Goal: Task Accomplishment & Management: Manage account settings

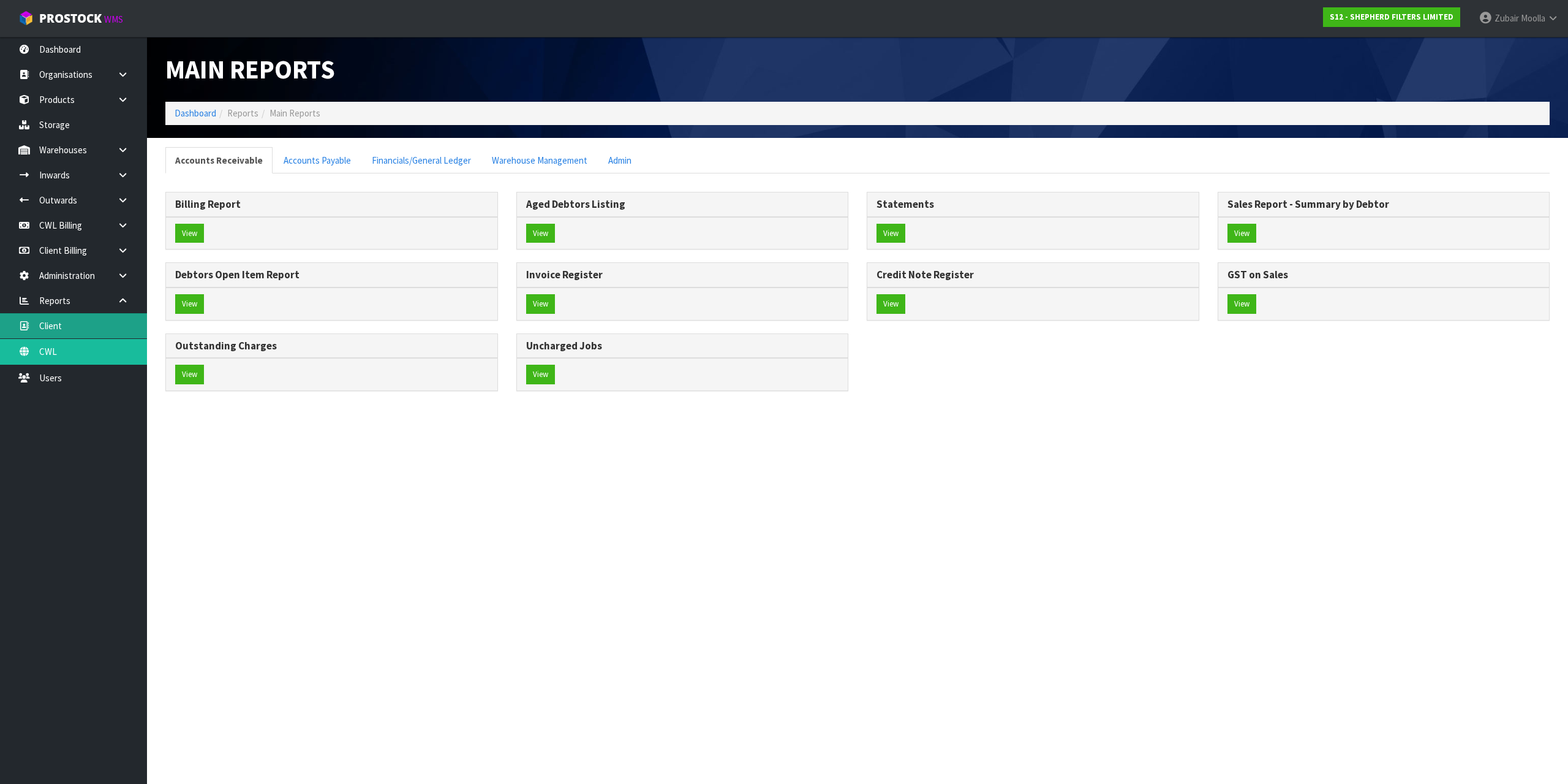
click at [58, 334] on link "Client" at bounding box center [73, 325] width 147 height 25
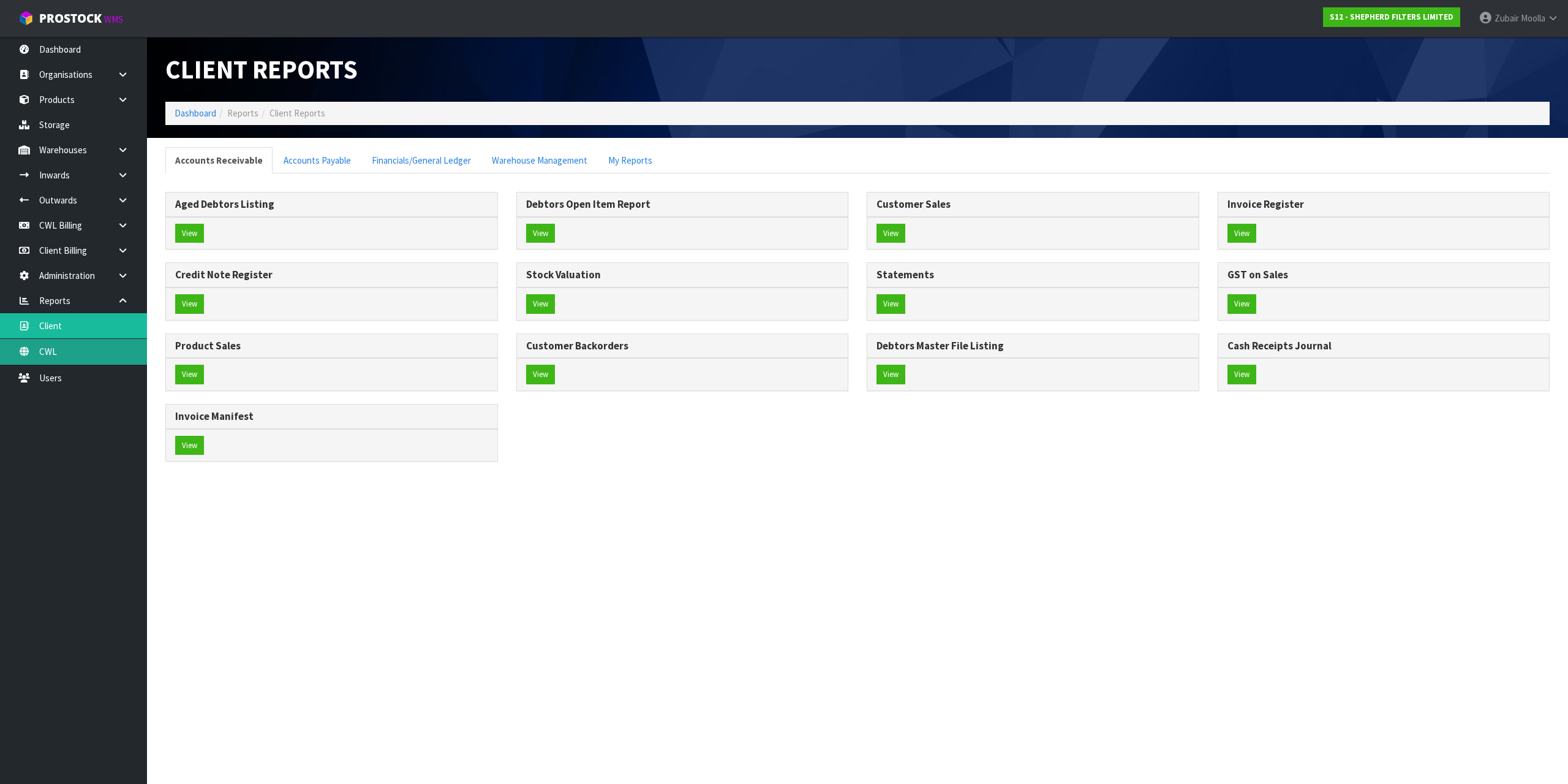
click at [64, 364] on link "CWL" at bounding box center [73, 351] width 147 height 25
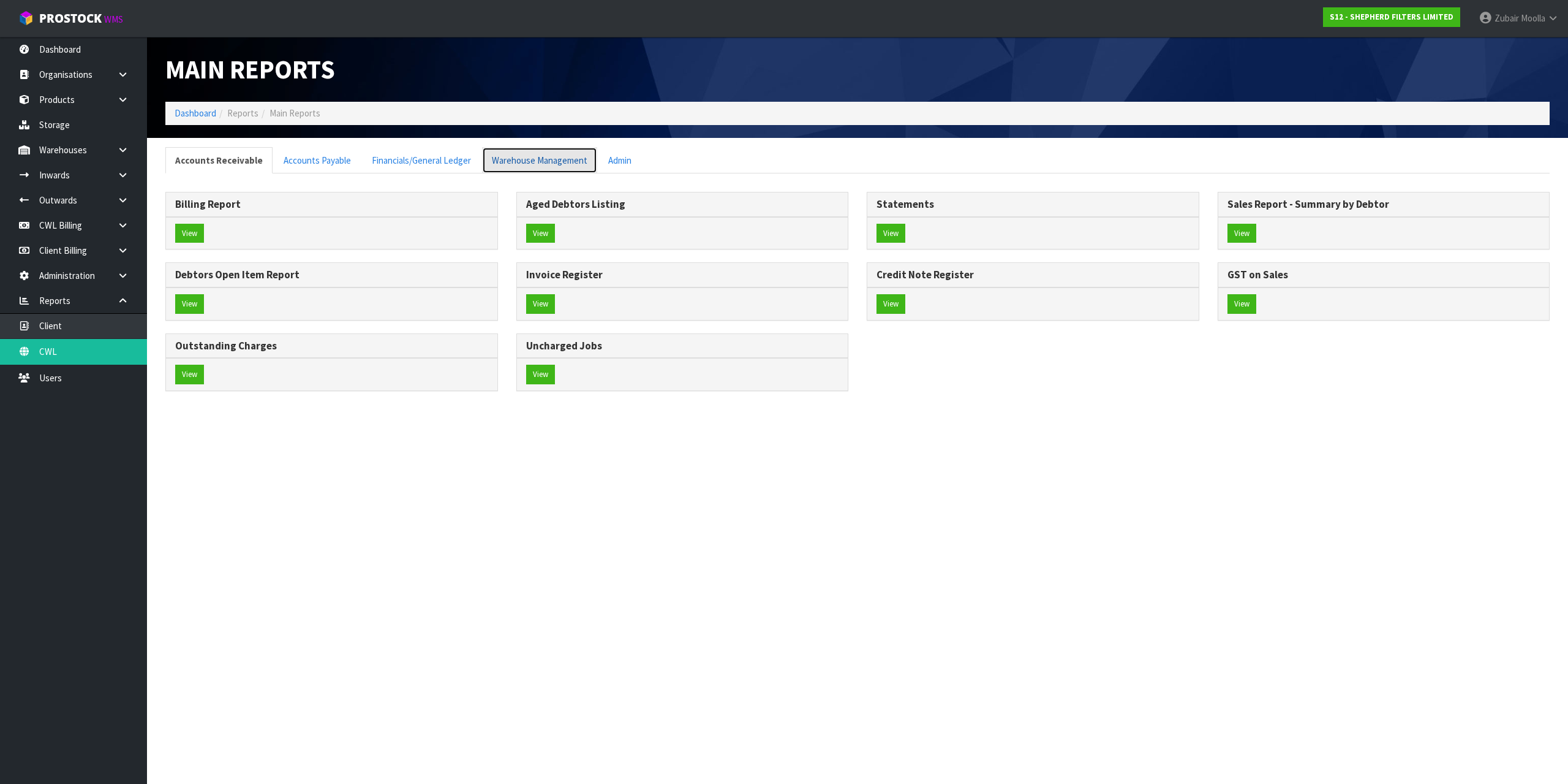
click at [505, 157] on link "Warehouse Management" at bounding box center [539, 160] width 115 height 26
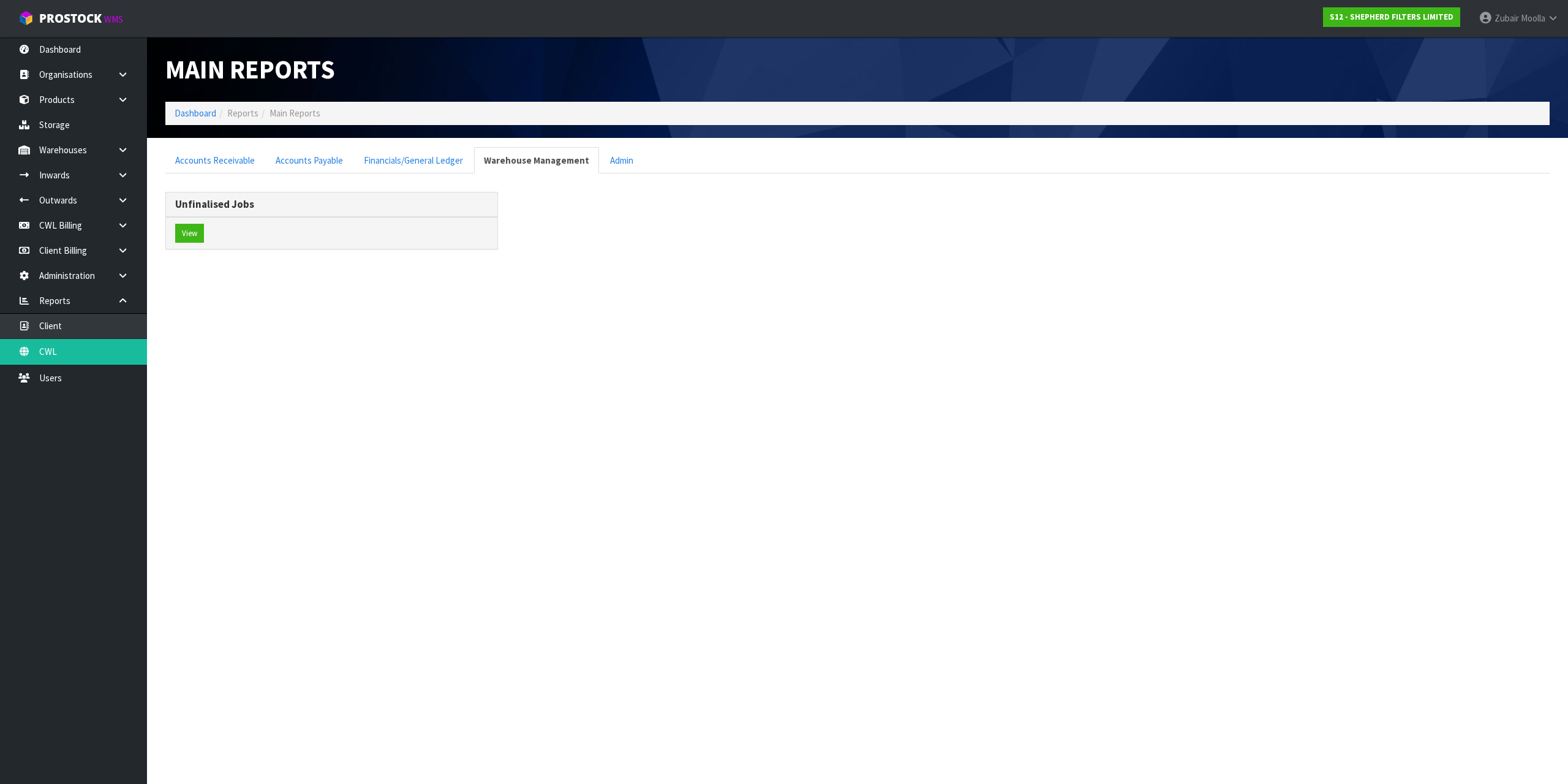
click at [551, 103] on ol "Dashboard Reports Main Reports" at bounding box center [857, 113] width 1384 height 23
drag, startPoint x: 150, startPoint y: 217, endPoint x: 391, endPoint y: 216, distance: 241.0
click at [391, 216] on section "Accounts Receivable Accounts Payable Financials/General Ledger Warehouse Manage…" at bounding box center [858, 205] width 1421 height 134
drag, startPoint x: 391, startPoint y: 218, endPoint x: 376, endPoint y: 273, distance: 57.0
click at [376, 273] on section "Main Reports Dashboard Reports Main Reports Accounts Receivable Accounts Payabl…" at bounding box center [784, 392] width 1568 height 784
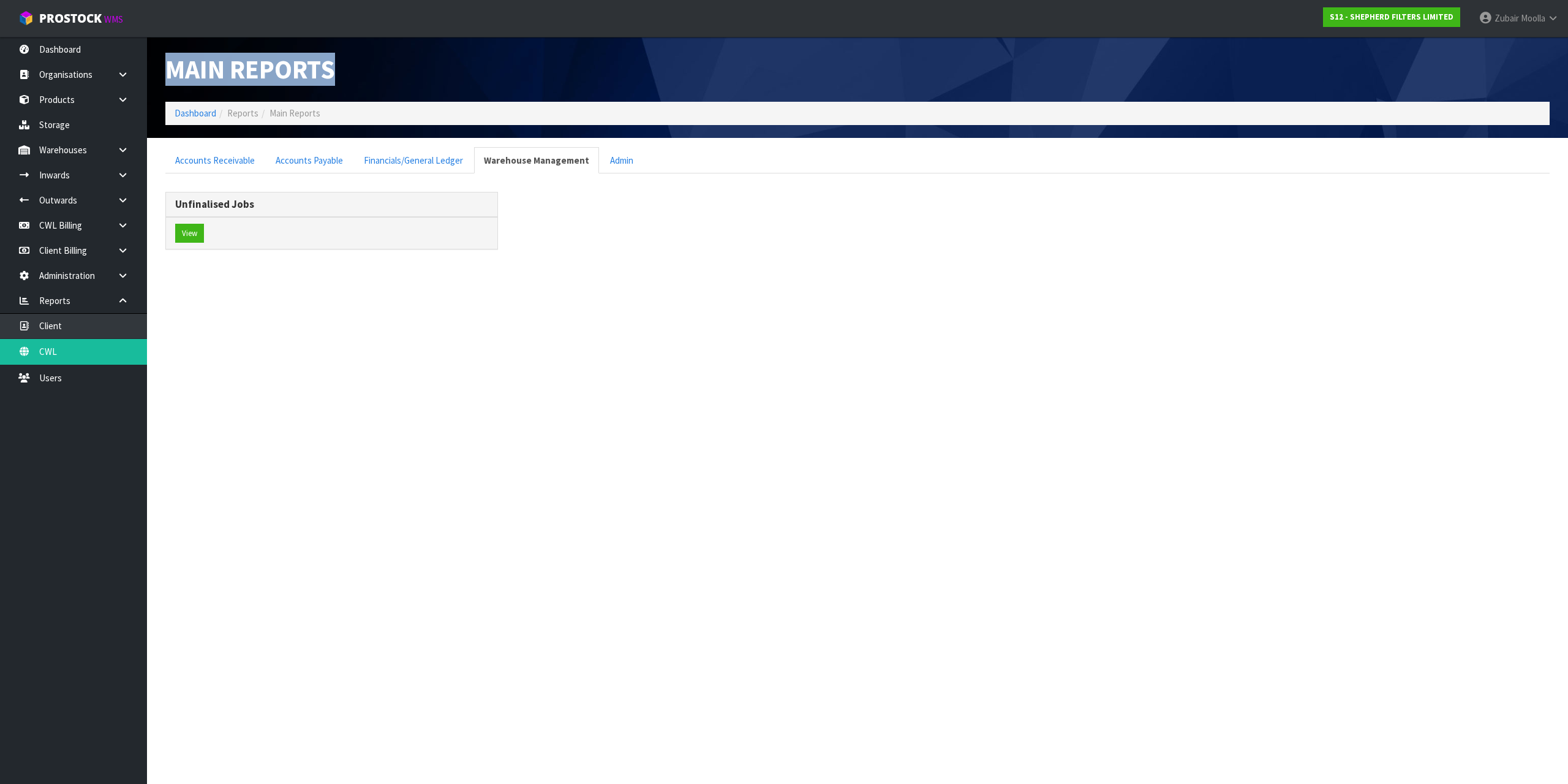
drag, startPoint x: 160, startPoint y: 69, endPoint x: 614, endPoint y: 68, distance: 454.0
click at [614, 68] on div "Main Reports" at bounding box center [507, 69] width 701 height 65
click at [607, 67] on h1 "Main Reports" at bounding box center [506, 69] width 683 height 28
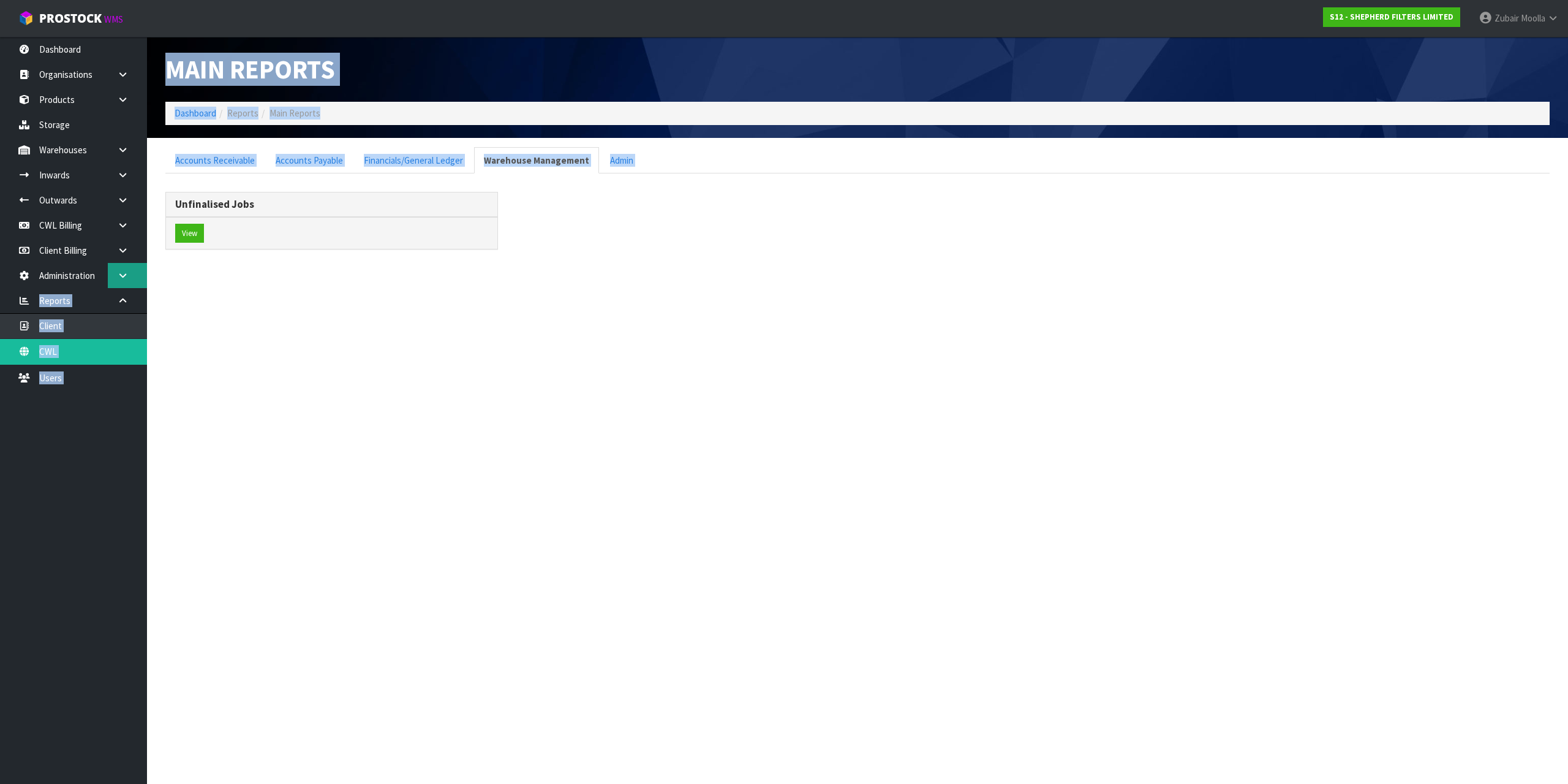
drag, startPoint x: 236, startPoint y: 298, endPoint x: 137, endPoint y: 286, distance: 99.7
click at [137, 286] on body "Toggle navigation ProStock WMS S12 - SHEPHERD FILTERS LIMITED Zubair Moolla Log…" at bounding box center [784, 392] width 1568 height 784
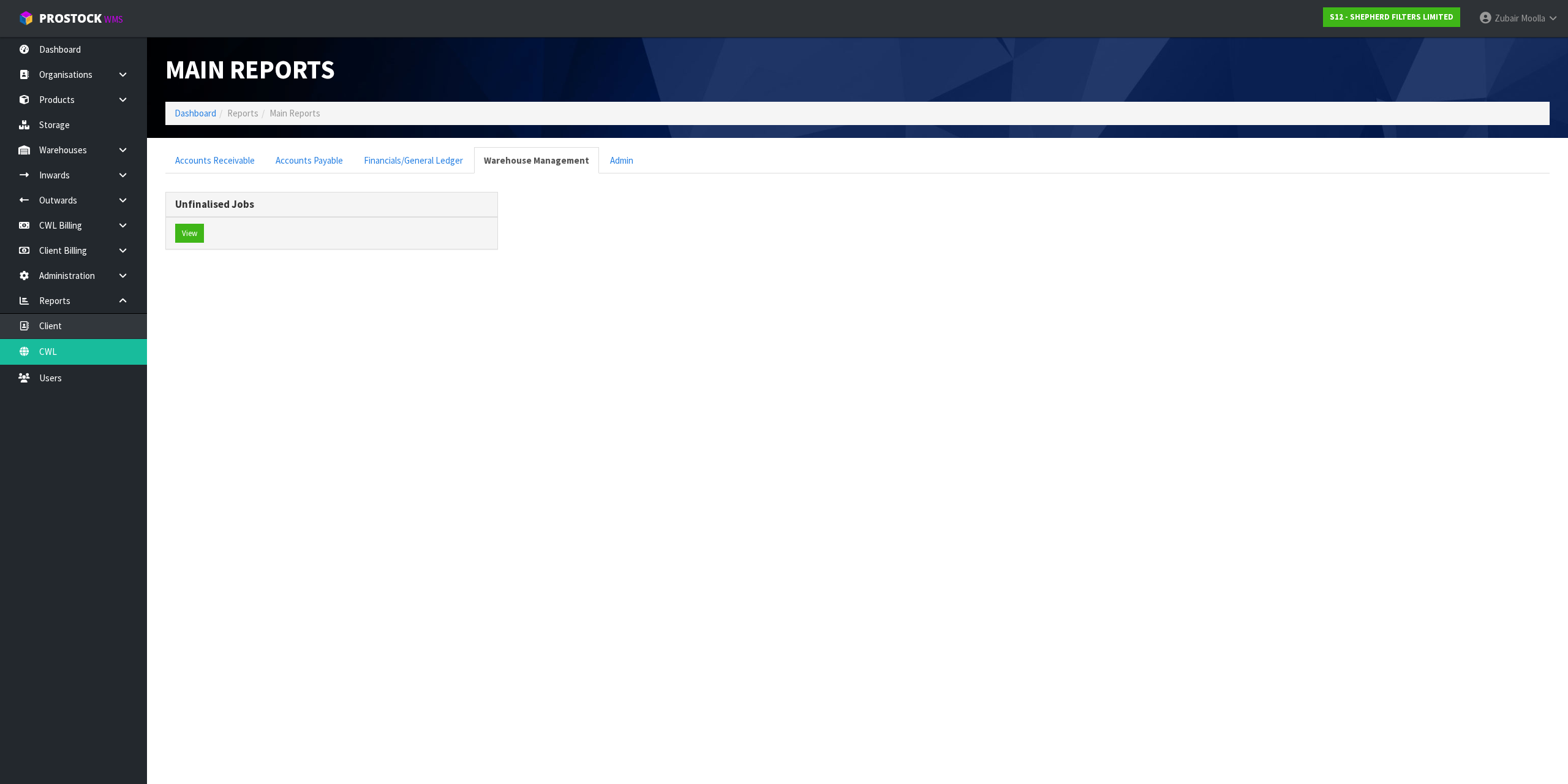
click at [433, 228] on div "View" at bounding box center [331, 233] width 331 height 32
click at [402, 165] on link "Financials/General Ledger" at bounding box center [413, 160] width 119 height 26
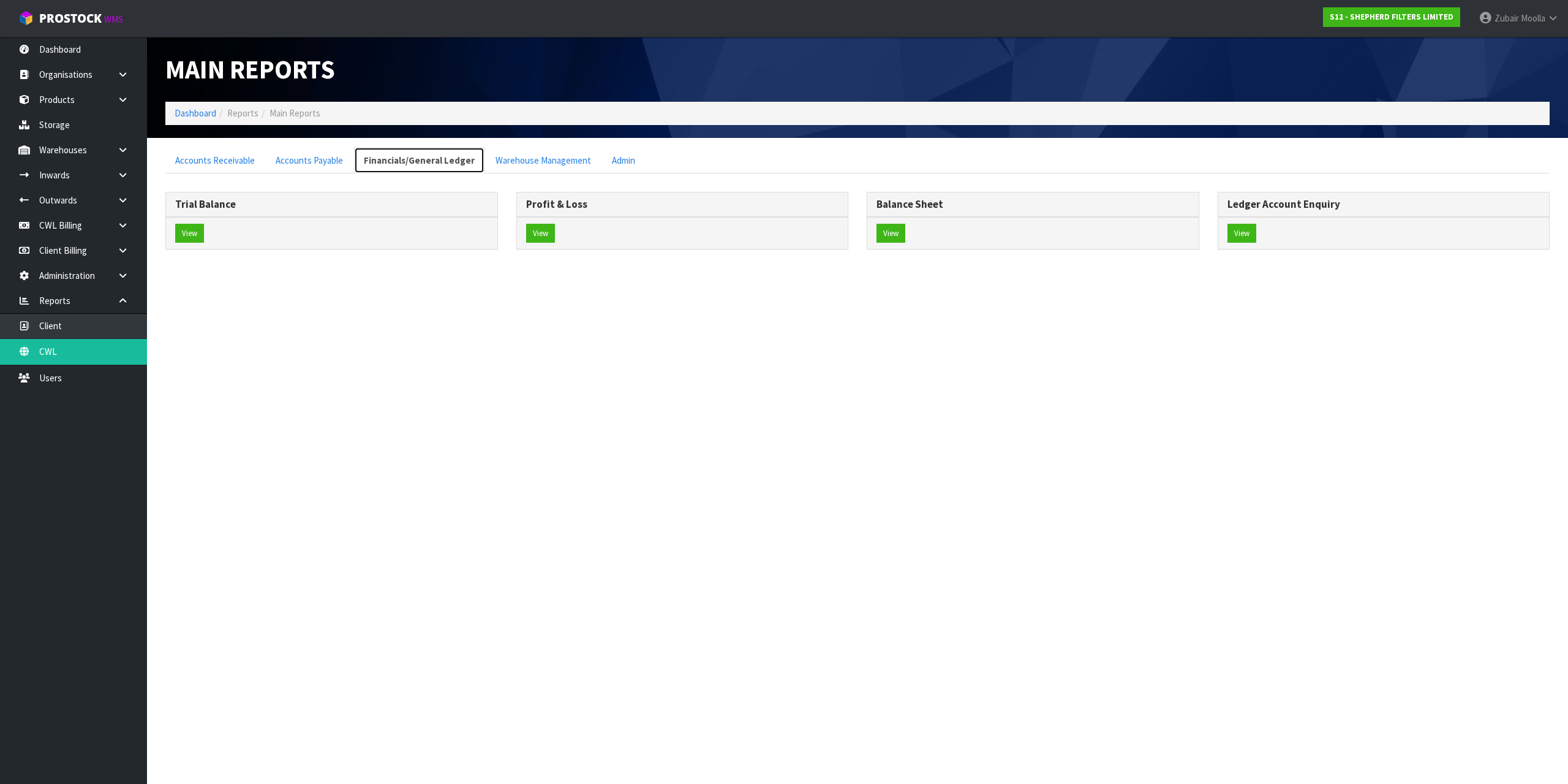
click at [403, 165] on link "Financials/General Ledger" at bounding box center [419, 160] width 130 height 26
drag, startPoint x: 742, startPoint y: 222, endPoint x: 680, endPoint y: 208, distance: 63.6
click at [740, 221] on div "View" at bounding box center [682, 233] width 331 height 32
drag, startPoint x: 634, startPoint y: 247, endPoint x: 522, endPoint y: 267, distance: 113.8
click at [552, 357] on section "Main Reports Dashboard Reports Main Reports Accounts Receivable Accounts Payabl…" at bounding box center [784, 392] width 1568 height 784
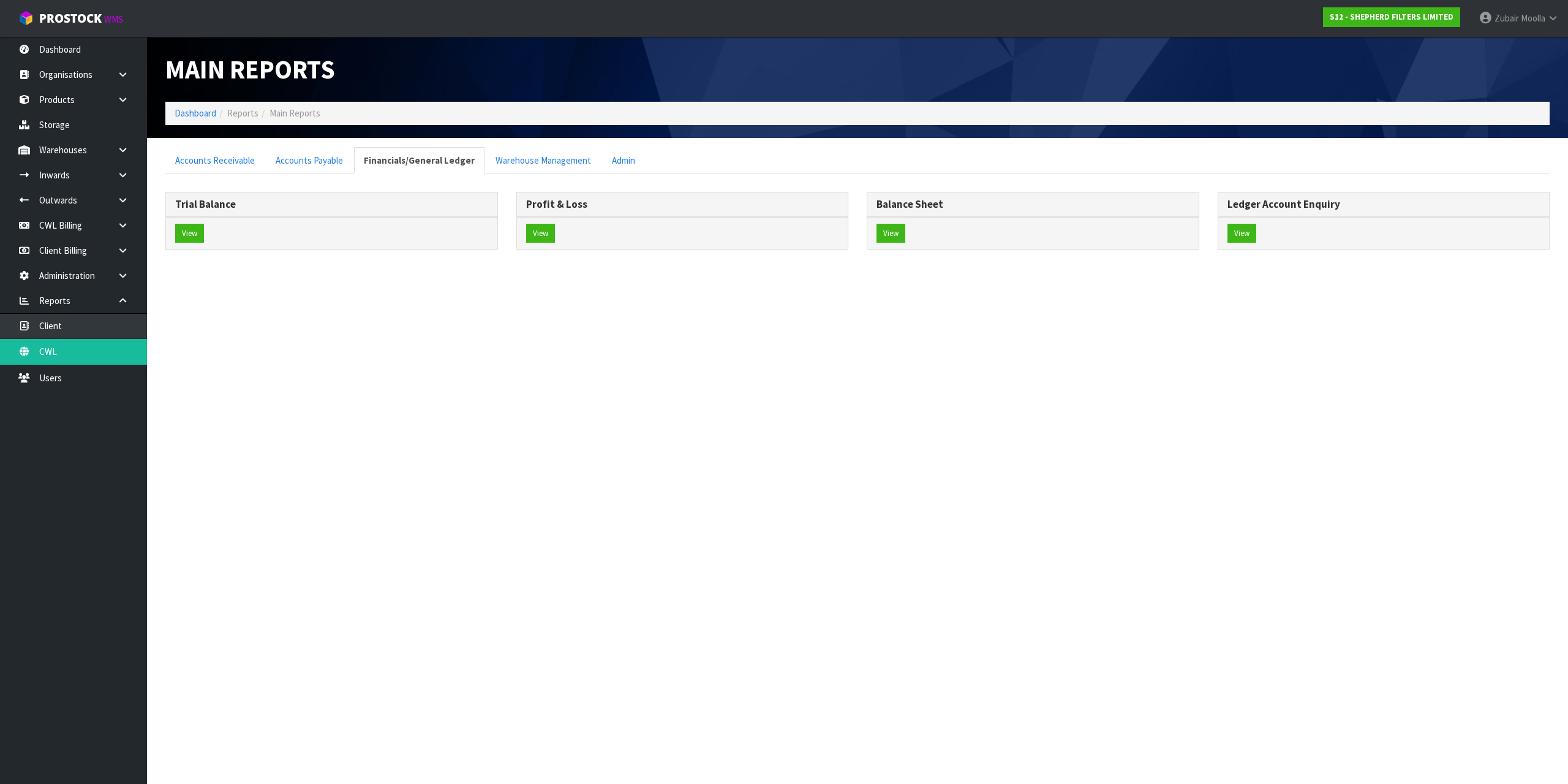
click at [528, 269] on section "Accounts Receivable Accounts Payable Financials/General Ledger Warehouse Manage…" at bounding box center [858, 205] width 1421 height 134
drag, startPoint x: 528, startPoint y: 273, endPoint x: 510, endPoint y: 301, distance: 33.3
click at [525, 277] on section "Main Reports Dashboard Reports Main Reports Accounts Receivable Accounts Payabl…" at bounding box center [784, 392] width 1568 height 784
drag, startPoint x: 510, startPoint y: 301, endPoint x: 310, endPoint y: 372, distance: 212.2
click at [293, 471] on section "Main Reports Dashboard Reports Main Reports Accounts Receivable Accounts Payabl…" at bounding box center [784, 392] width 1568 height 784
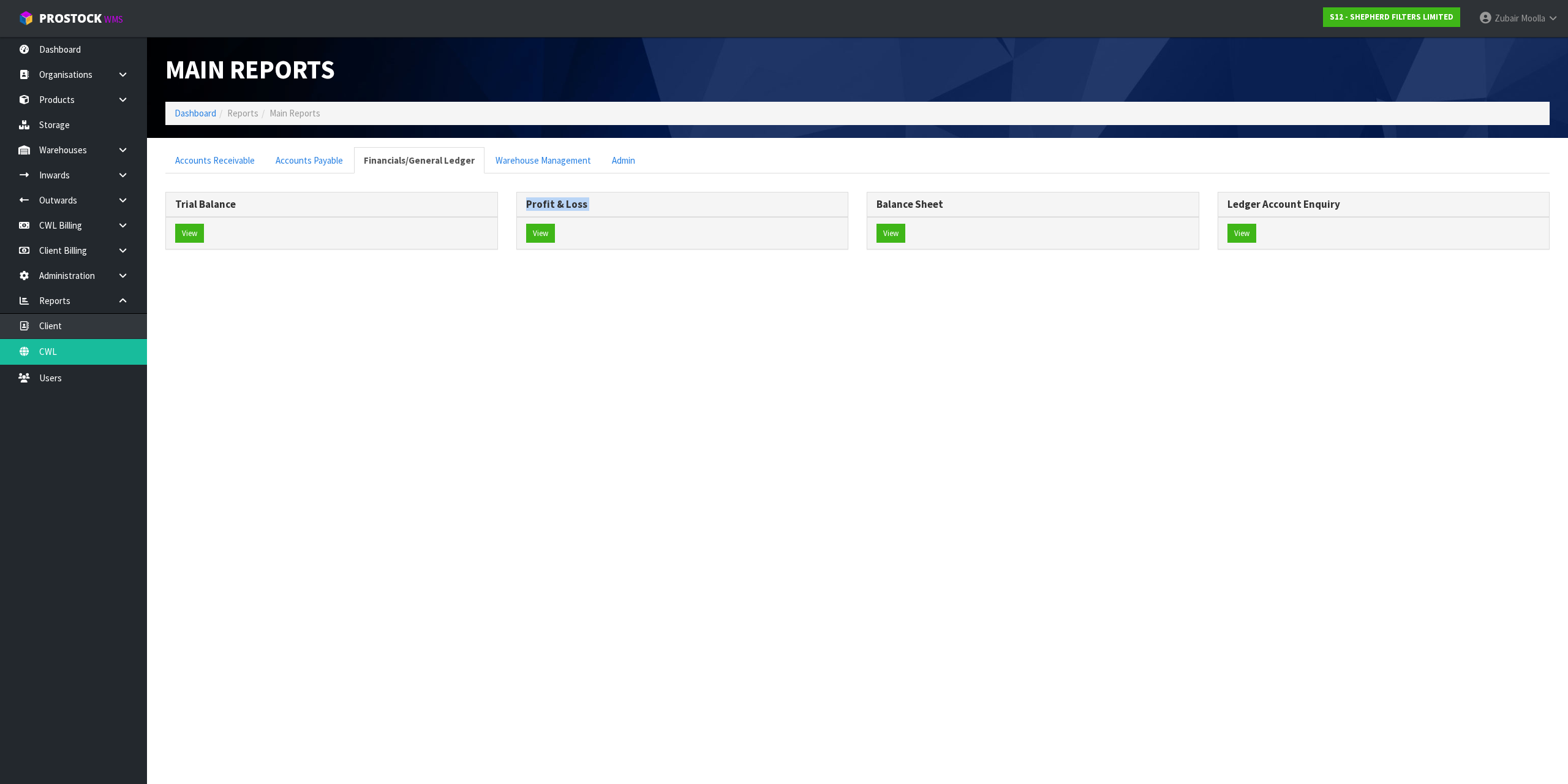
click at [734, 353] on section "Main Reports Dashboard Reports Main Reports Accounts Receivable Accounts Payabl…" at bounding box center [784, 392] width 1568 height 784
click at [602, 294] on section "Main Reports Dashboard Reports Main Reports Accounts Receivable Accounts Payabl…" at bounding box center [784, 392] width 1568 height 784
drag, startPoint x: 519, startPoint y: 207, endPoint x: 561, endPoint y: 218, distance: 43.4
click at [561, 218] on div "Profit & Loss View" at bounding box center [682, 220] width 332 height 58
click at [594, 212] on div "Profit & Loss" at bounding box center [682, 204] width 331 height 24
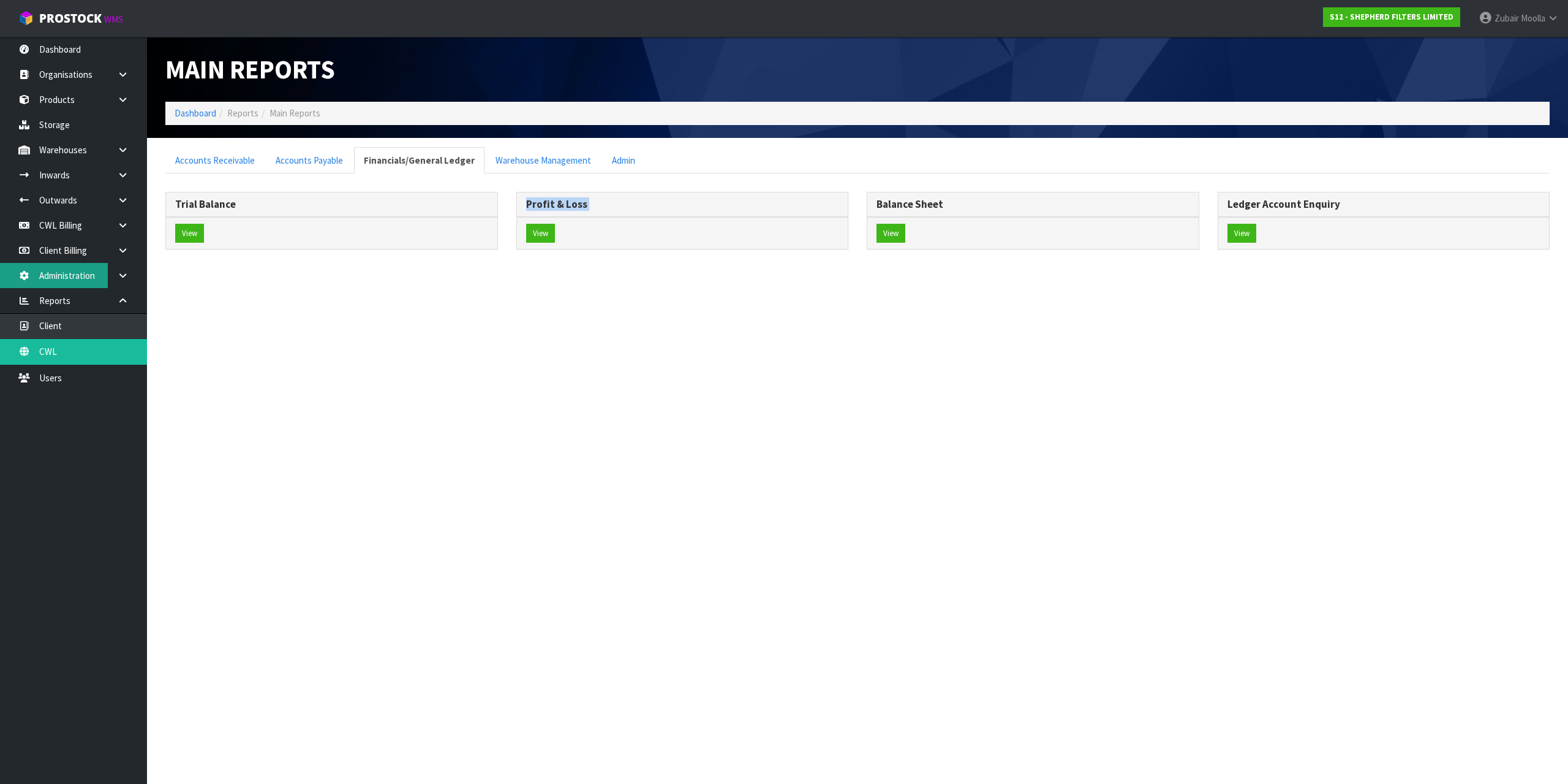
click at [75, 273] on link "Administration" at bounding box center [73, 275] width 147 height 25
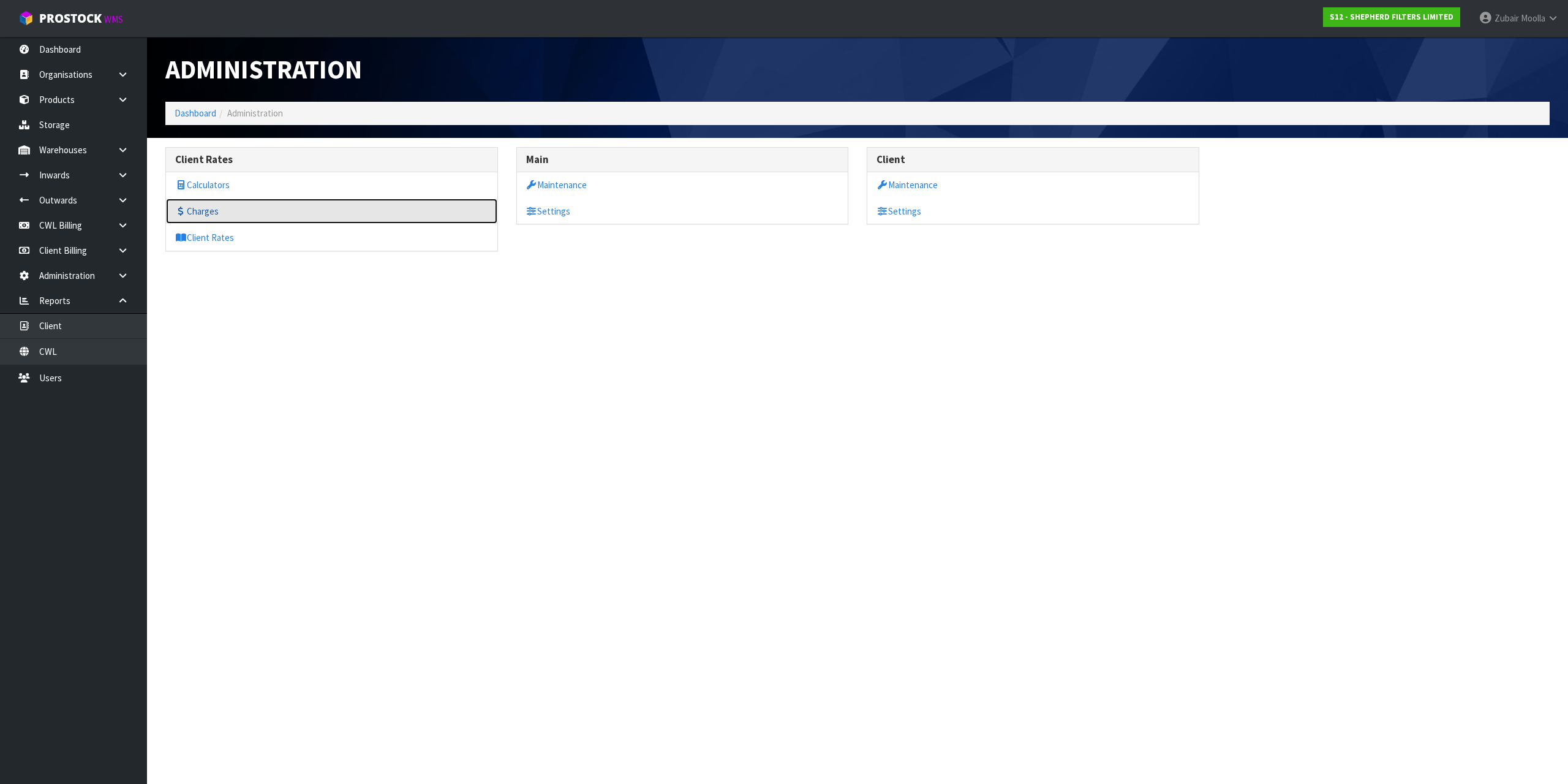
click at [269, 208] on link "Charges" at bounding box center [331, 211] width 331 height 25
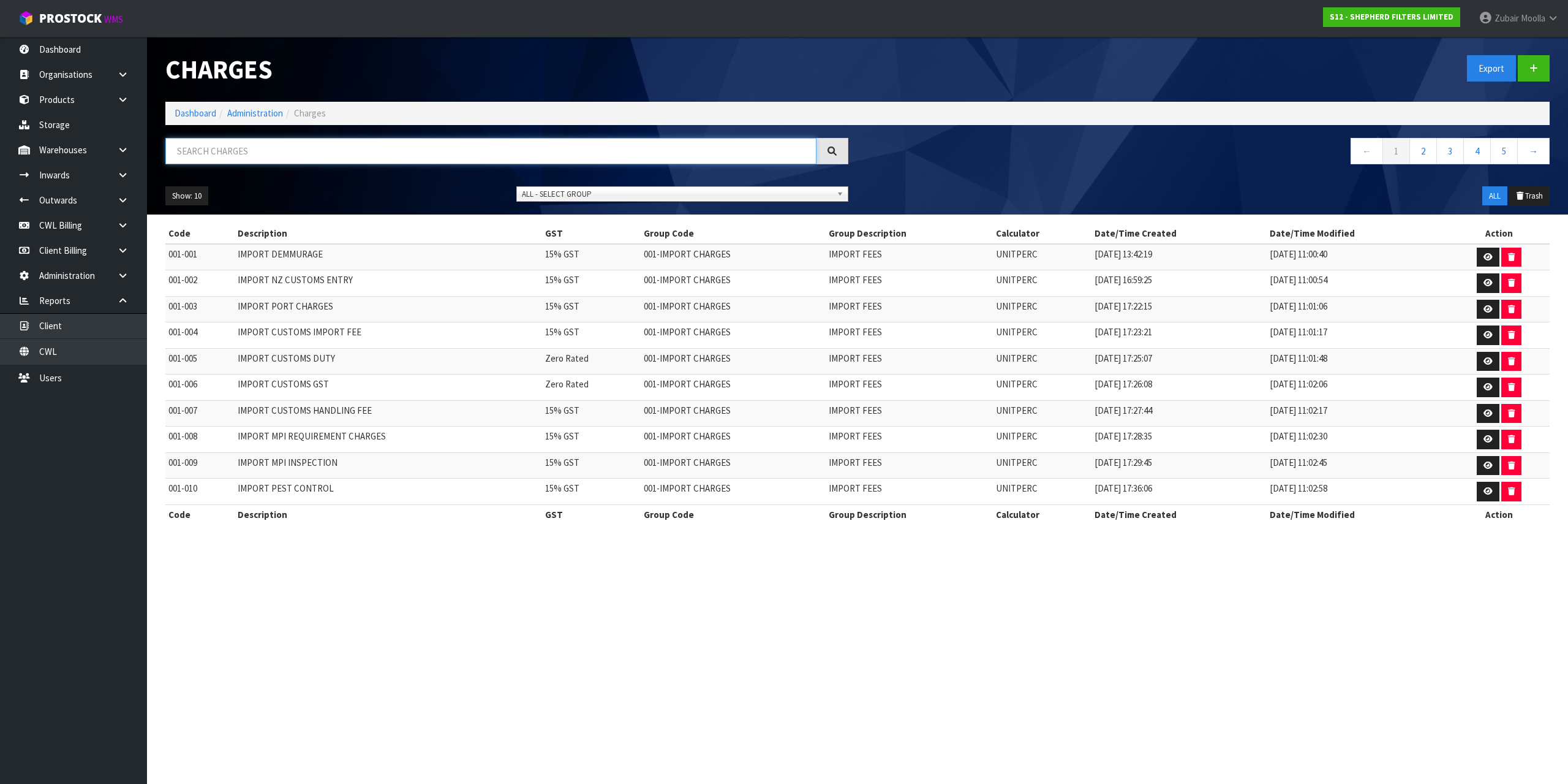
click at [292, 154] on input "text" at bounding box center [491, 150] width 651 height 26
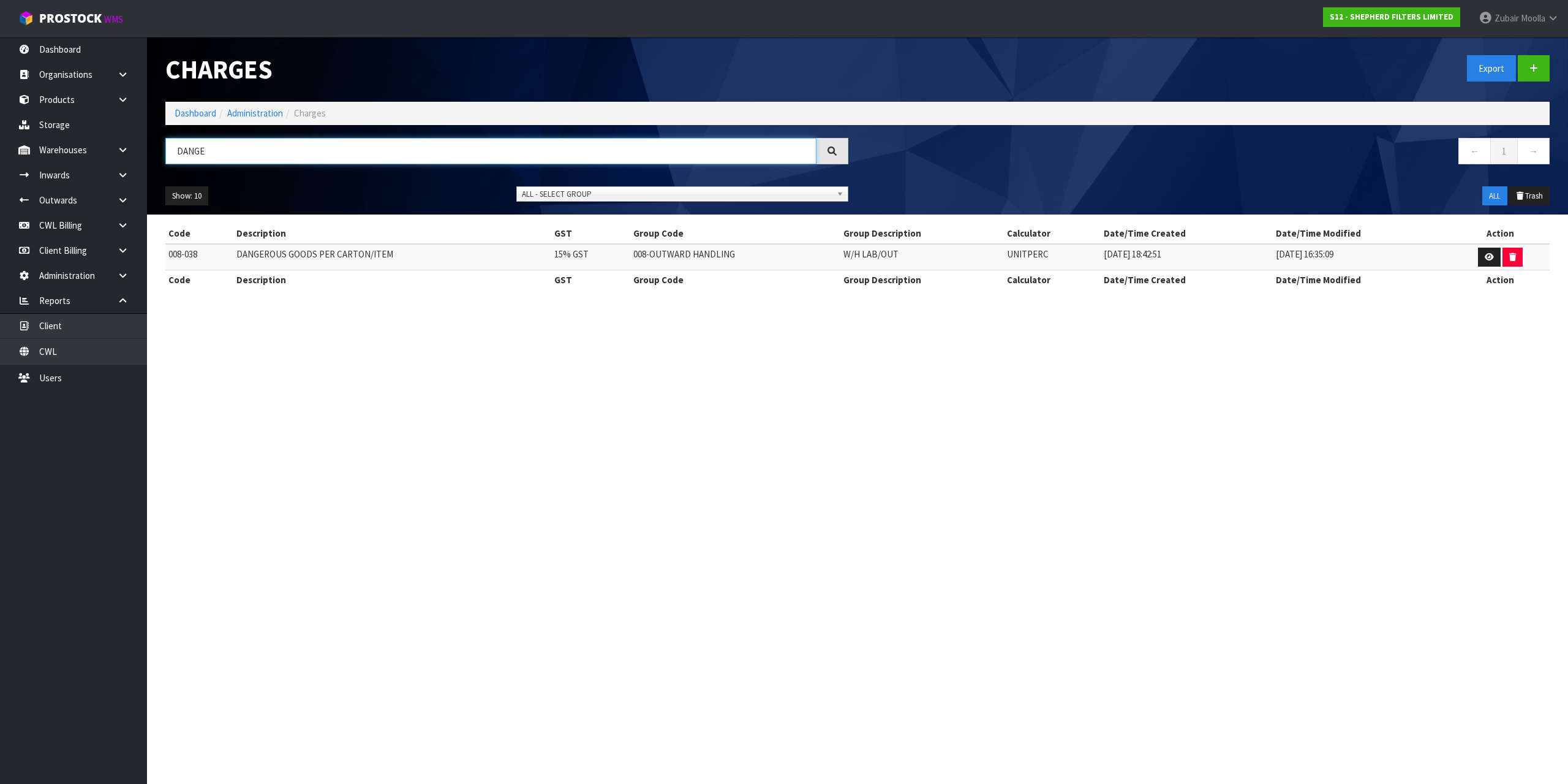
type input "DANGE"
drag, startPoint x: 433, startPoint y: 183, endPoint x: 1174, endPoint y: 808, distance: 969.4
click at [1174, 783] on html "Toggle navigation ProStock WMS S12 - SHEPHERD FILTERS LIMITED Zubair Moolla Log…" at bounding box center [784, 392] width 1568 height 784
click at [602, 468] on section "Charges Export Dashboard Administration Charges DANGE ← 1 → Show: 10 5 10 25 50…" at bounding box center [784, 392] width 1568 height 784
click at [1478, 261] on link at bounding box center [1489, 257] width 23 height 19
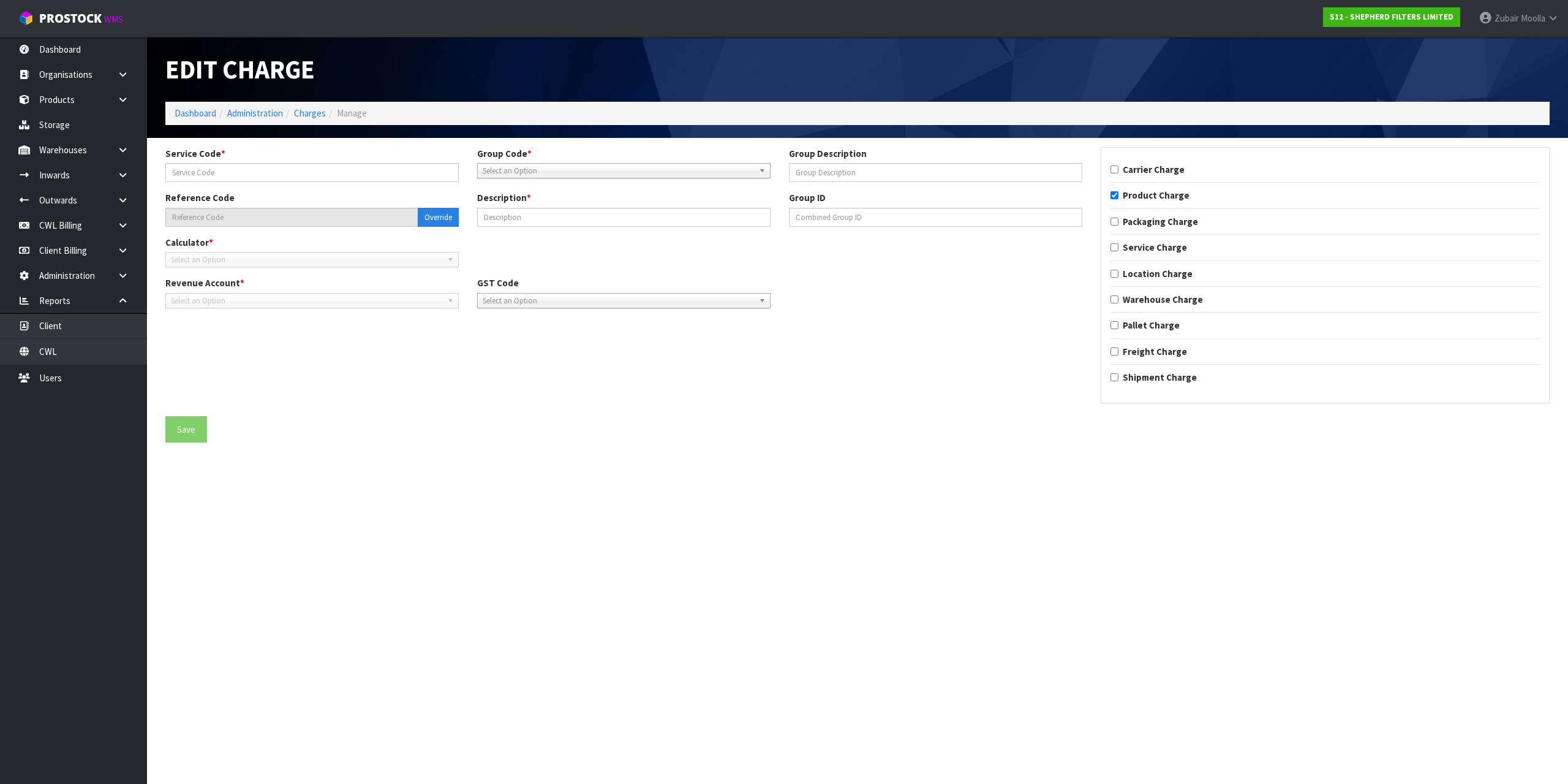
type input "038"
type input "W/H LAB/OUT"
type input "008-038"
type input "DANGEROUS GOODS PER CARTON/ITEM"
checkbox input "true"
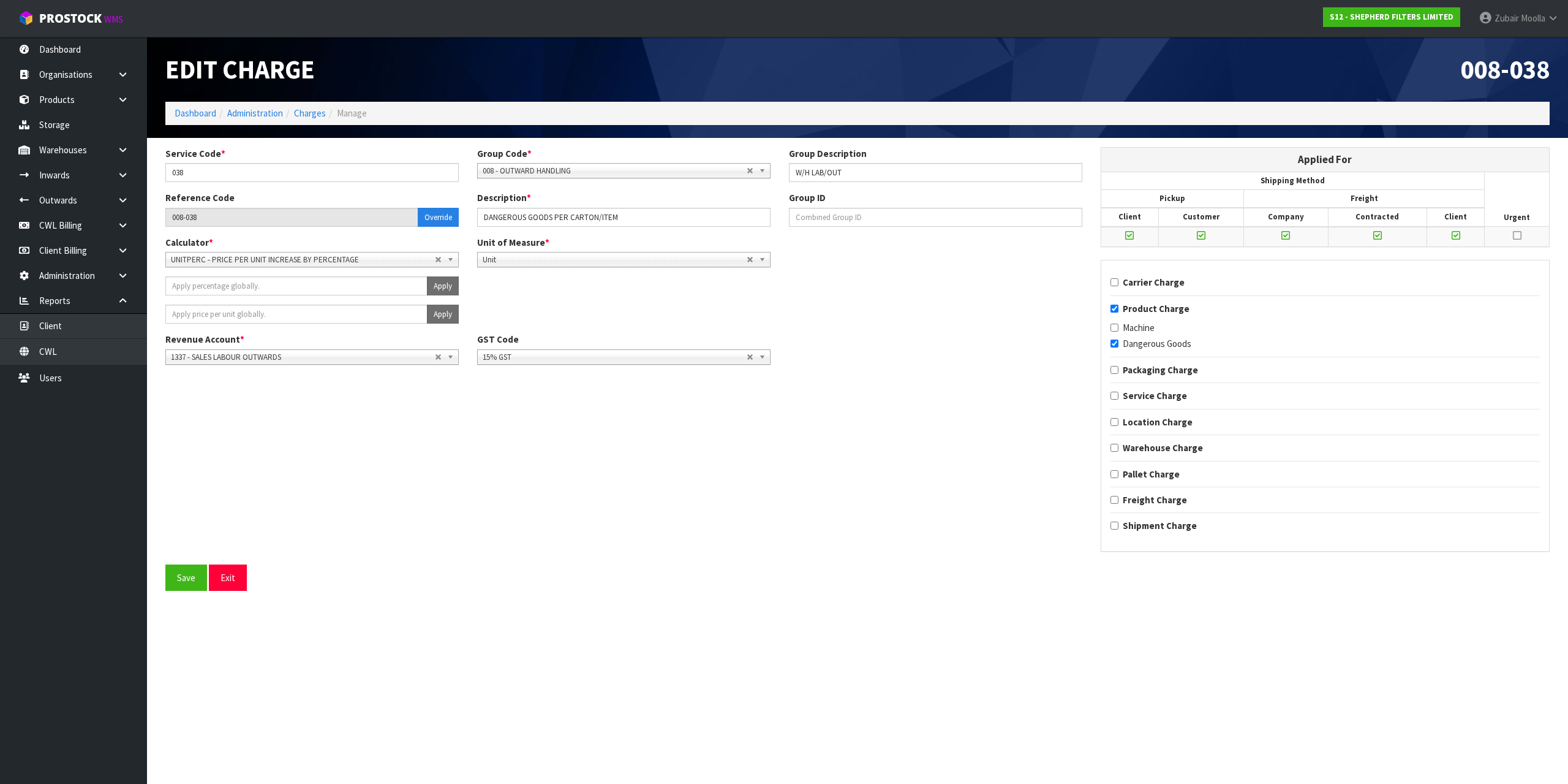
click at [951, 641] on section "Edit Charge 008-038 Dashboard Administration Charges Manage Service Code * 038 …" at bounding box center [784, 392] width 1568 height 784
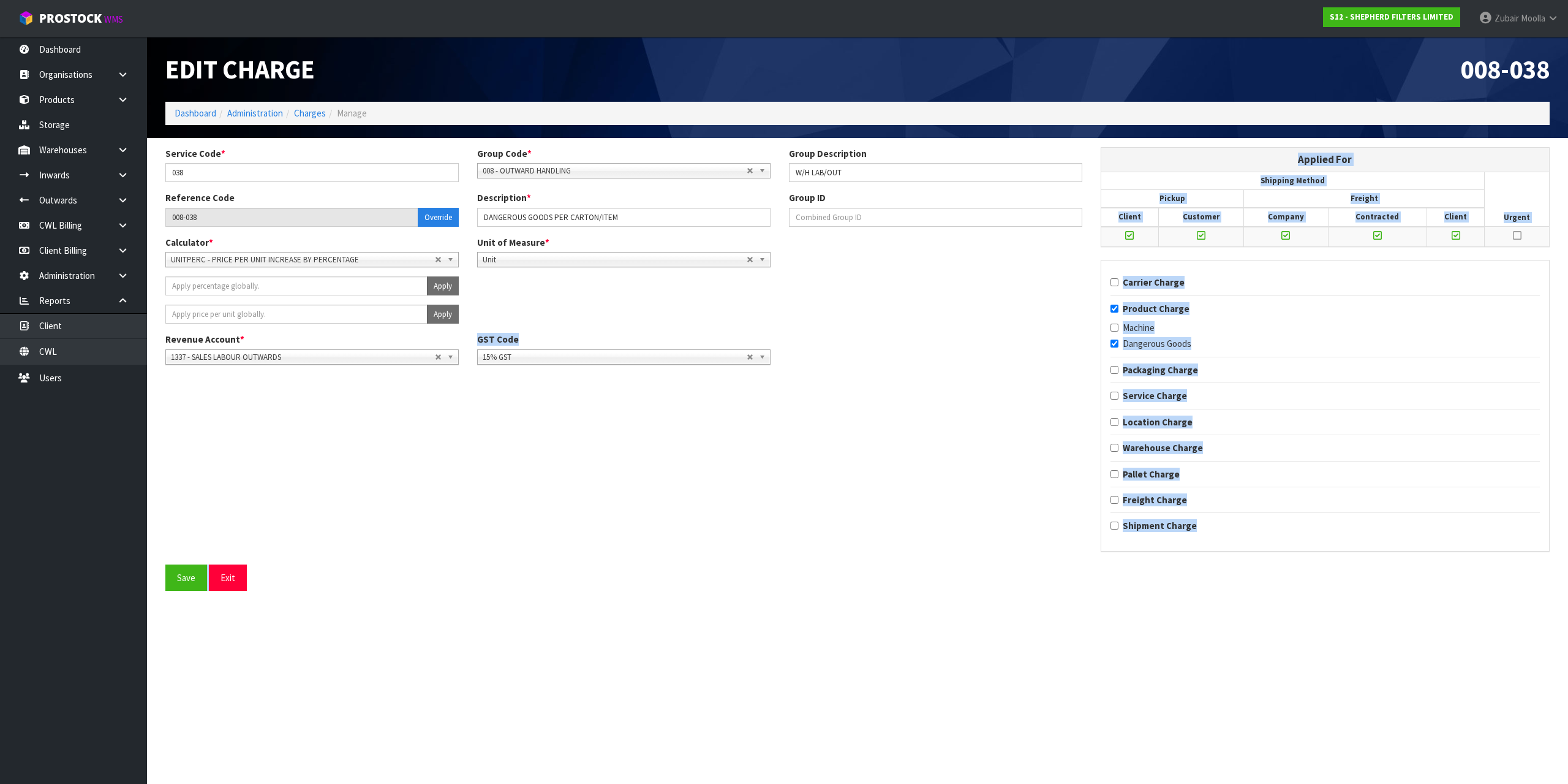
drag, startPoint x: 328, startPoint y: 468, endPoint x: 1064, endPoint y: 607, distance: 749.0
click at [1064, 607] on section "Edit Charge 008-038 Dashboard Administration Charges Manage Service Code * 038 …" at bounding box center [784, 392] width 1568 height 784
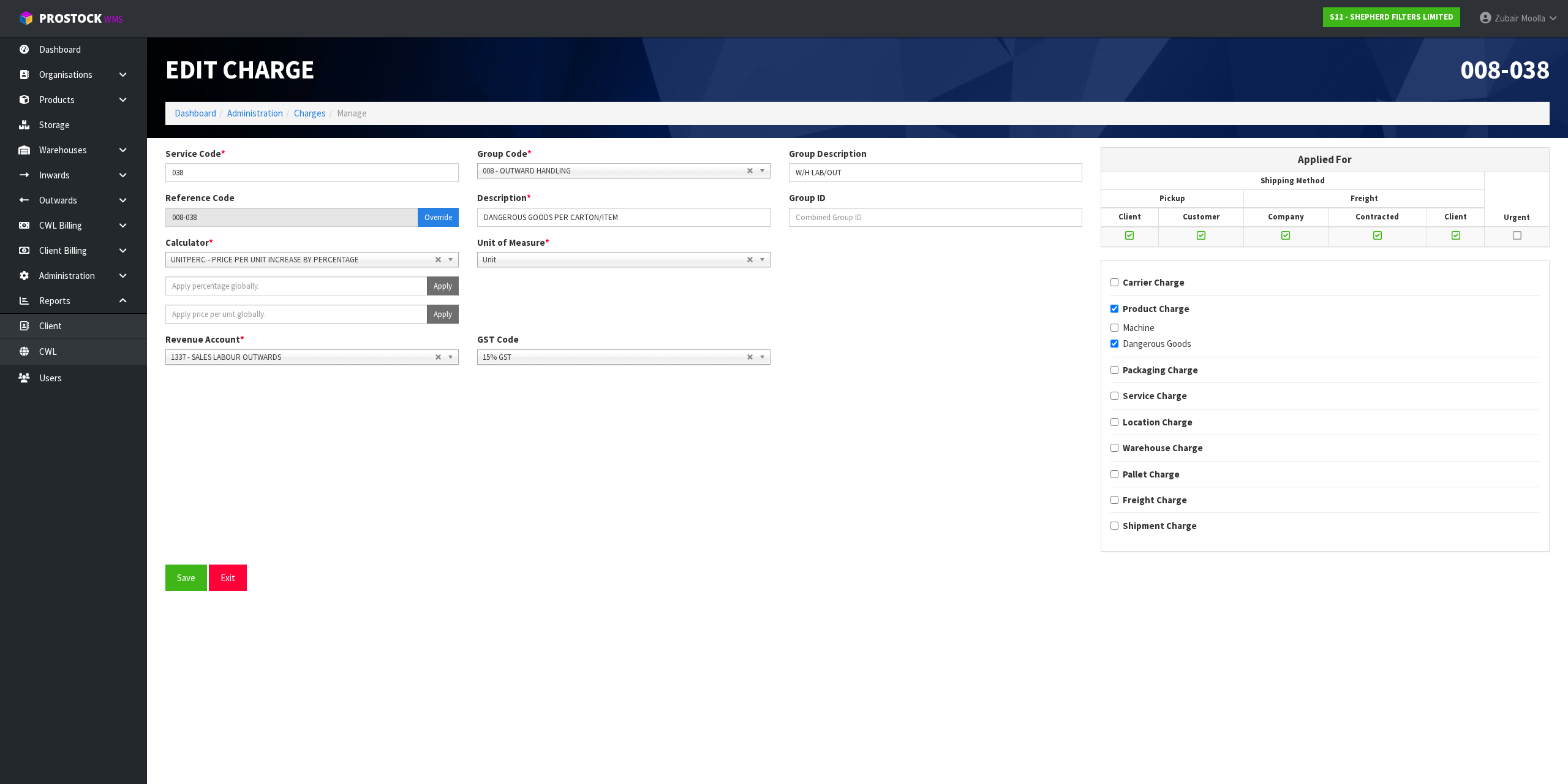
click at [761, 671] on section "Edit Charge 008-038 Dashboard Administration Charges Manage Service Code * 038 …" at bounding box center [784, 392] width 1568 height 784
click at [378, 265] on span "UNITPERC - PRICE PER UNIT INCREASE BY PERCENTAGE" at bounding box center [302, 260] width 264 height 15
click at [428, 557] on div "Service Code * 038 Group Code * 001 - IMPORT CHARGES 002 - CONTRACTED FREIGHT I…" at bounding box center [858, 355] width 1403 height 417
click at [392, 261] on span "UNITPERC - PRICE PER UNIT INCREASE BY PERCENTAGE" at bounding box center [302, 260] width 264 height 15
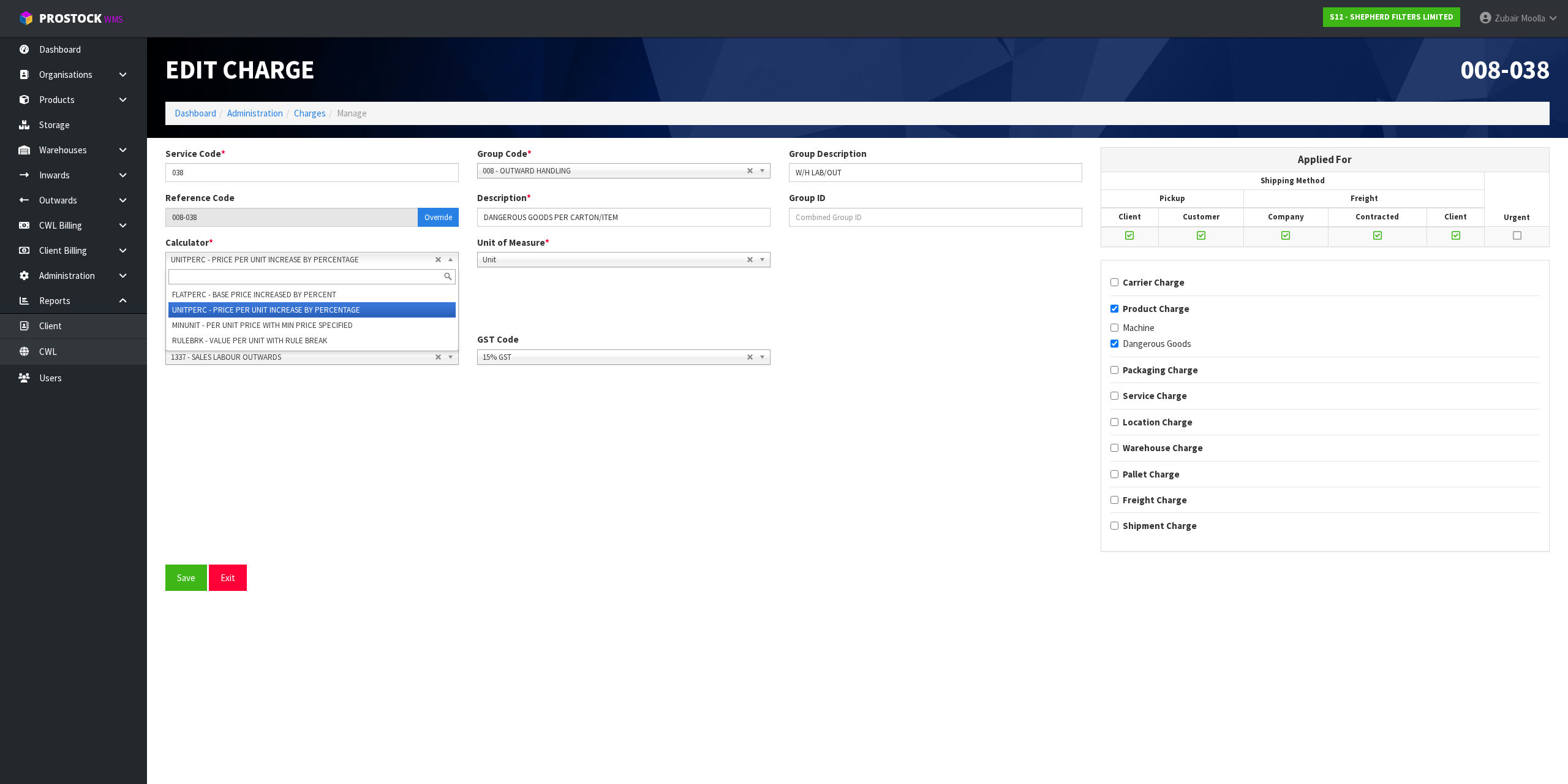
click at [392, 261] on span "UNITPERC - PRICE PER UNIT INCREASE BY PERCENTAGE" at bounding box center [302, 260] width 264 height 15
click at [289, 457] on div "Service Code * 038 Group Code * 001 - IMPORT CHARGES 002 - CONTRACTED FREIGHT I…" at bounding box center [858, 355] width 1403 height 417
click at [330, 263] on span "UNITPERC - PRICE PER UNIT INCREASE BY PERCENTAGE" at bounding box center [302, 260] width 264 height 15
click at [289, 468] on div "Service Code * 038 Group Code * 001 - IMPORT CHARGES 002 - CONTRACTED FREIGHT I…" at bounding box center [858, 355] width 1403 height 417
click at [342, 265] on span "UNITPERC - PRICE PER UNIT INCREASE BY PERCENTAGE" at bounding box center [302, 260] width 264 height 15
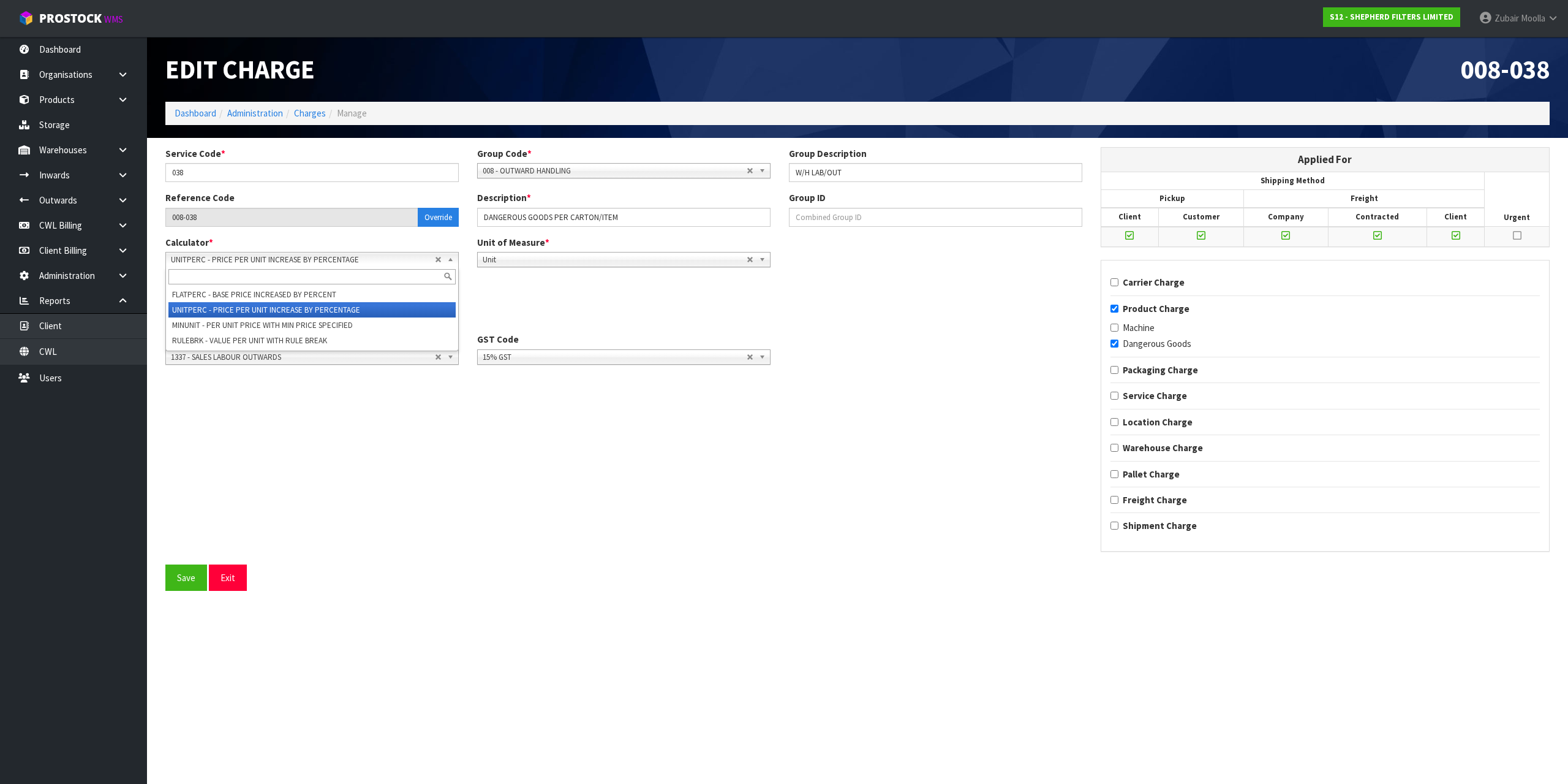
click at [342, 266] on span "UNITPERC - PRICE PER UNIT INCREASE BY PERCENTAGE" at bounding box center [302, 260] width 264 height 15
drag, startPoint x: 783, startPoint y: 570, endPoint x: 742, endPoint y: 448, distance: 128.7
click at [783, 570] on div "Save Exit" at bounding box center [858, 577] width 1403 height 26
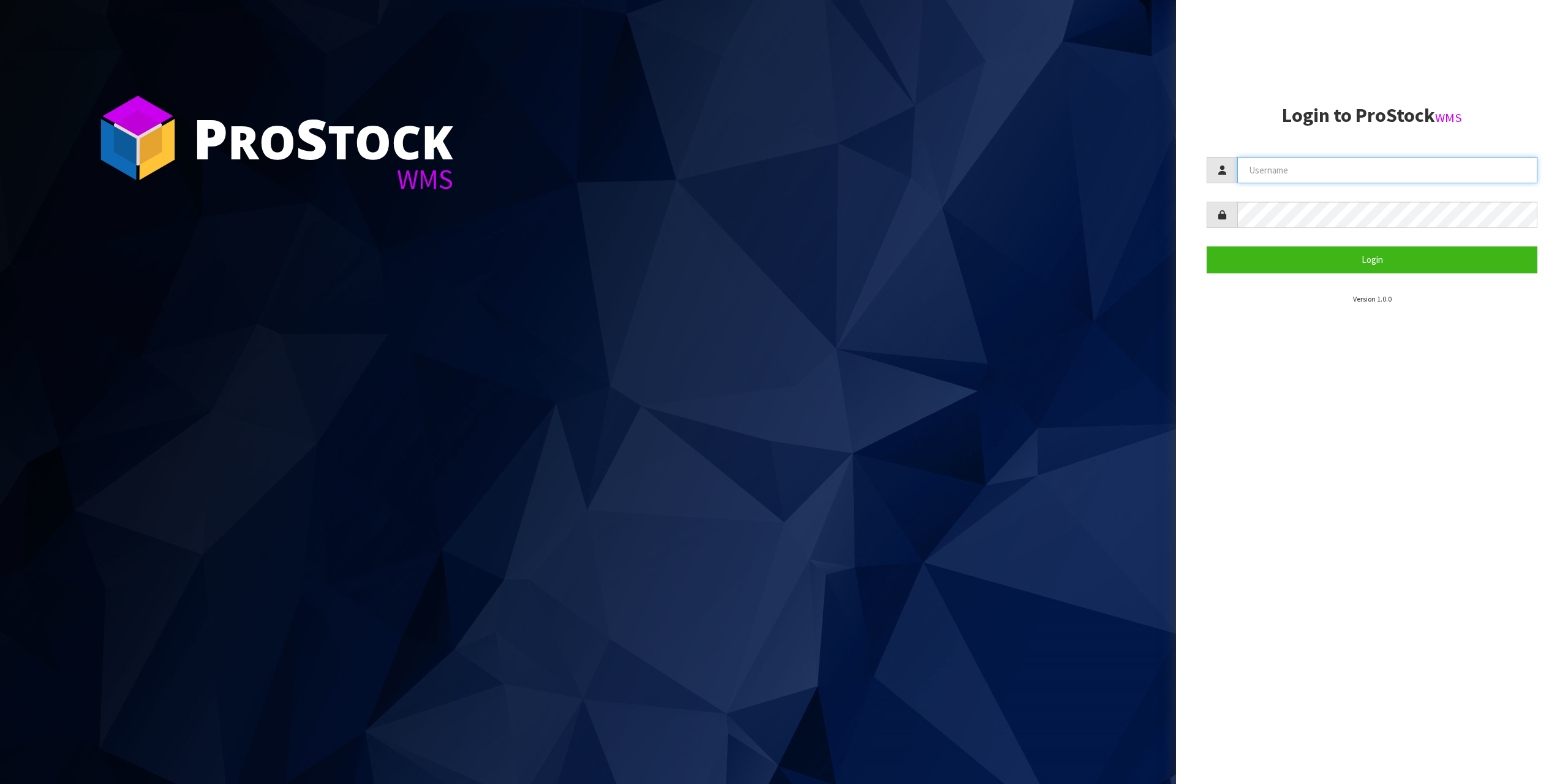
click at [1348, 171] on input "text" at bounding box center [1387, 169] width 300 height 26
type input "zubairmoolla"
click at [1207, 247] on button "Login" at bounding box center [1372, 259] width 331 height 26
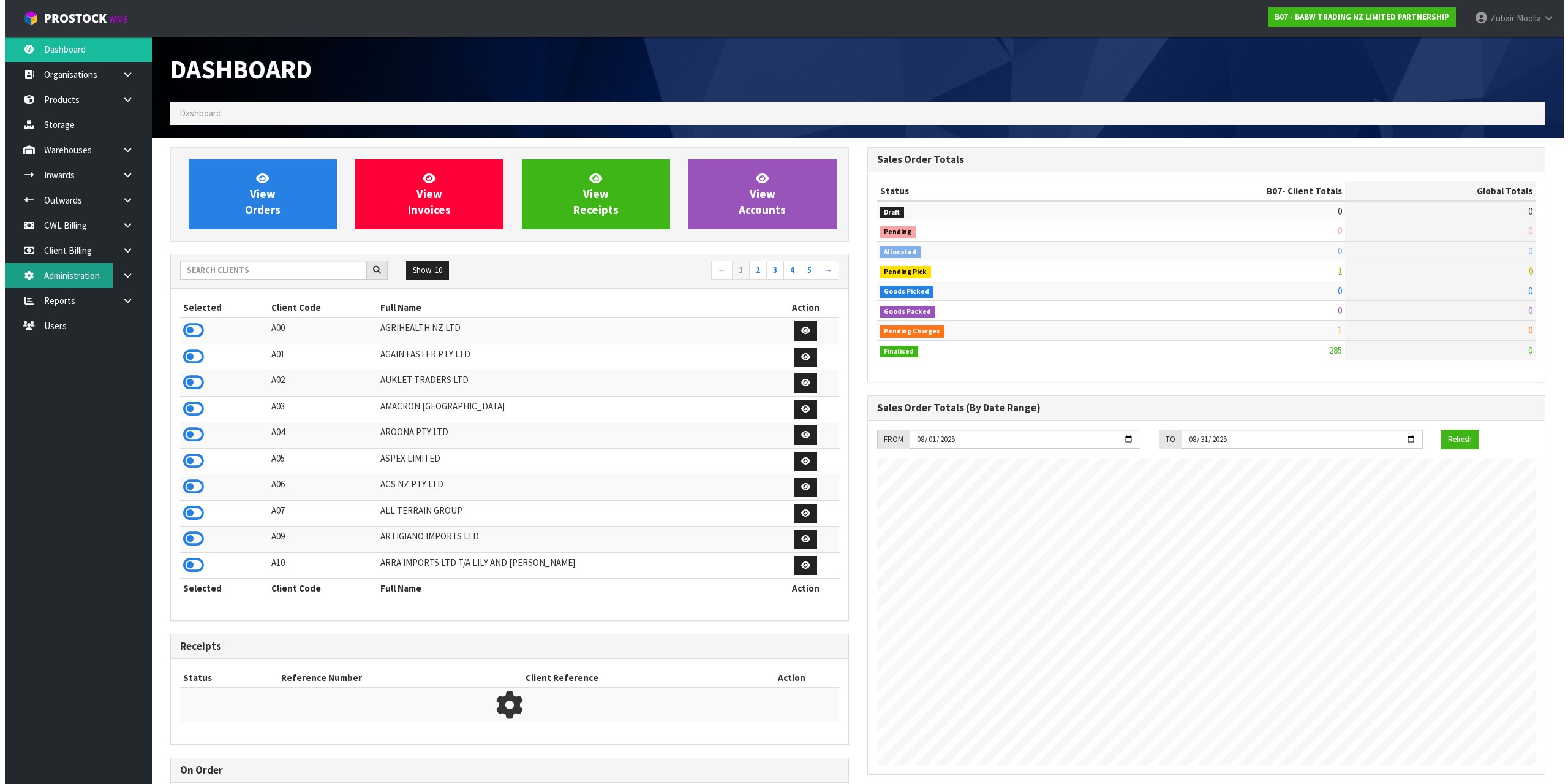
scroll to position [612006, 611796]
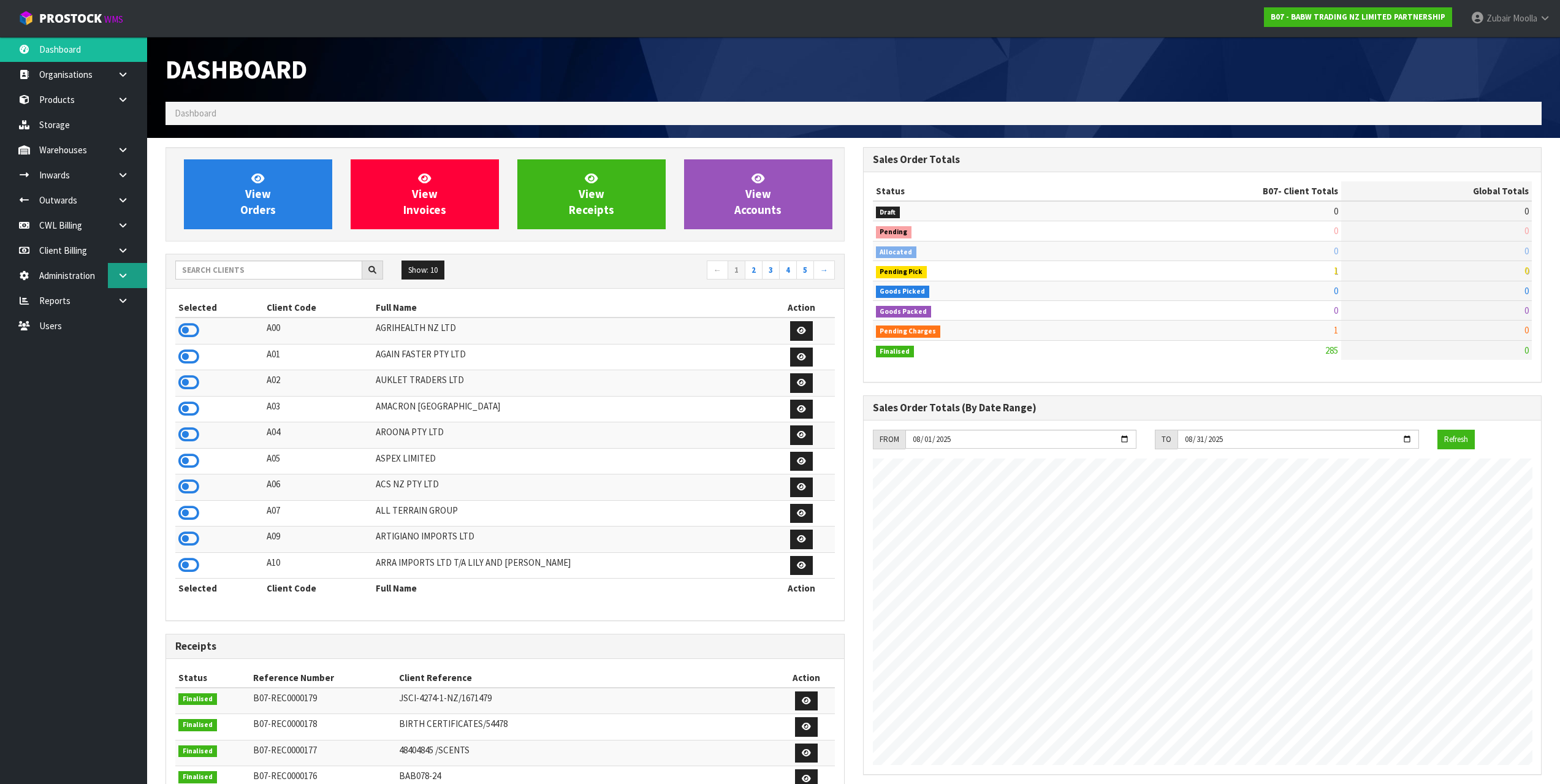
click at [121, 276] on icon at bounding box center [122, 275] width 11 height 9
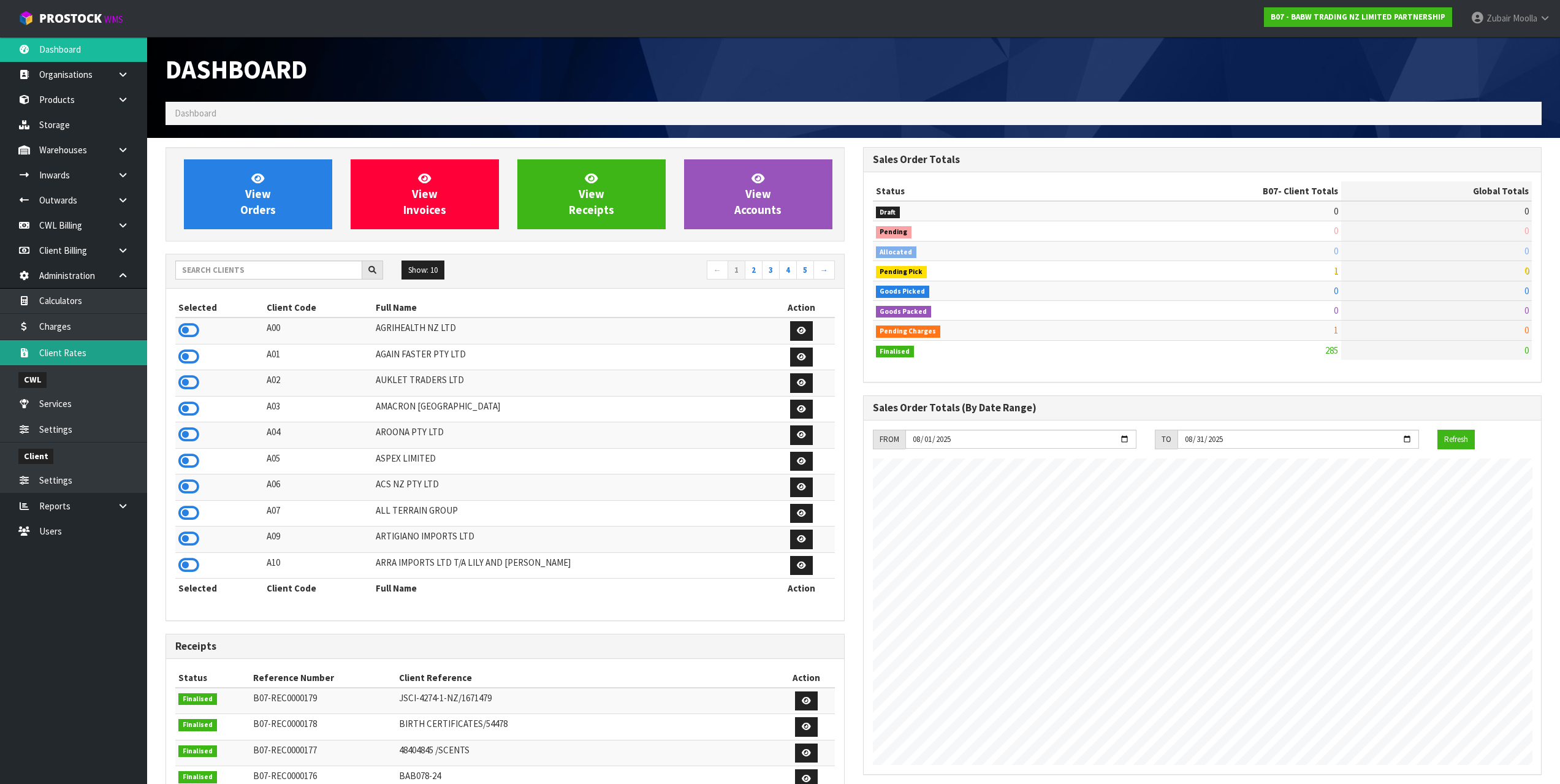
click at [81, 344] on link "Client Rates" at bounding box center [73, 352] width 147 height 25
click at [93, 324] on link "Charges" at bounding box center [73, 326] width 147 height 25
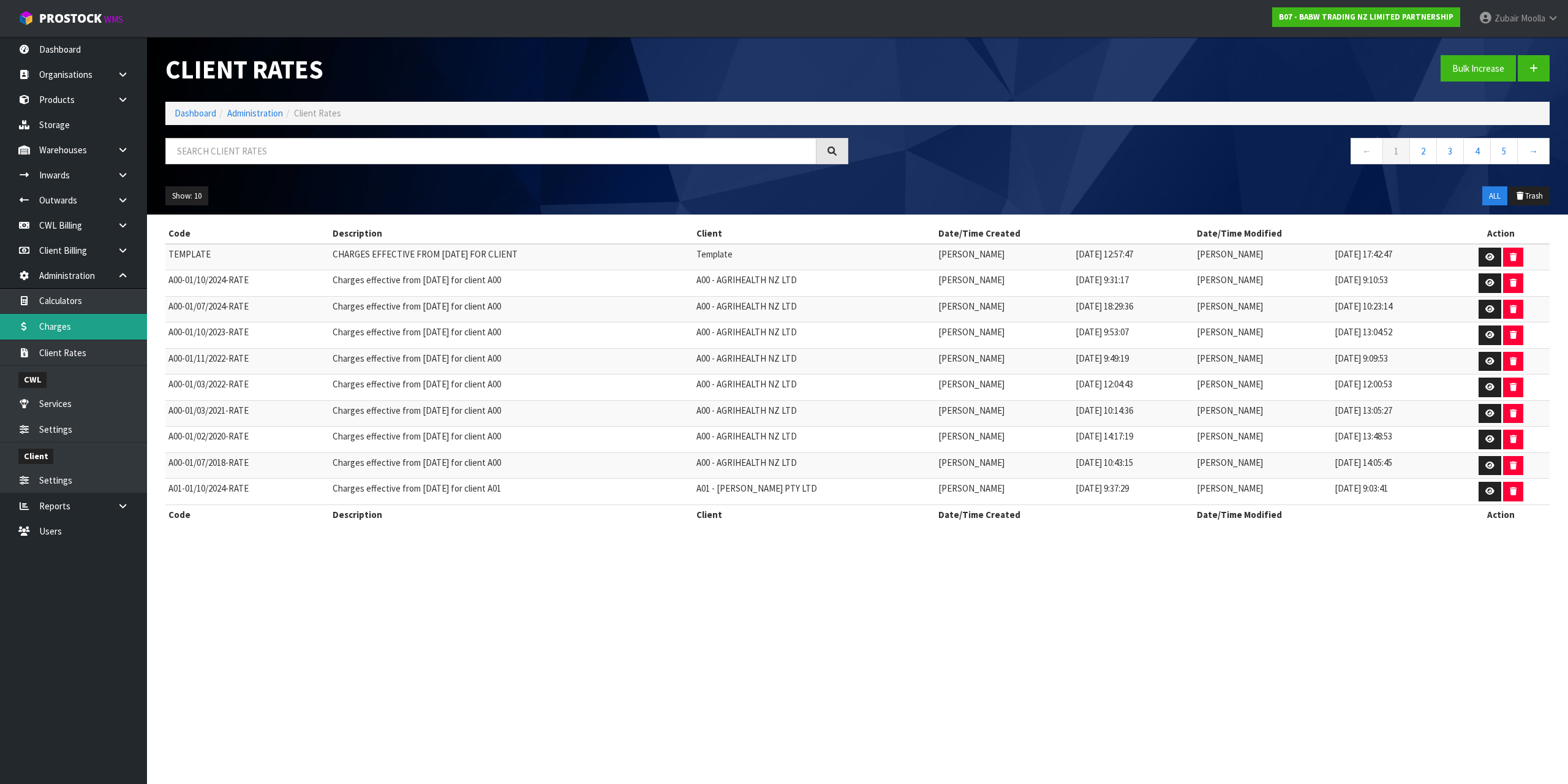
click at [74, 326] on link "Charges" at bounding box center [73, 326] width 147 height 25
drag, startPoint x: 242, startPoint y: 164, endPoint x: 255, endPoint y: 150, distance: 19.1
click at [246, 161] on div at bounding box center [507, 155] width 701 height 36
click at [255, 150] on input "text" at bounding box center [491, 150] width 651 height 26
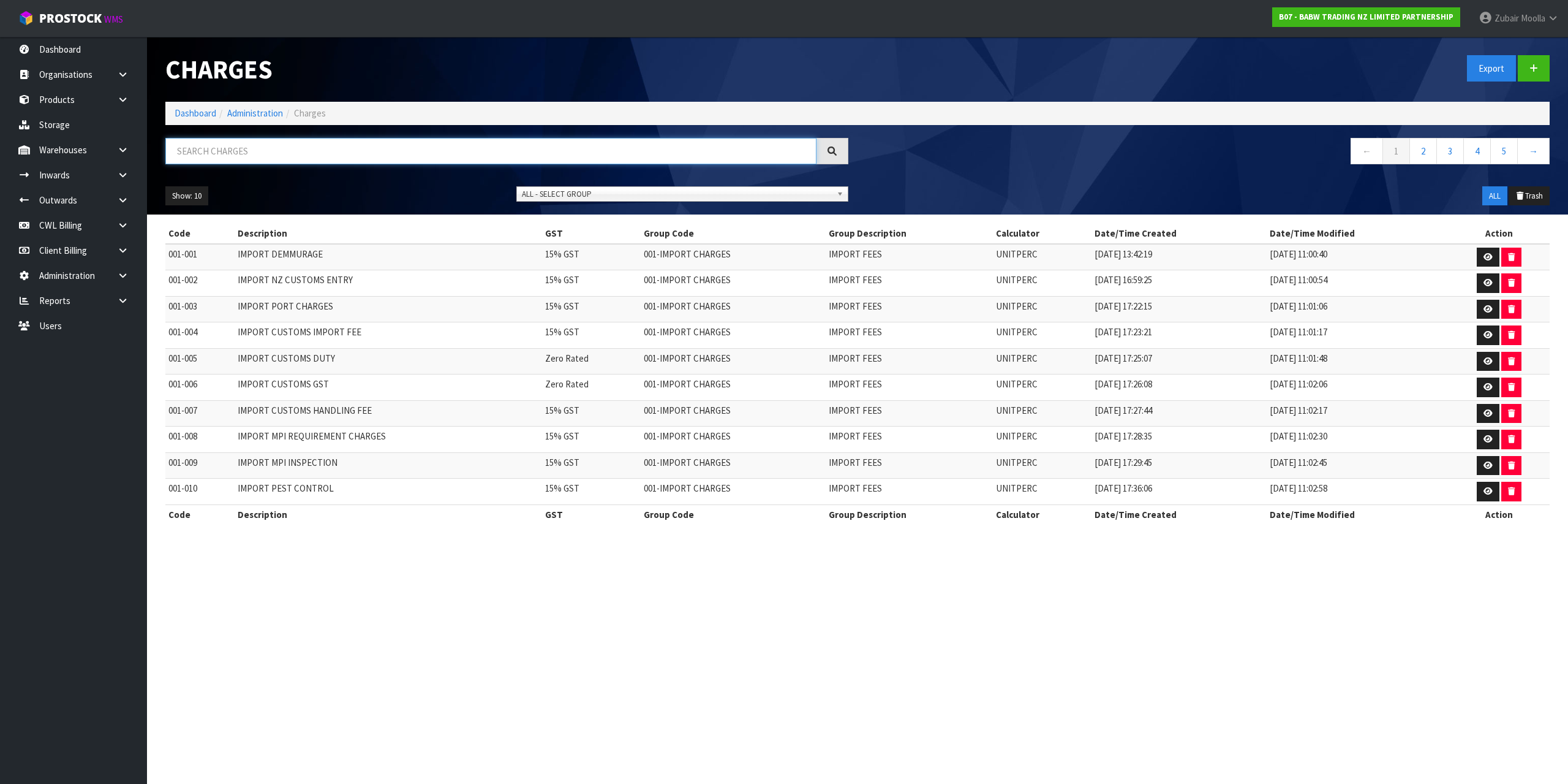
click at [243, 159] on input "text" at bounding box center [491, 150] width 651 height 26
type input "D"
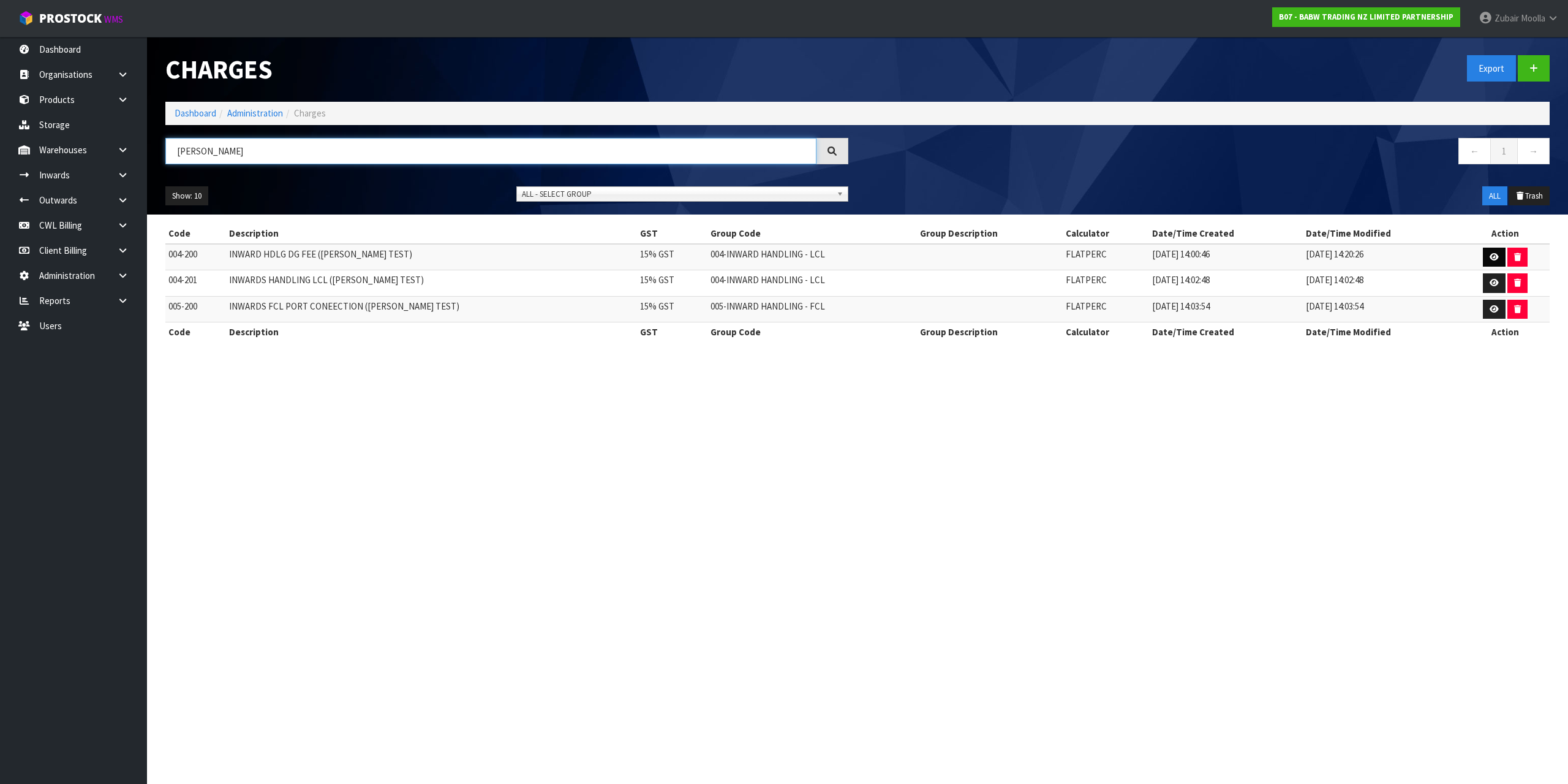
type input "MAJI"
click at [1489, 253] on icon at bounding box center [1494, 257] width 9 height 8
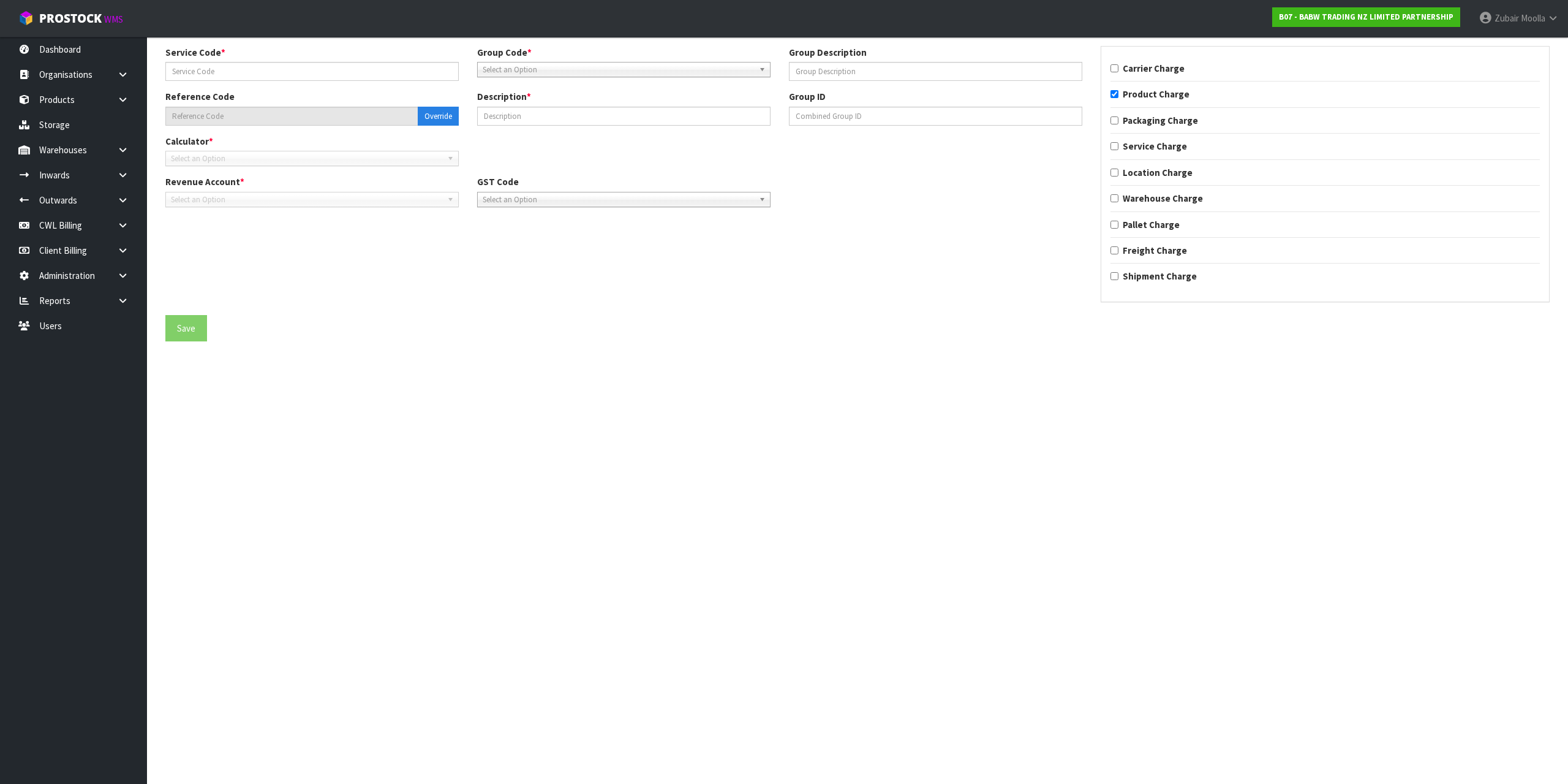
type input "200"
type input "004-200"
type input "INWARD HDLG DG FEE (MAJI TEST)"
checkbox input "true"
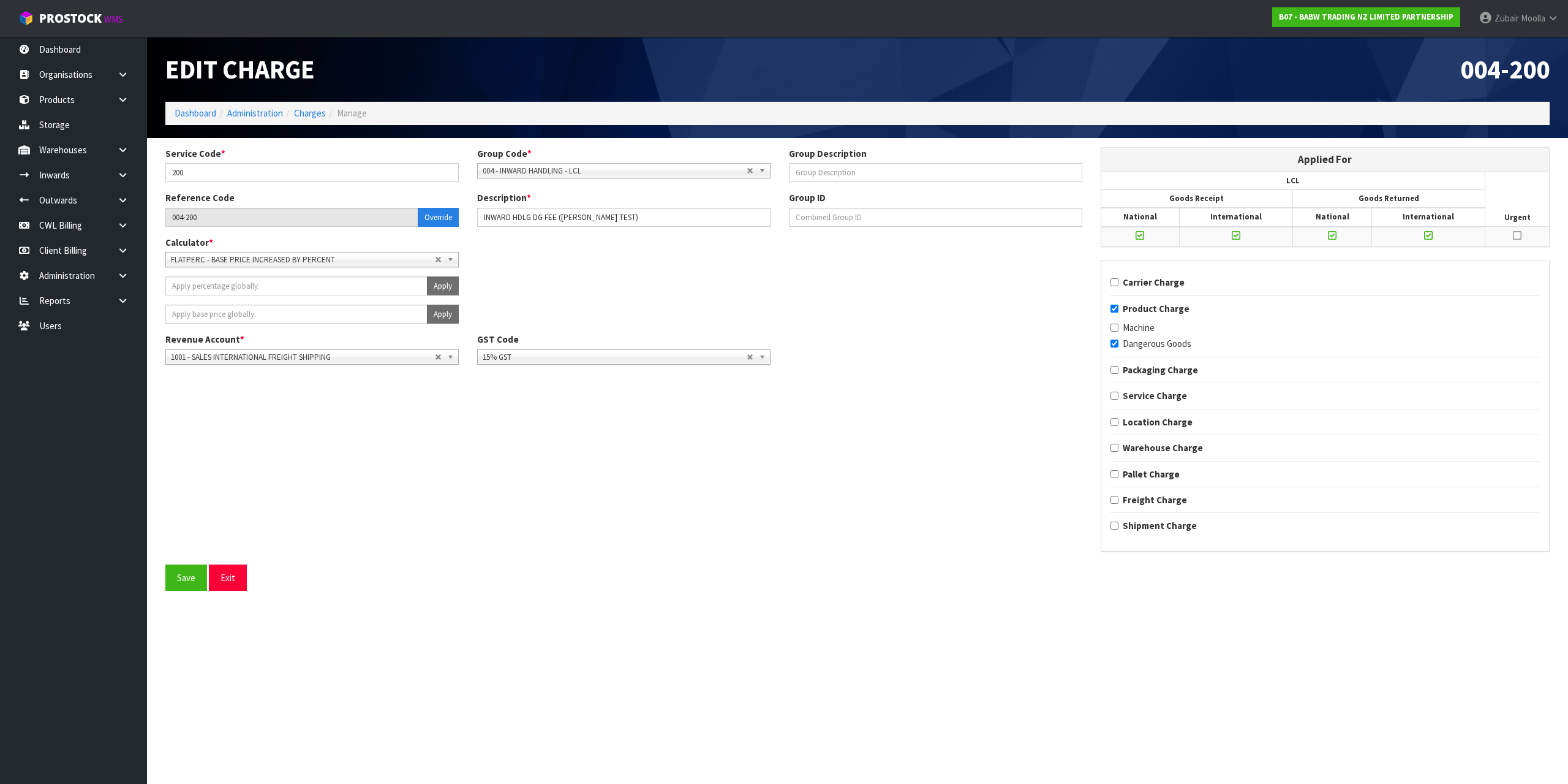
click at [839, 241] on div "Calculator * FLATPERC - BASE PRICE INCREASED BY PERCENT UNITPERC - PRICE PER UN…" at bounding box center [624, 256] width 935 height 40
click at [937, 150] on div "Group Description" at bounding box center [935, 165] width 312 height 35
click at [59, 70] on link "Organisations" at bounding box center [73, 74] width 147 height 25
drag, startPoint x: 510, startPoint y: 9, endPoint x: 520, endPoint y: 10, distance: 10.0
click at [520, 10] on nav "Toggle navigation ProStock WMS B07 - BABW TRADING NZ LIMITED PARTNERSHIP Zubair…" at bounding box center [784, 19] width 1568 height 38
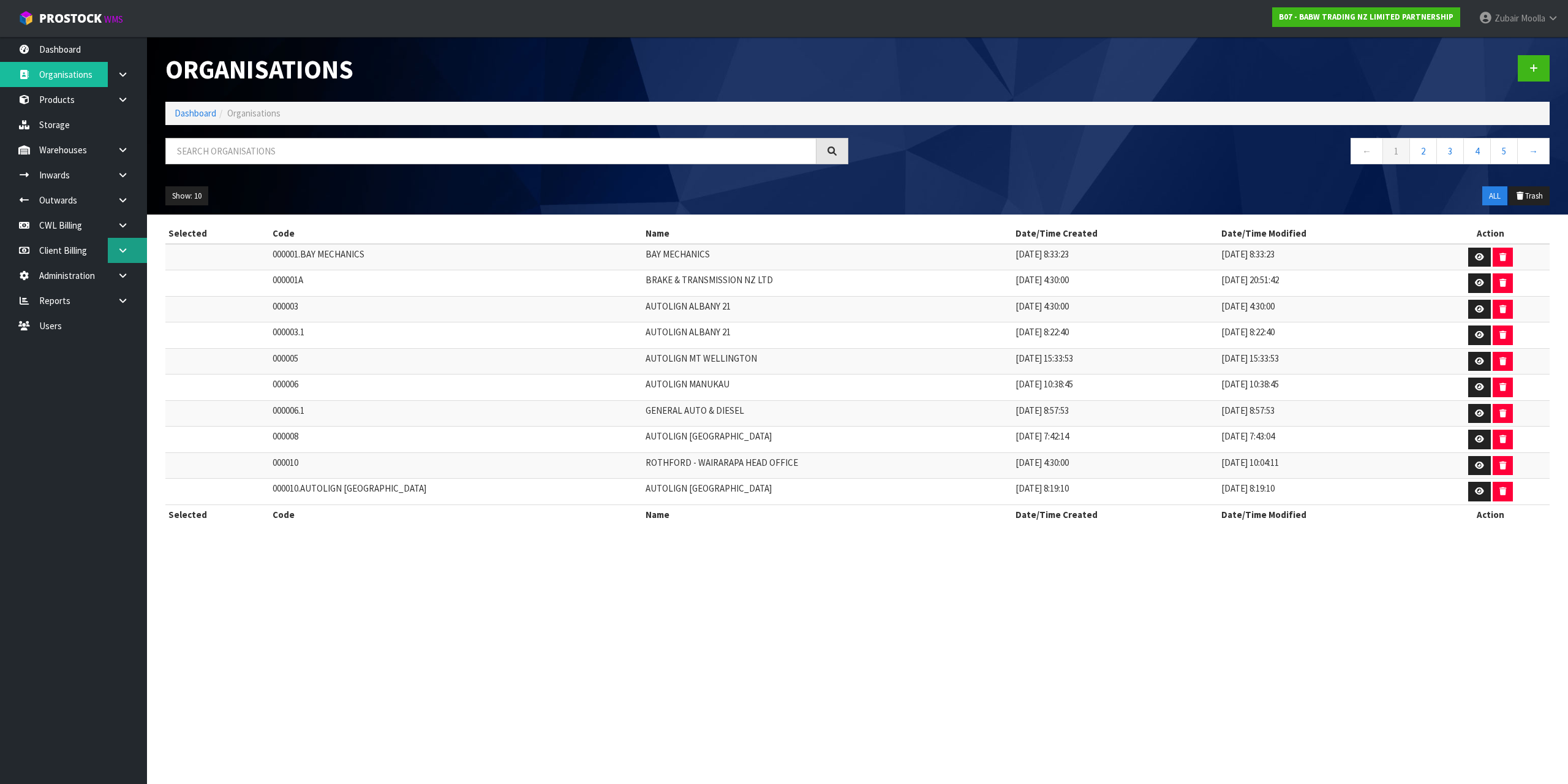
click at [120, 259] on link at bounding box center [128, 250] width 39 height 25
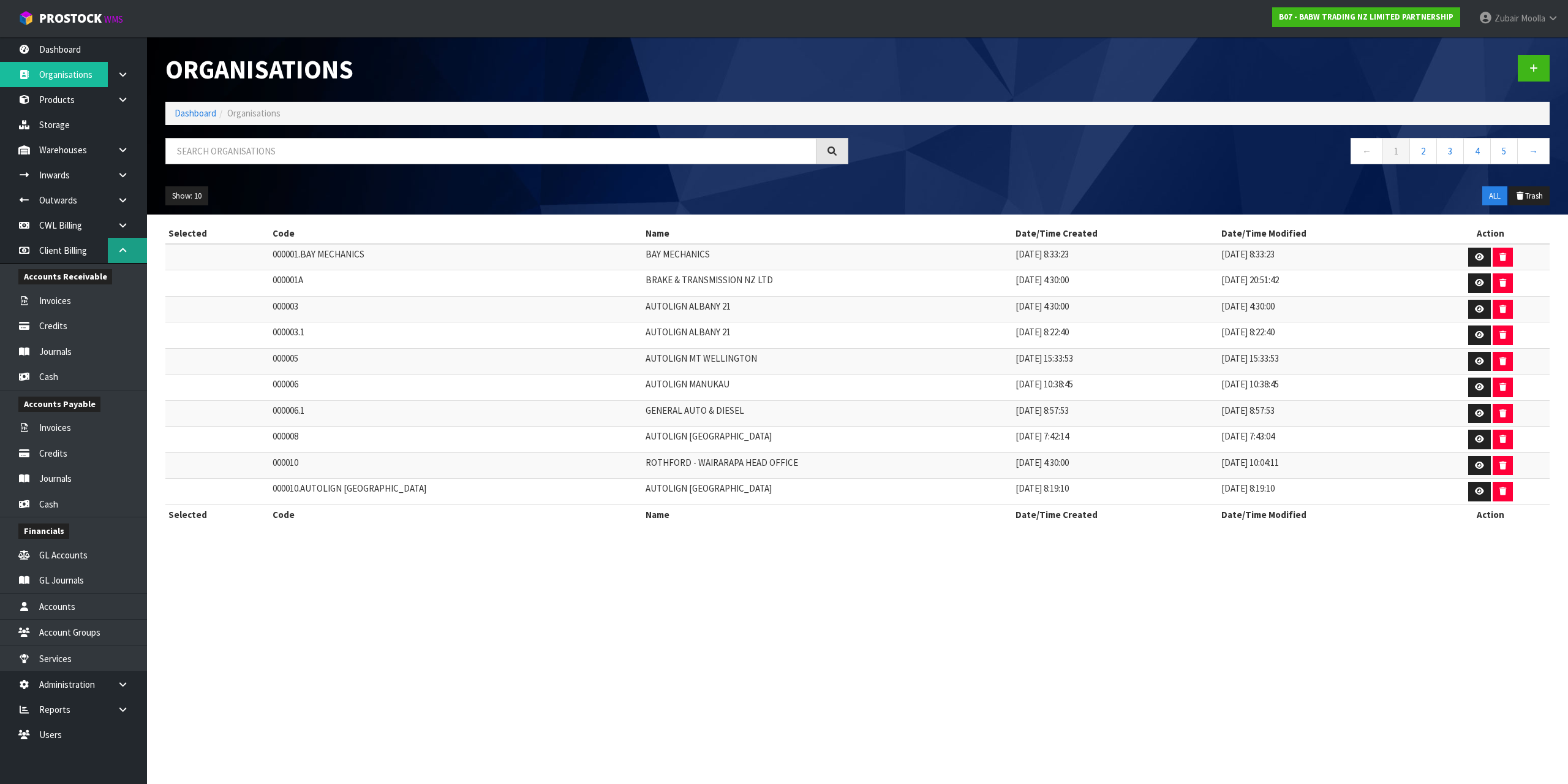
click at [120, 242] on link at bounding box center [128, 250] width 39 height 25
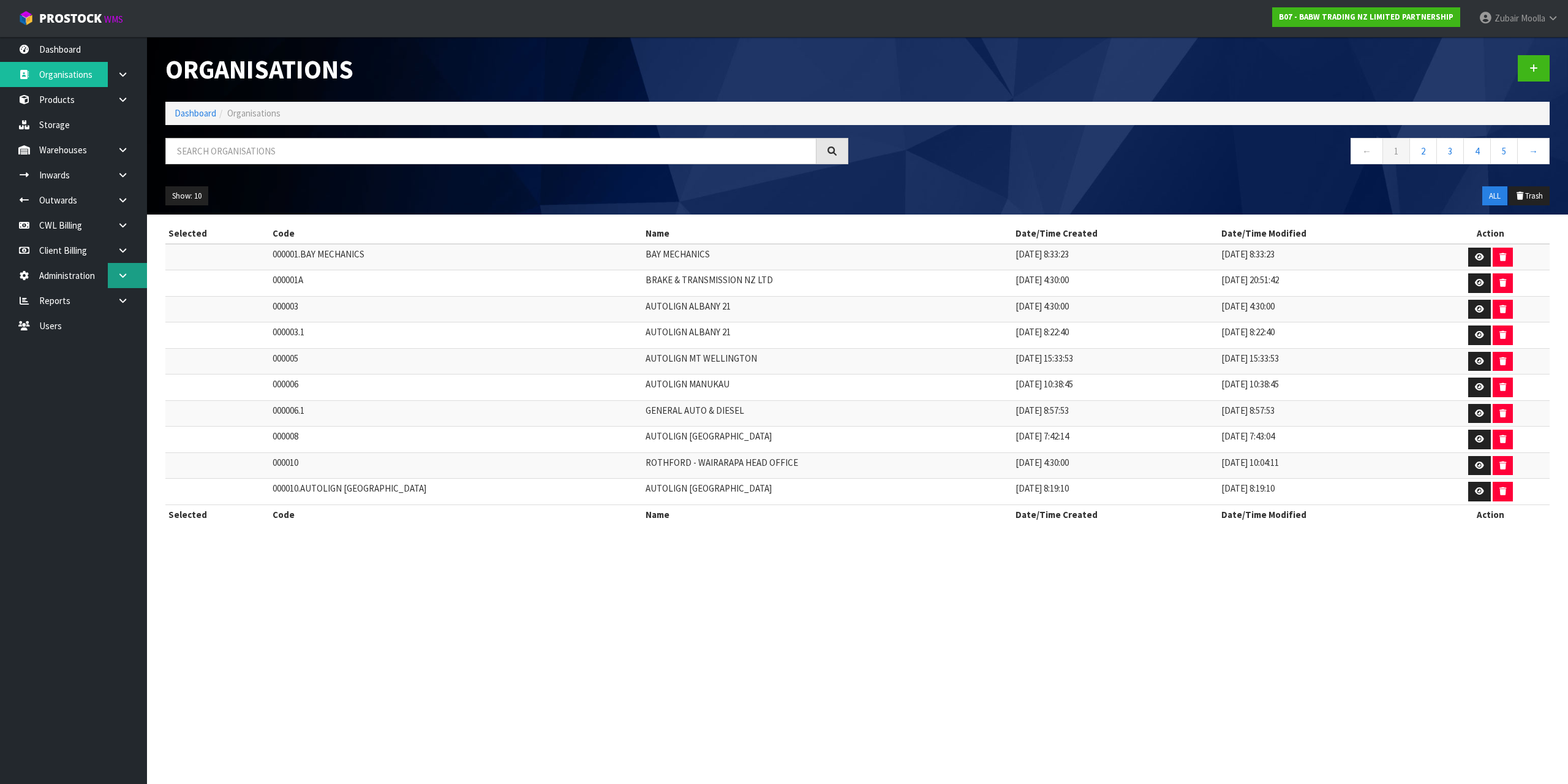
click at [123, 286] on ul "Dashboard Organisations Clients Consignees Carriers Products Categories Serial …" at bounding box center [73, 410] width 147 height 747
click at [123, 272] on icon at bounding box center [122, 275] width 11 height 9
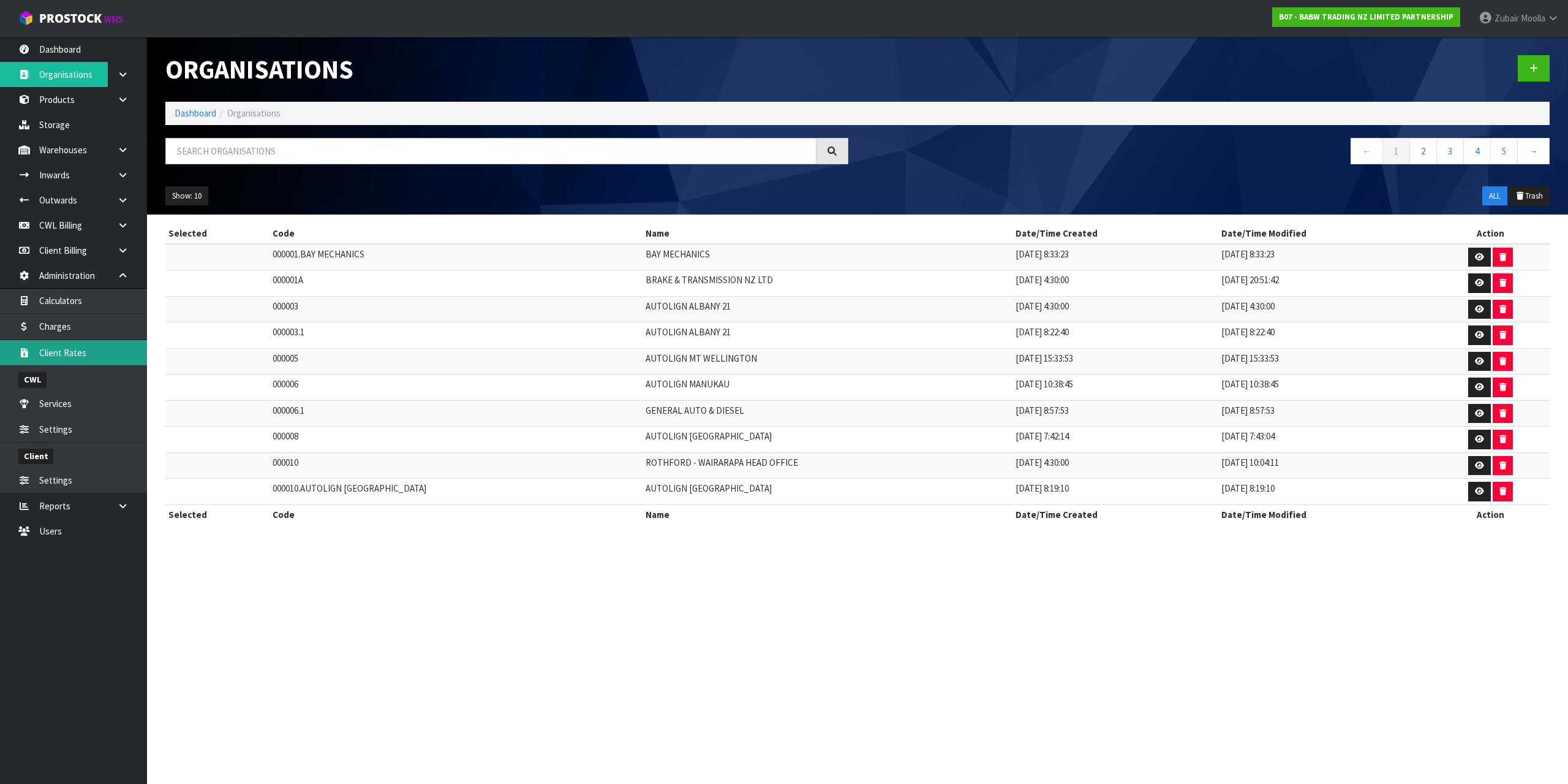
click at [86, 359] on link "Client Rates" at bounding box center [73, 352] width 147 height 25
click at [1060, 668] on section "Organisations Dashboard Organisations ← 1 2 3 4 5 → Show: 10 5 10 25 50 ALL Tra…" at bounding box center [784, 392] width 1568 height 784
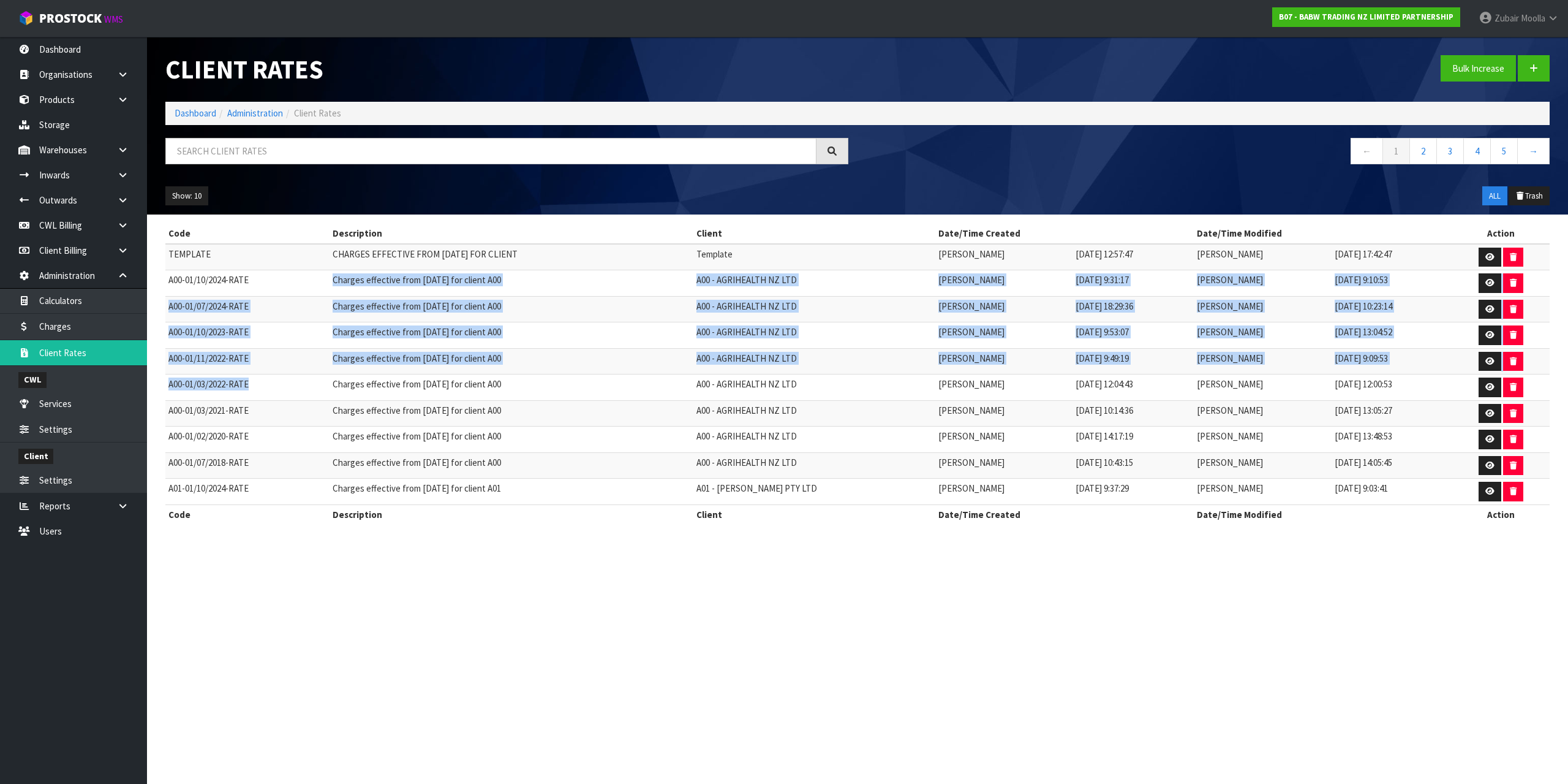
drag, startPoint x: 255, startPoint y: 293, endPoint x: 274, endPoint y: 388, distance: 96.9
click at [274, 388] on tbody "TEMPLATE CHARGES EFFECTIVE FROM 01/11/2024 FOR CLIENT Template Maji Torres 31/0…" at bounding box center [857, 374] width 1384 height 261
click at [274, 388] on td "A00-01/03/2022-RATE" at bounding box center [247, 387] width 164 height 26
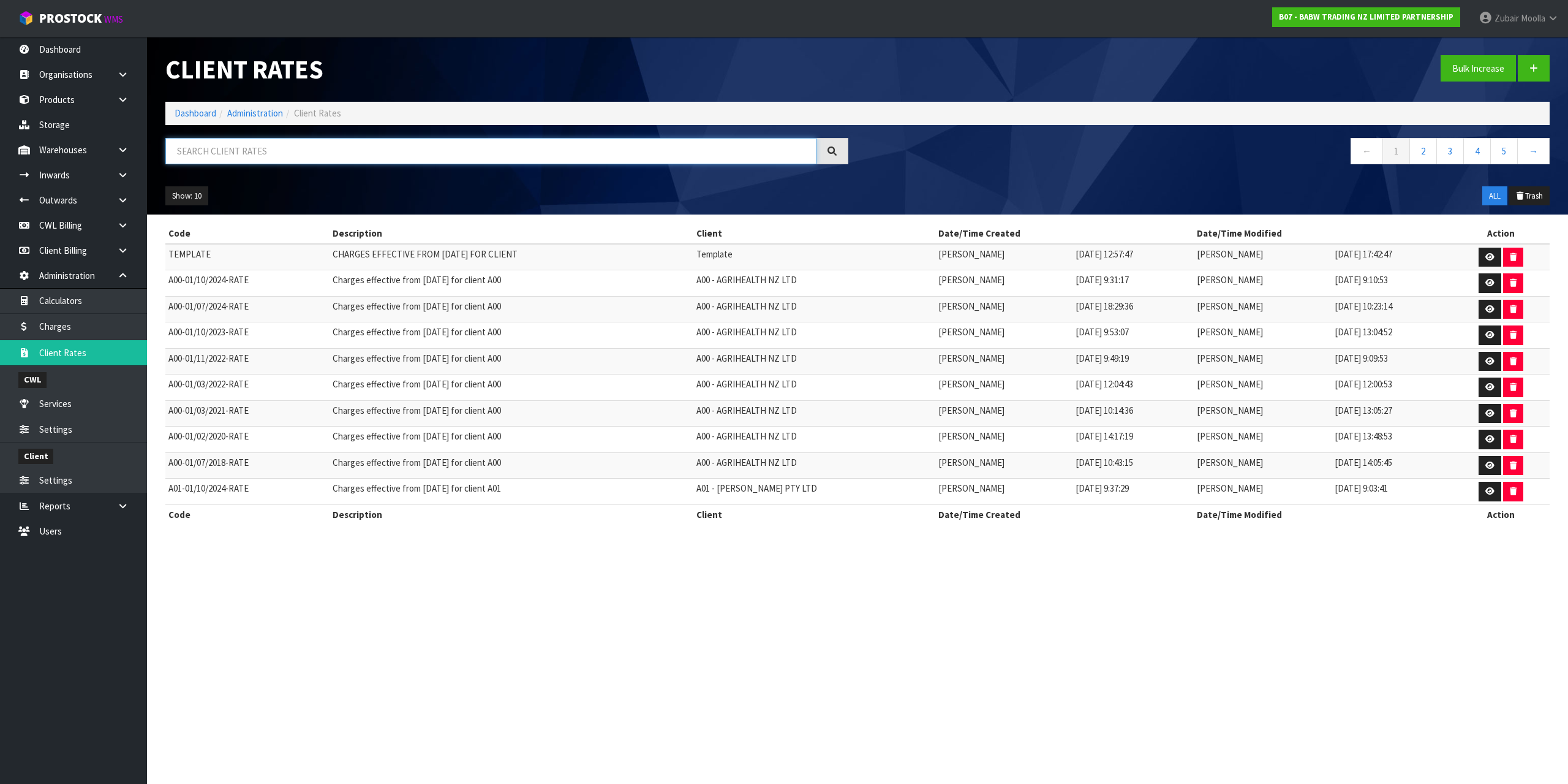
drag, startPoint x: 317, startPoint y: 161, endPoint x: 320, endPoint y: 154, distance: 7.6
click at [317, 159] on input "text" at bounding box center [491, 150] width 651 height 26
click at [320, 153] on input "text" at bounding box center [491, 150] width 651 height 26
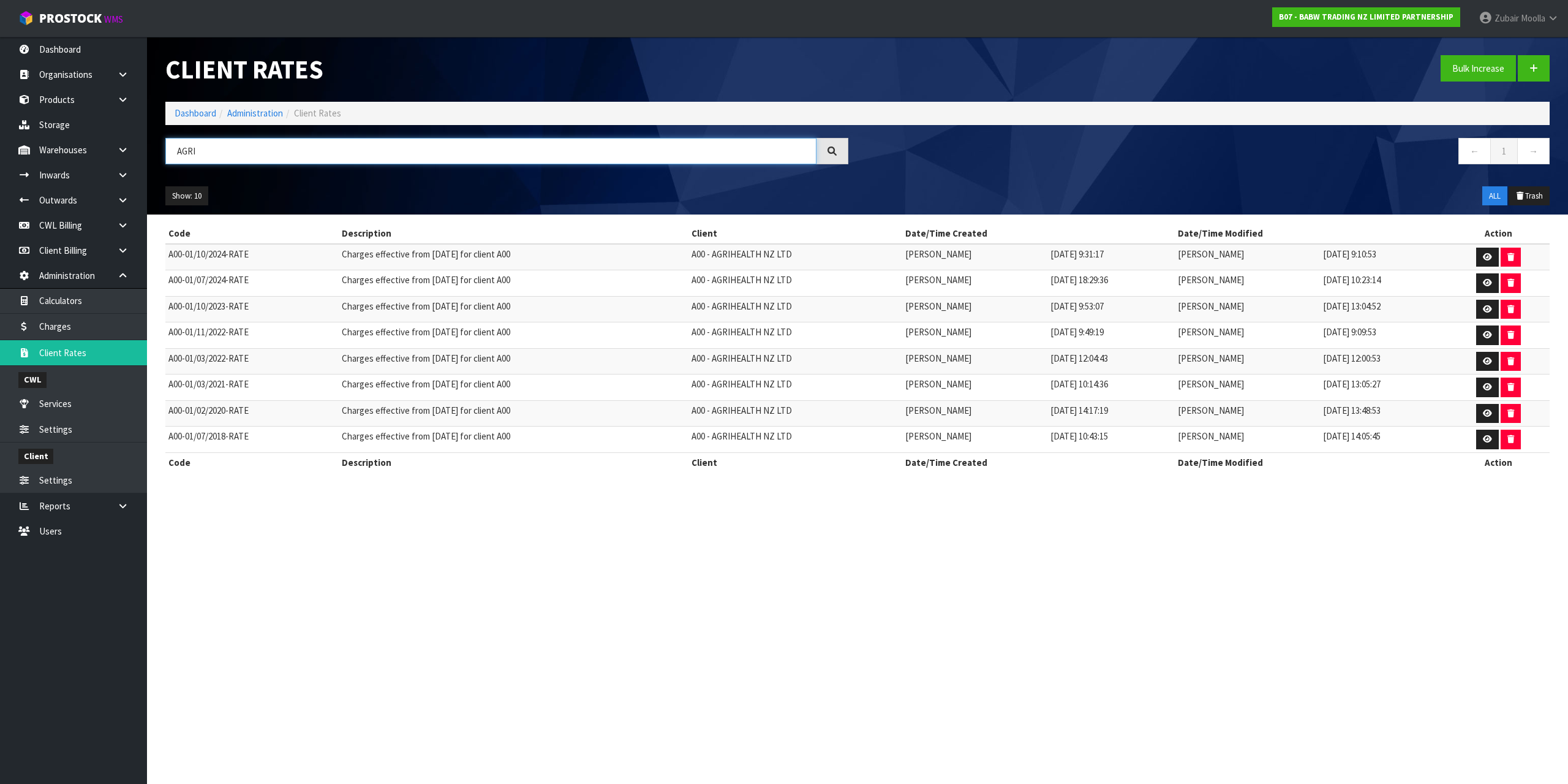
click at [320, 153] on input "AGRI" at bounding box center [491, 150] width 651 height 26
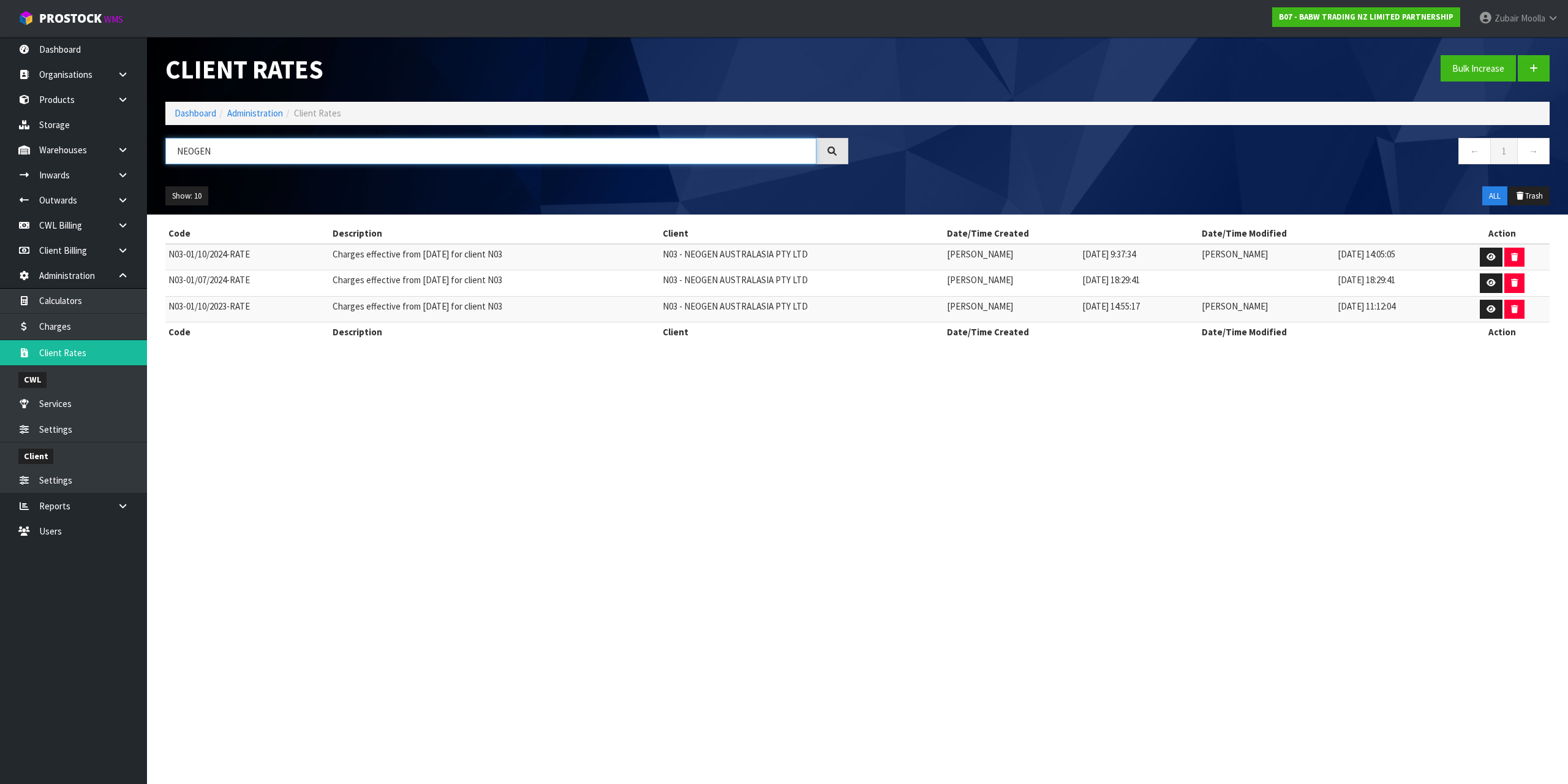
type input "NEOGEN"
drag, startPoint x: 218, startPoint y: 255, endPoint x: 1530, endPoint y: 265, distance: 1312.0
click at [1530, 265] on tr "N03-01/10/2024-RATE Charges effective from 01/10/2024 for client N03 N03 - NEOG…" at bounding box center [857, 257] width 1384 height 26
click at [1489, 255] on icon at bounding box center [1491, 257] width 9 height 8
drag, startPoint x: 1387, startPoint y: 444, endPoint x: 1383, endPoint y: 451, distance: 8.1
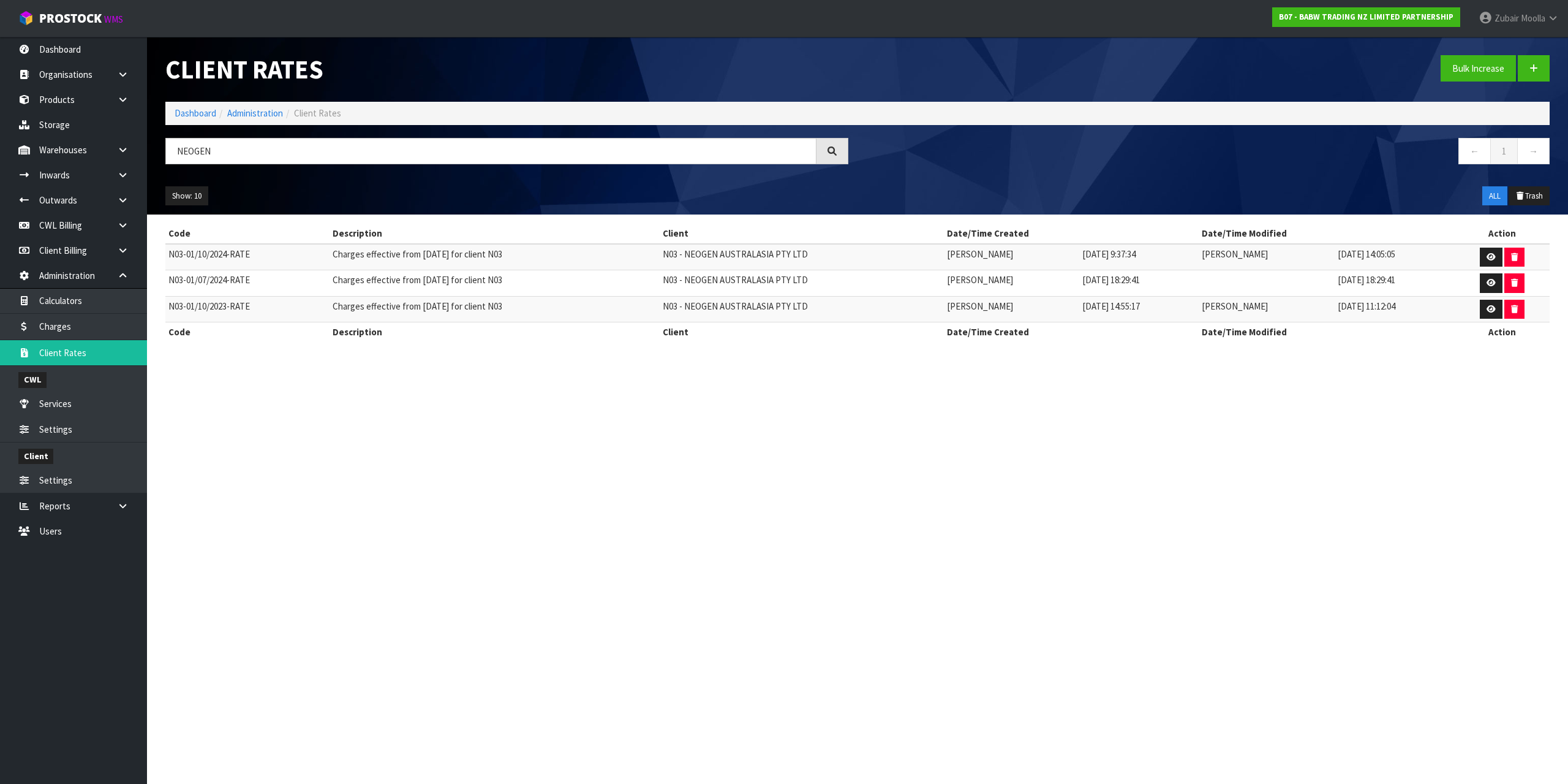
click at [1383, 451] on section "Client Rates Bulk Increase Dashboard Administration Client Rates NEOGEN ← 1 → S…" at bounding box center [784, 392] width 1568 height 784
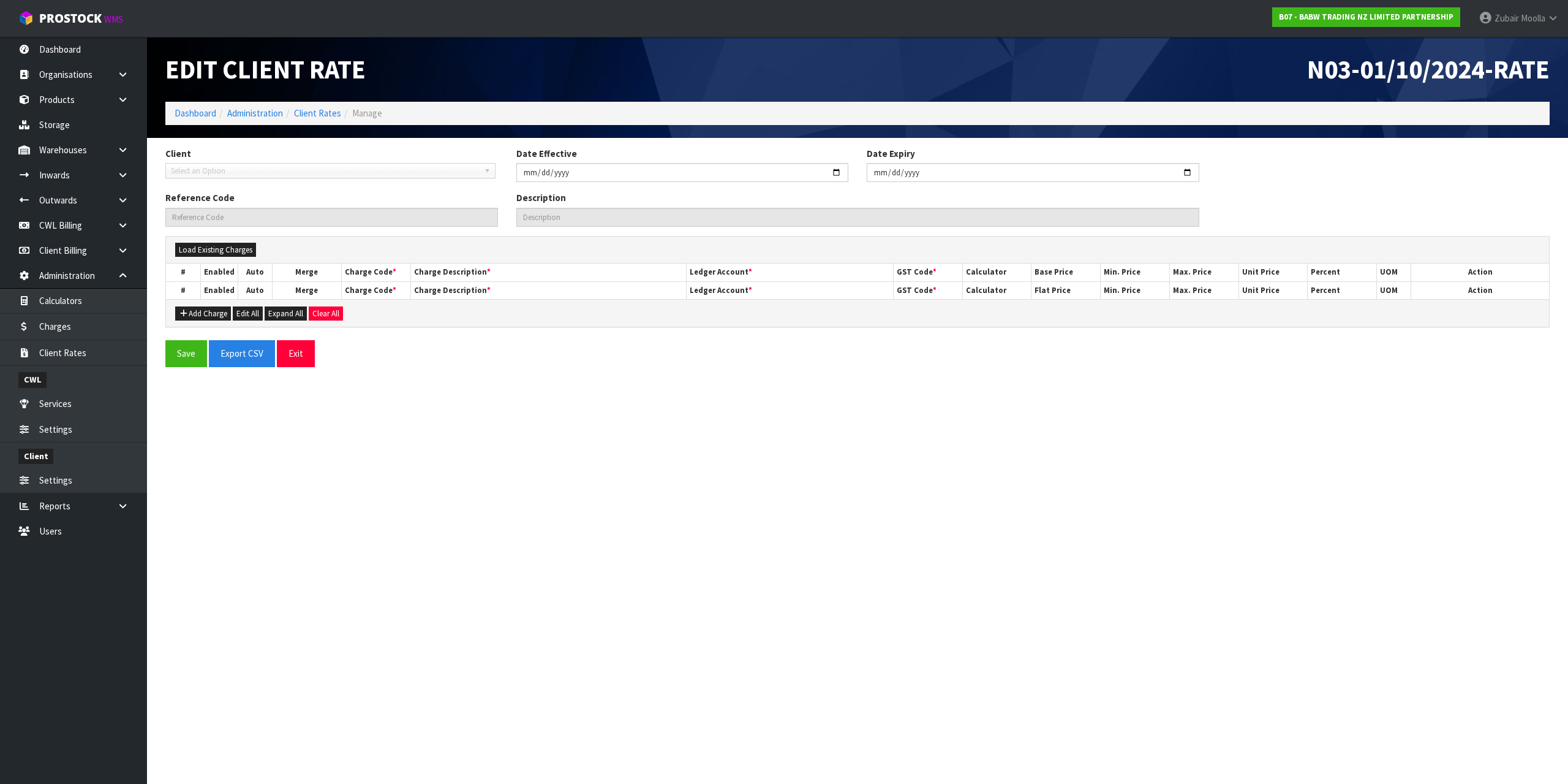
type input "2024-10-01"
type input "N03-01/10/2024-RATE"
type input "Charges effective from 01/10/2024 for client N03"
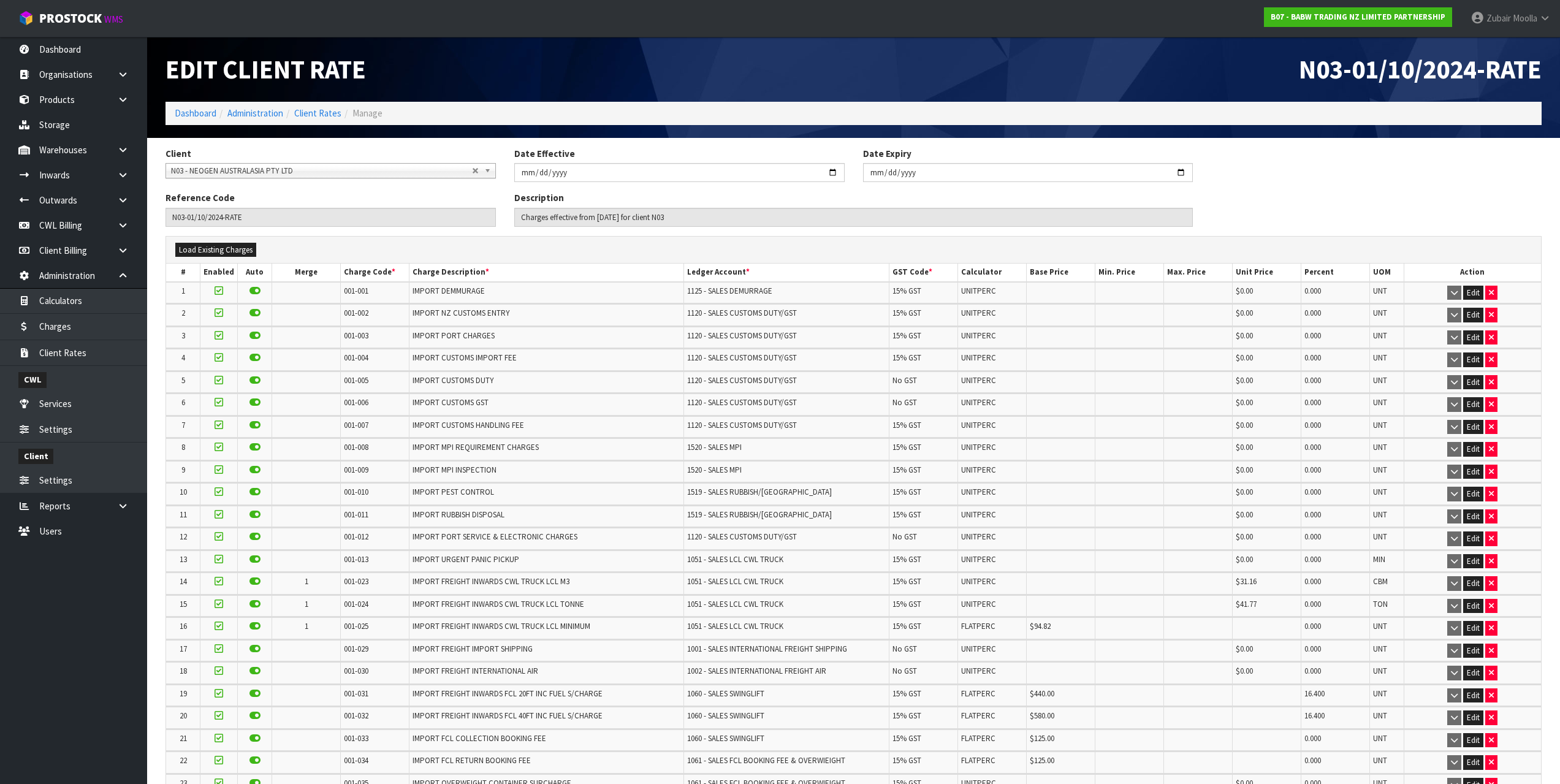
scroll to position [2024, 0]
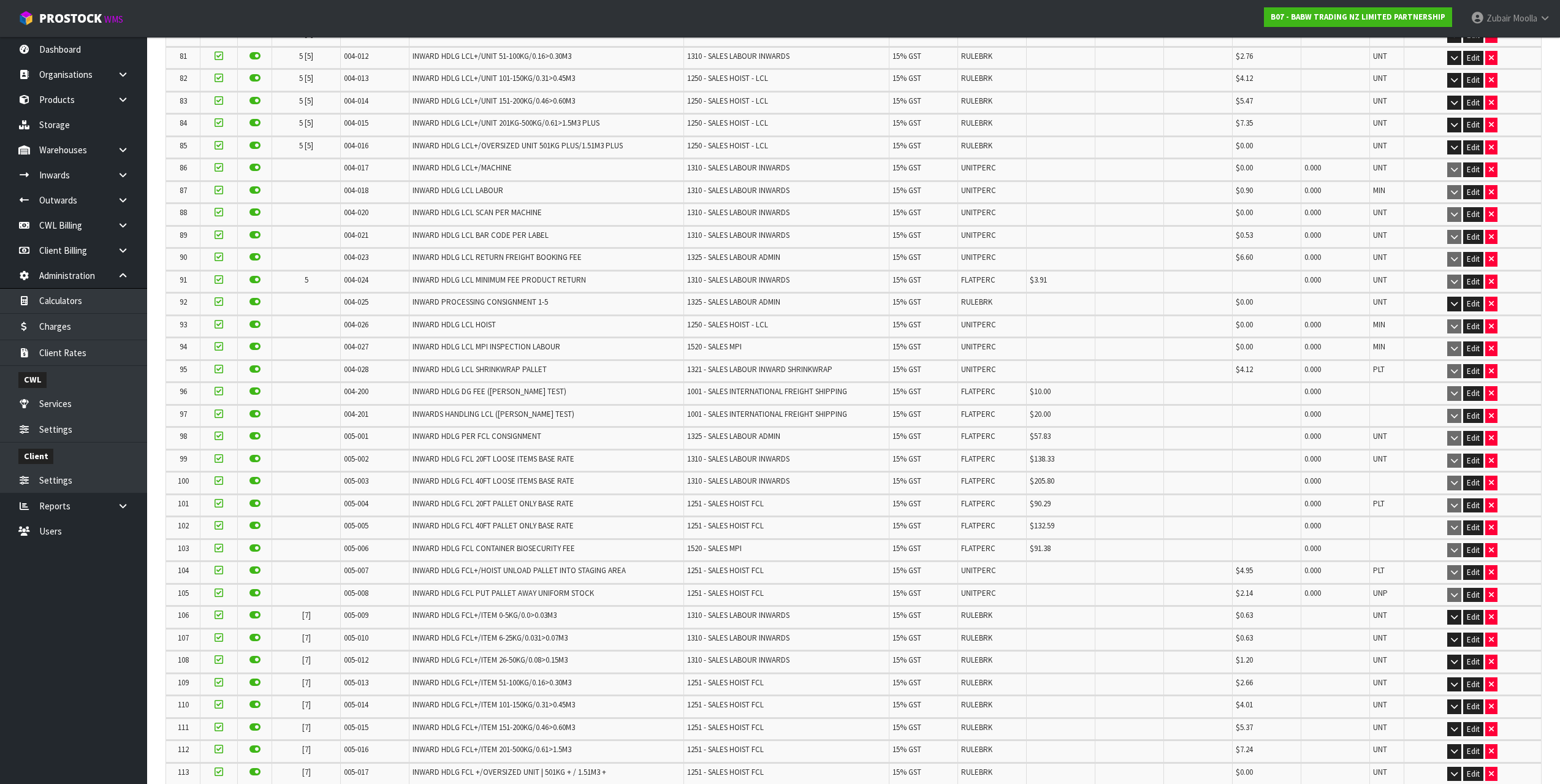
click at [624, 396] on td "INWARD HDLG DG FEE (MAJI TEST)" at bounding box center [546, 393] width 274 height 21
drag, startPoint x: 624, startPoint y: 396, endPoint x: 964, endPoint y: 394, distance: 340.0
click at [964, 394] on tr "96 004-200 INWARD HDLG DG FEE (MAJI TEST) 1001 - SALES INTERNATIONAL FREIGHT SH…" at bounding box center [854, 393] width 1375 height 21
click at [795, 425] on td "1001 - SALES INTERNATIONAL FREIGHT SHIPPING" at bounding box center [786, 416] width 206 height 21
click at [803, 424] on td "1001 - SALES INTERNATIONAL FREIGHT SHIPPING" at bounding box center [786, 416] width 206 height 21
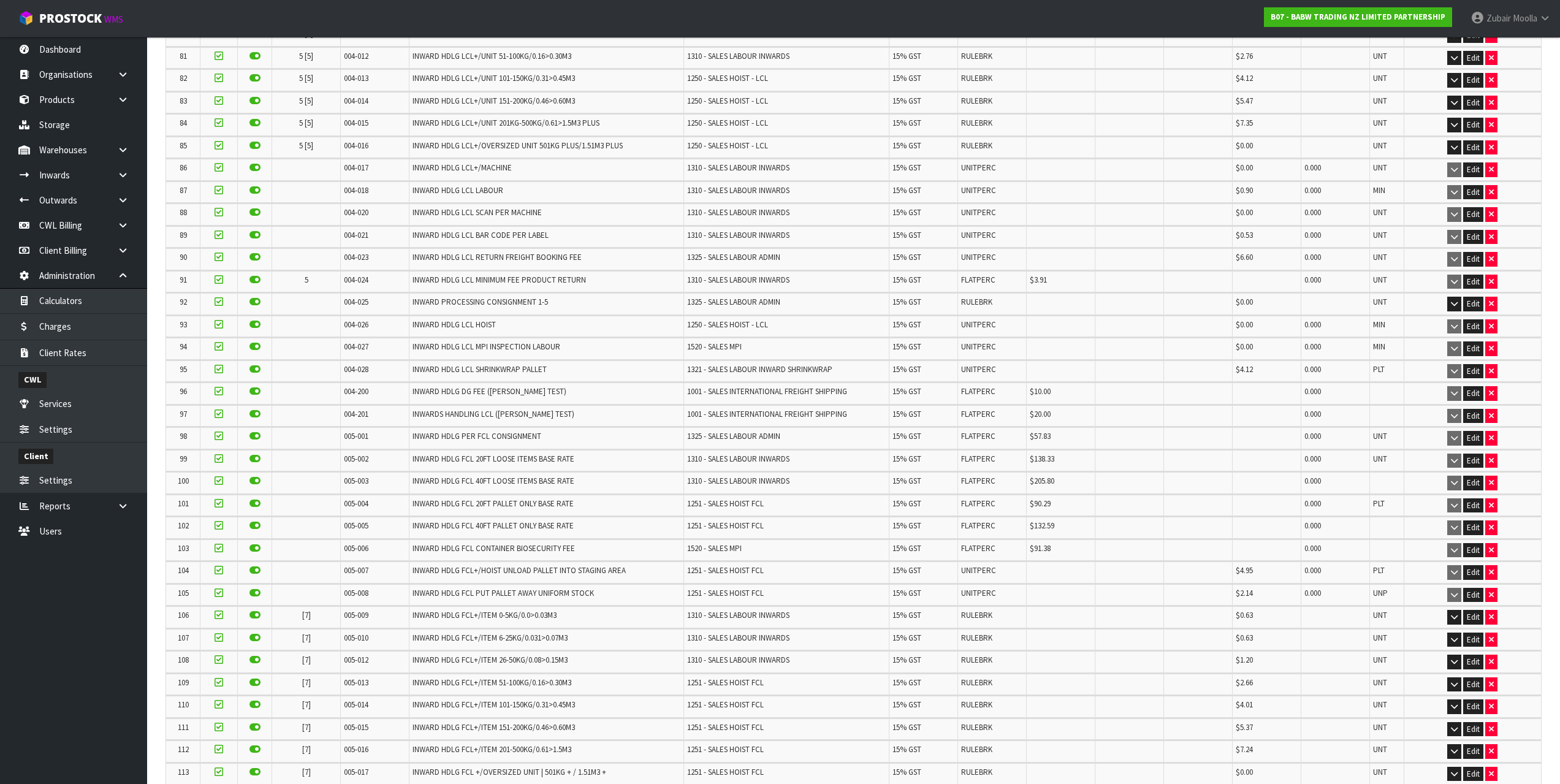
click at [425, 399] on td "INWARD HDLG DG FEE (MAJI TEST)" at bounding box center [546, 393] width 274 height 21
click at [425, 399] on td "INWARD HDLG DG FEE (MAJI TEST)" at bounding box center [546, 393] width 274 height 21
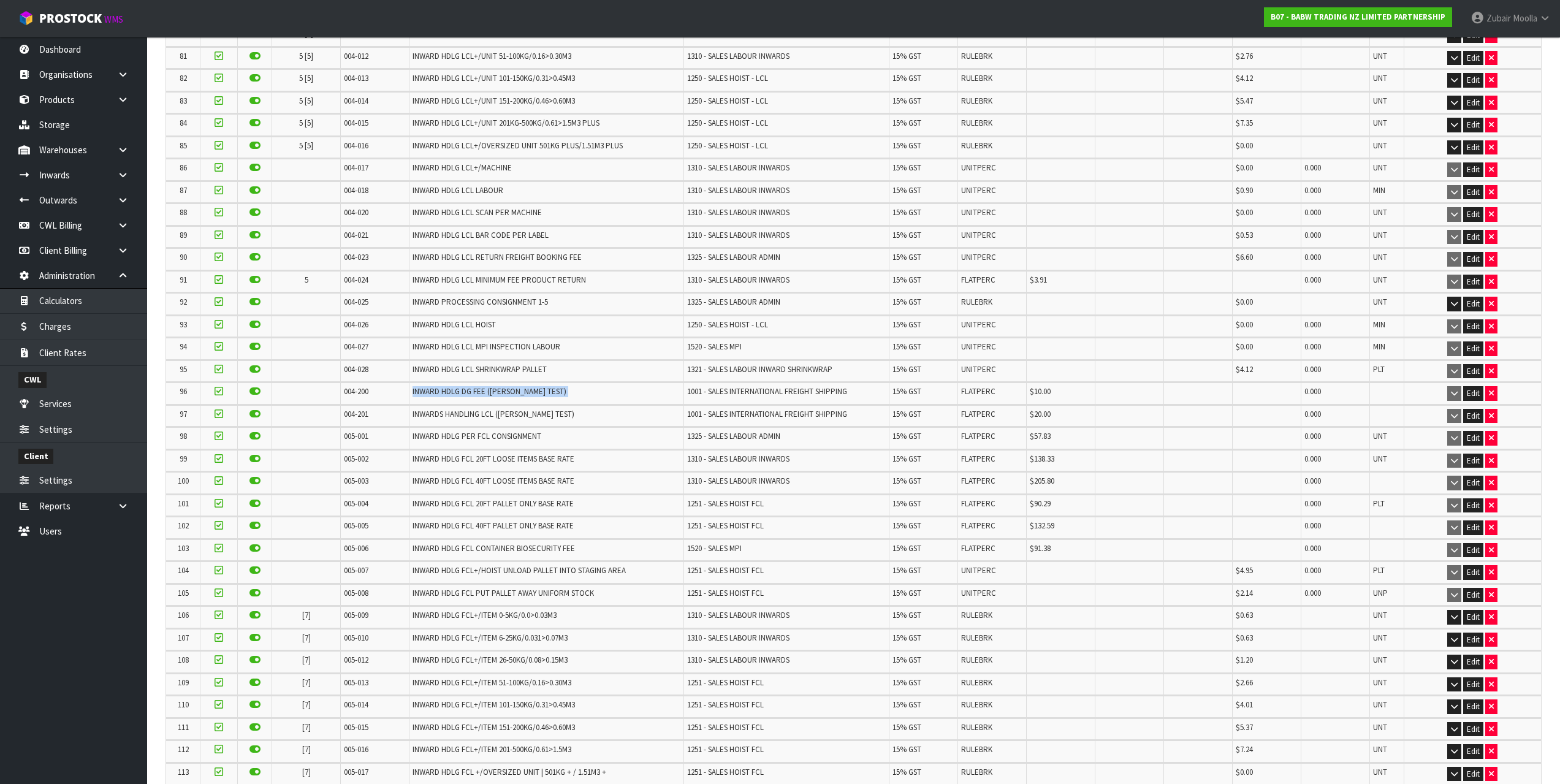
click at [425, 399] on td "INWARD HDLG DG FEE (MAJI TEST)" at bounding box center [546, 393] width 274 height 21
click at [73, 324] on link "Charges" at bounding box center [73, 326] width 147 height 25
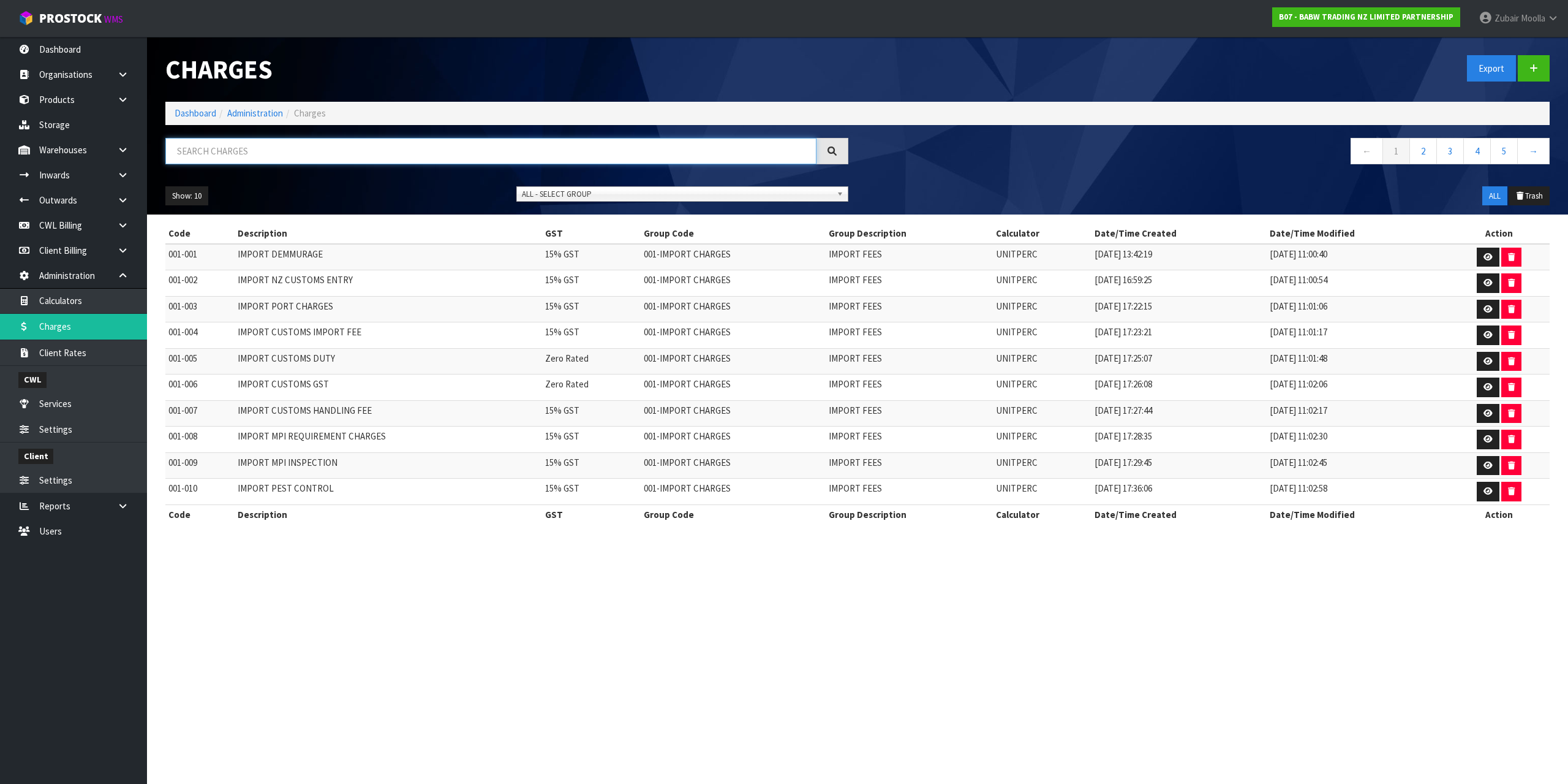
click at [400, 144] on input "text" at bounding box center [491, 150] width 651 height 26
paste input "INWARD HDLG DG FEE (MAJI TEST)"
type input "INWARD HDLG DG FEE (MAJI TEST)"
click at [833, 101] on div "Charges" at bounding box center [507, 69] width 701 height 65
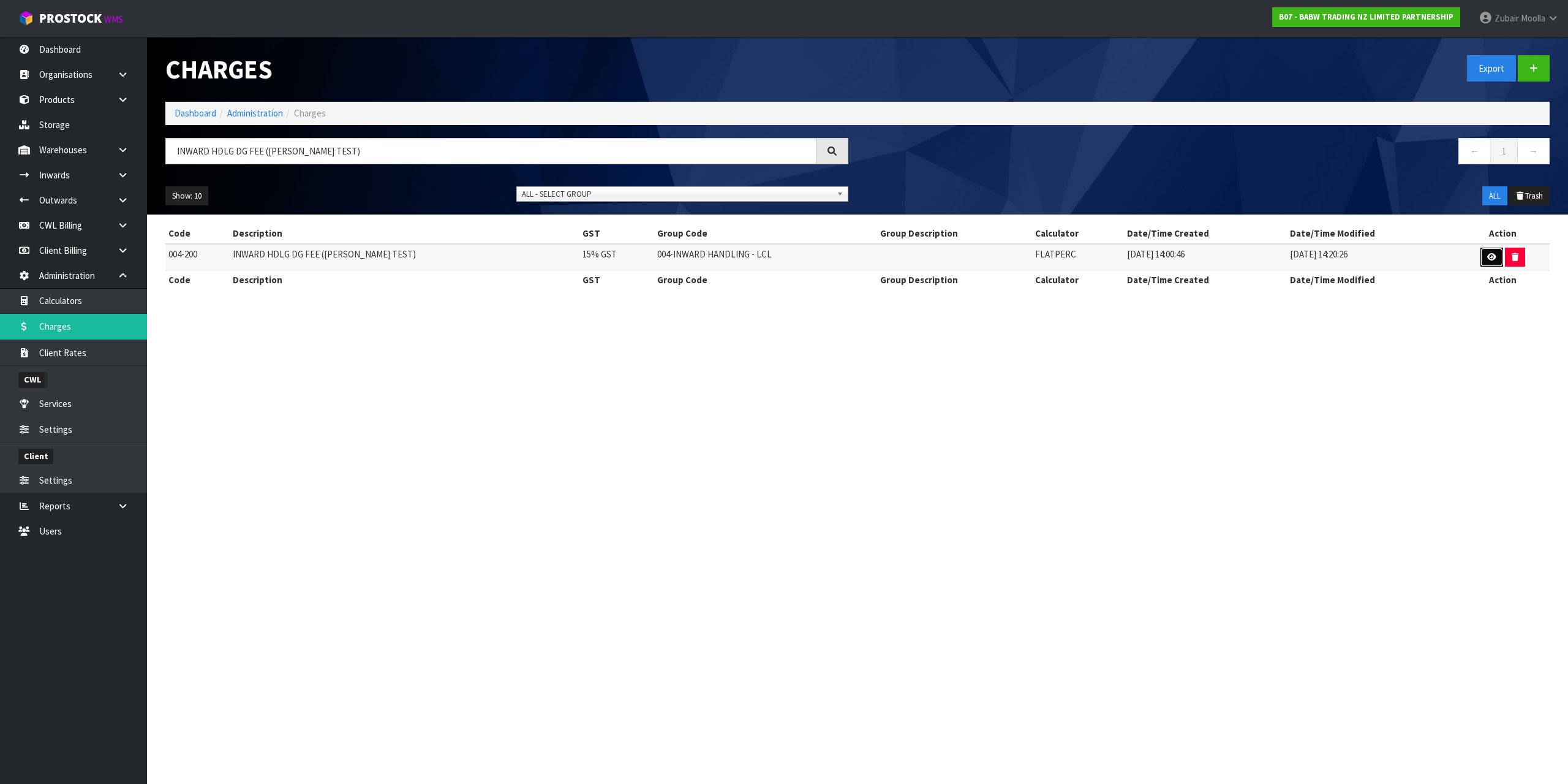
click at [1481, 256] on link at bounding box center [1492, 257] width 23 height 19
click at [1475, 392] on section "Charges Export Dashboard Administration Charges INWARD HDLG DG FEE (MAJI TEST) …" at bounding box center [784, 392] width 1568 height 784
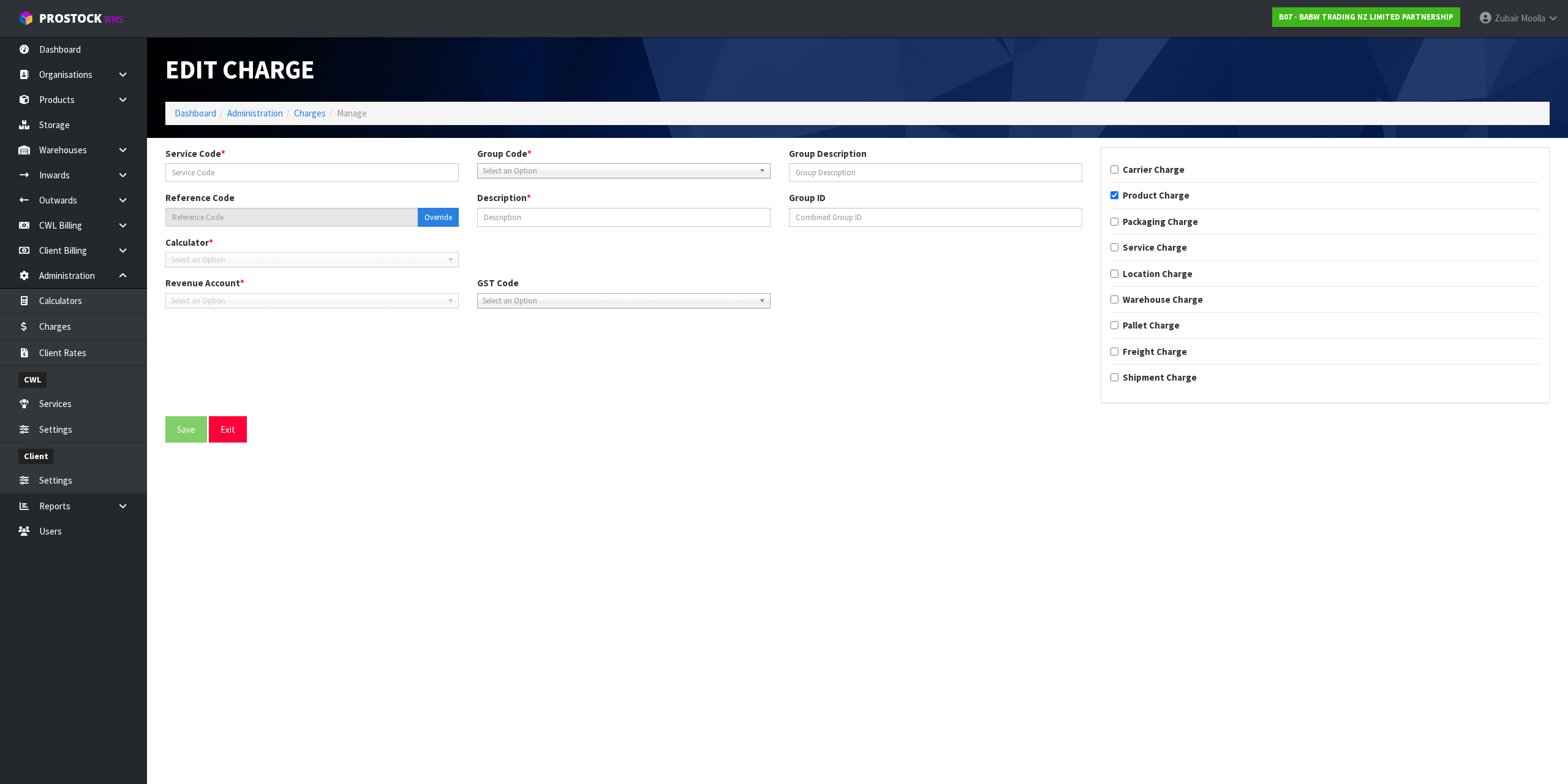
type input "200"
type input "004-200"
type input "INWARD HDLG DG FEE (MAJI TEST)"
checkbox input "true"
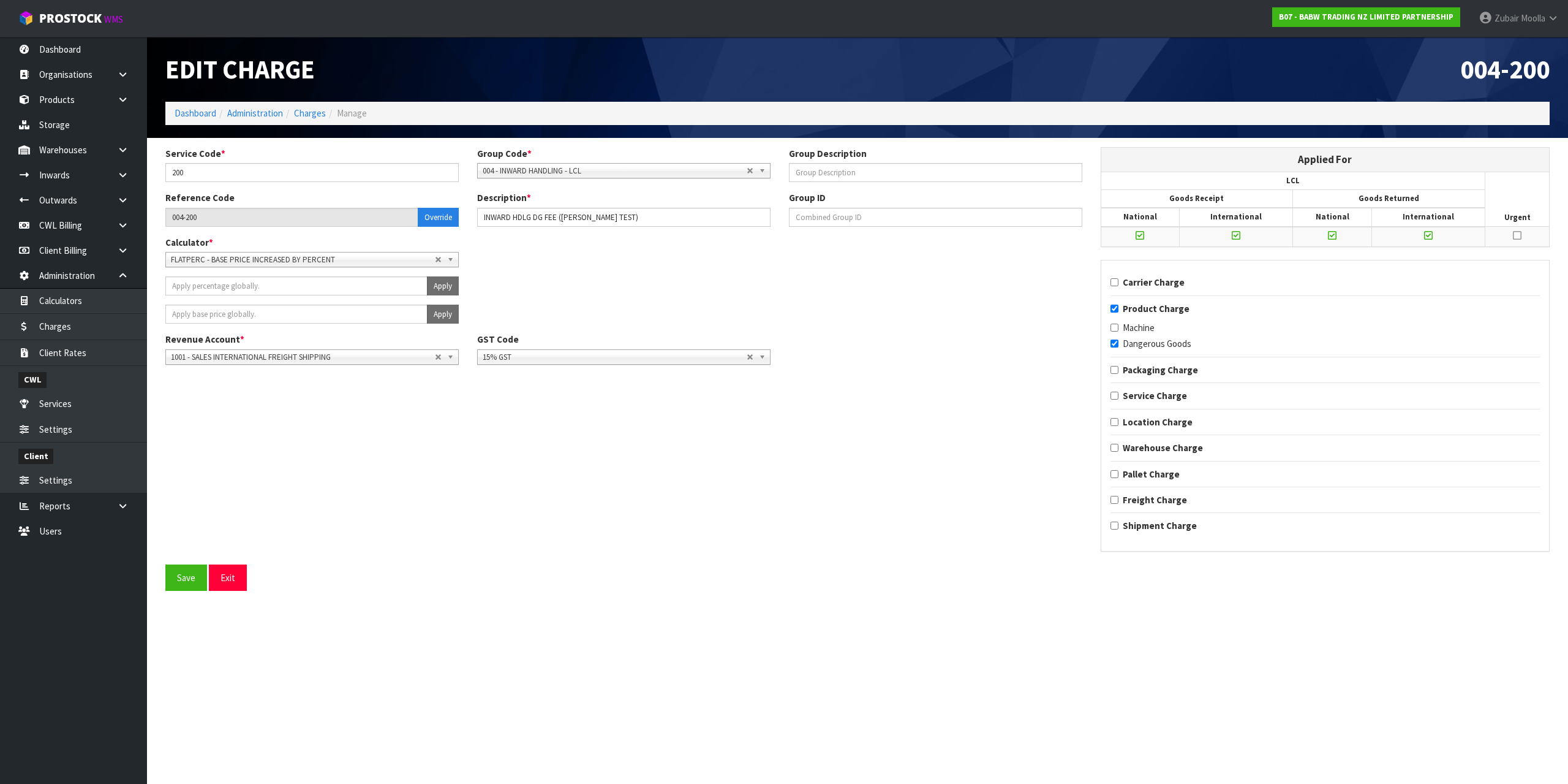
click at [841, 451] on div "Service Code * 200 Group Code * 001 - IMPORT CHARGES 002 - CONTRACTED FREIGHT I…" at bounding box center [858, 355] width 1403 height 417
click at [841, 519] on div "Service Code * 200 Group Code * 001 - IMPORT CHARGES 002 - CONTRACTED FREIGHT I…" at bounding box center [858, 355] width 1403 height 417
click at [331, 116] on li "Manage" at bounding box center [346, 113] width 41 height 13
click at [318, 116] on link "Charges" at bounding box center [310, 113] width 32 height 11
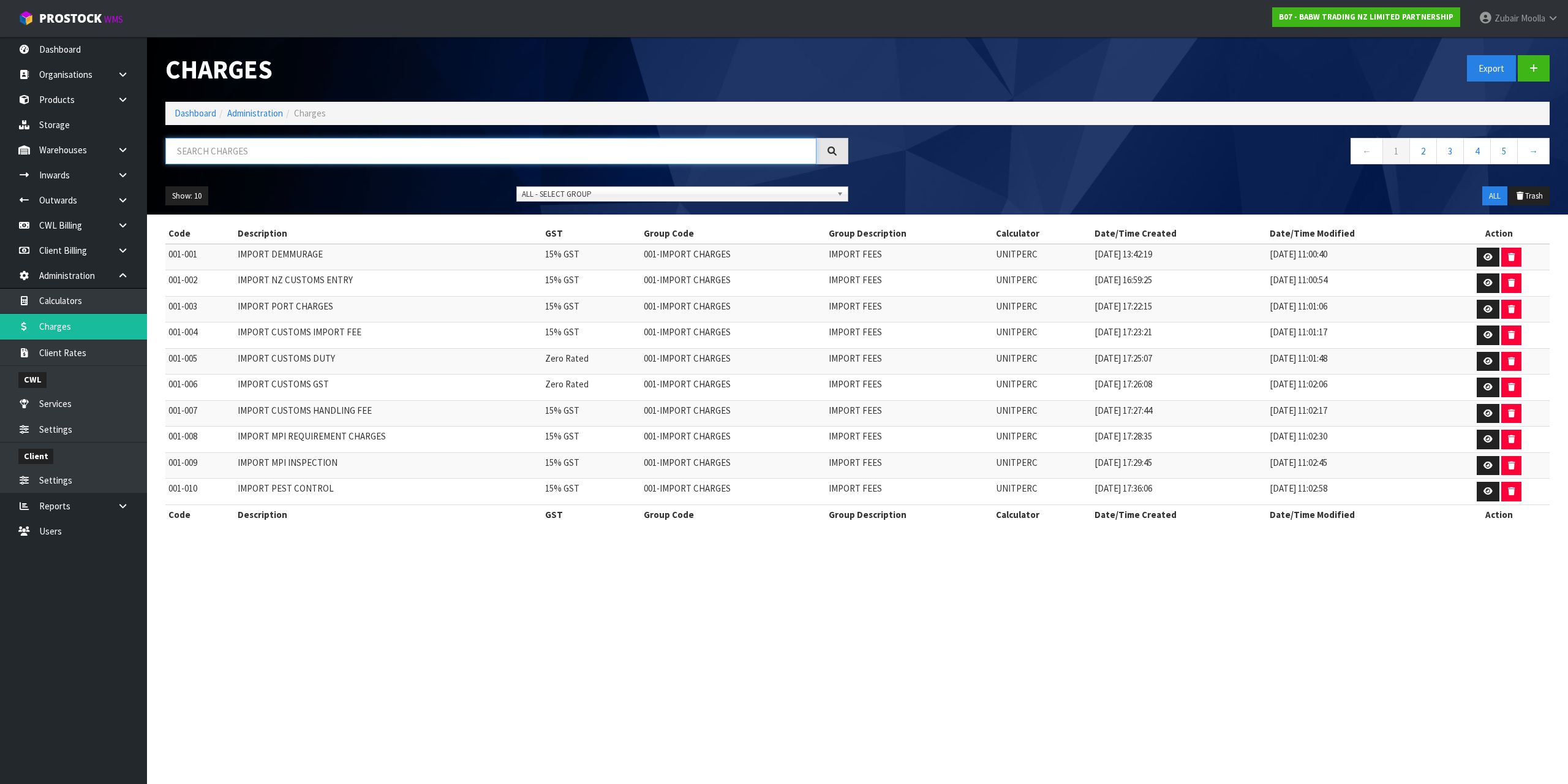
drag, startPoint x: 396, startPoint y: 137, endPoint x: 396, endPoint y: 150, distance: 13.0
click at [396, 148] on input "text" at bounding box center [491, 150] width 651 height 26
click at [396, 150] on input "text" at bounding box center [491, 150] width 651 height 26
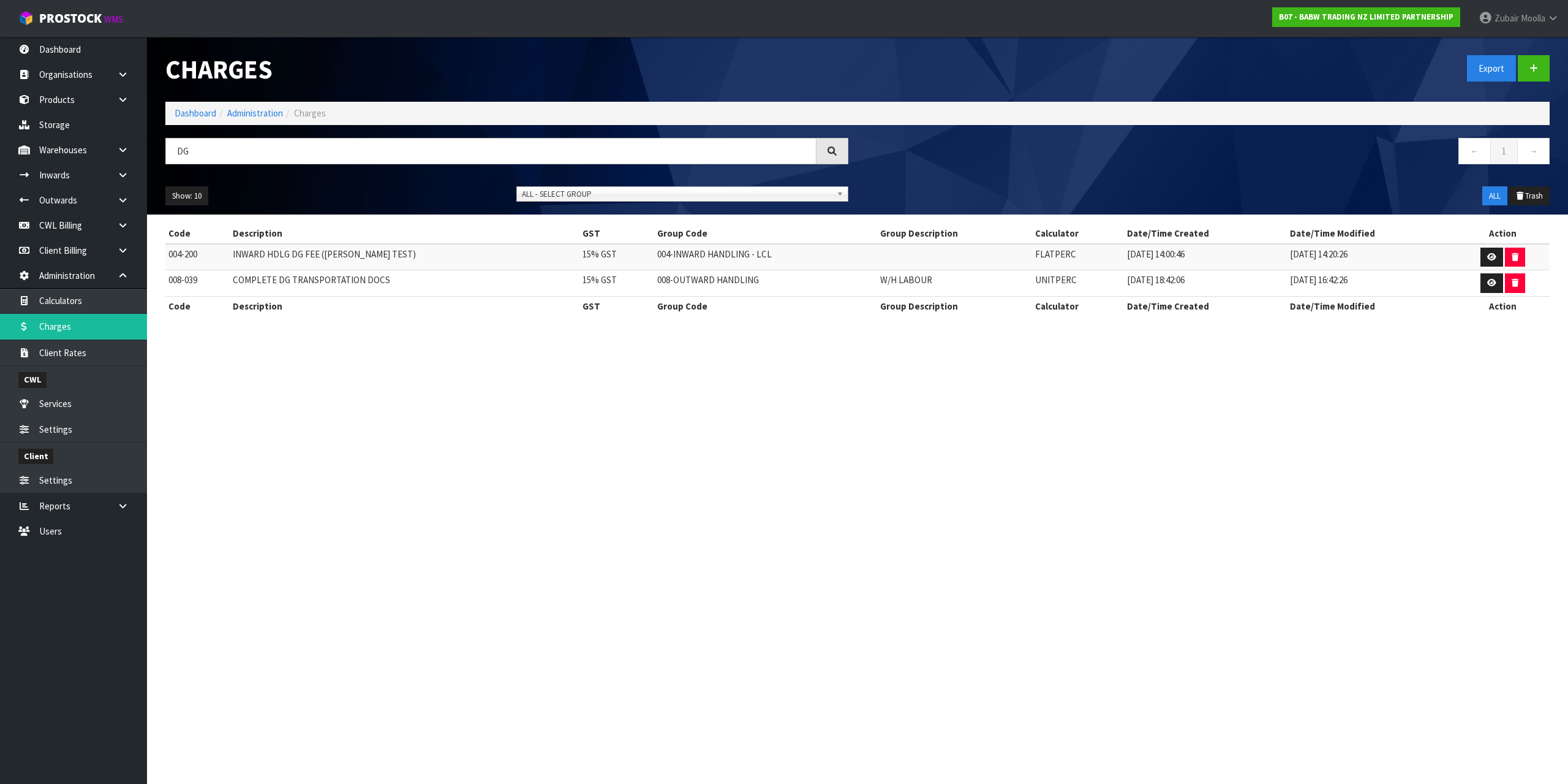
click at [348, 167] on div "DG" at bounding box center [507, 155] width 701 height 36
click at [368, 142] on input "DG" at bounding box center [491, 150] width 651 height 26
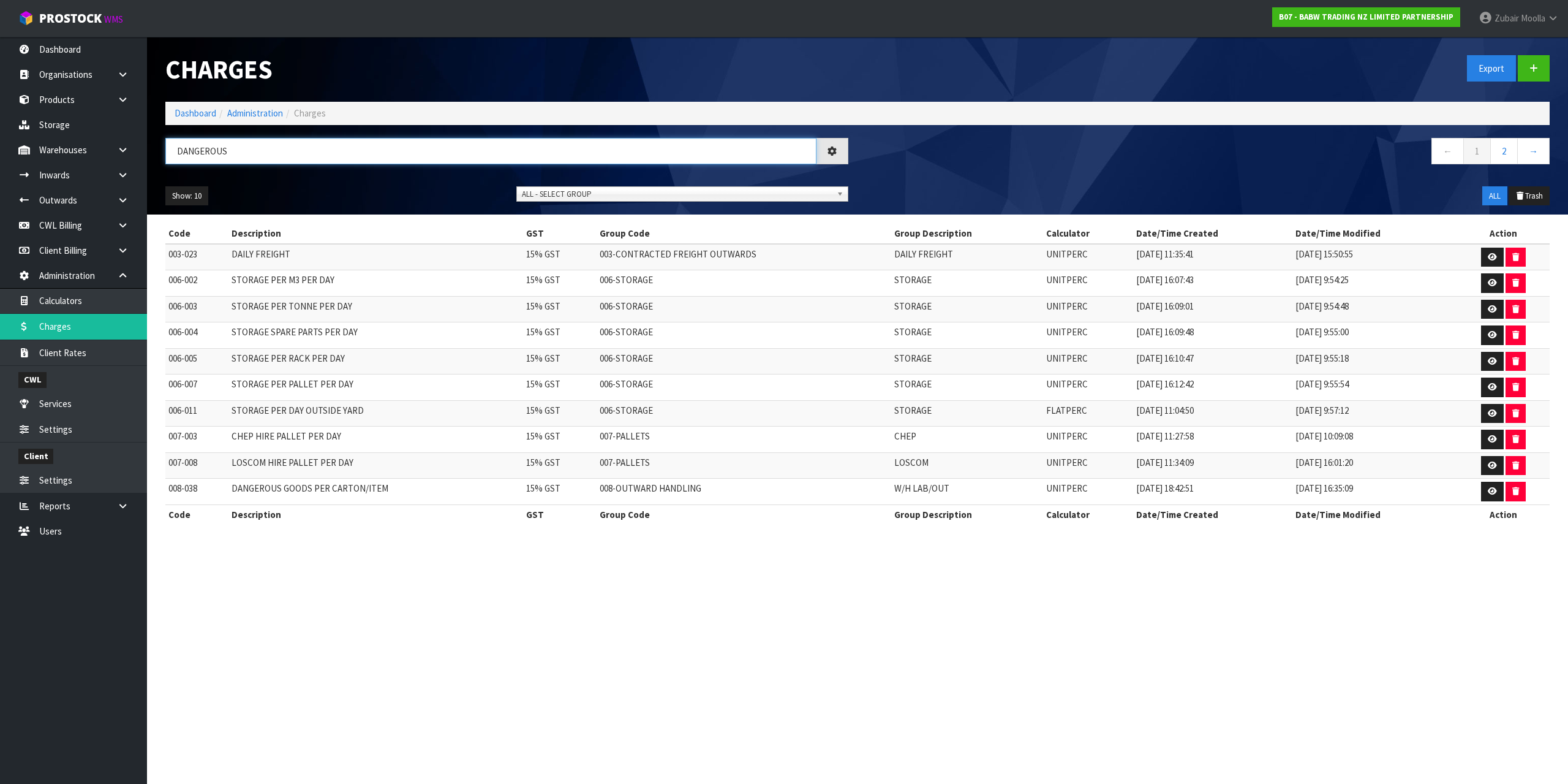
type input "DANGEROUS"
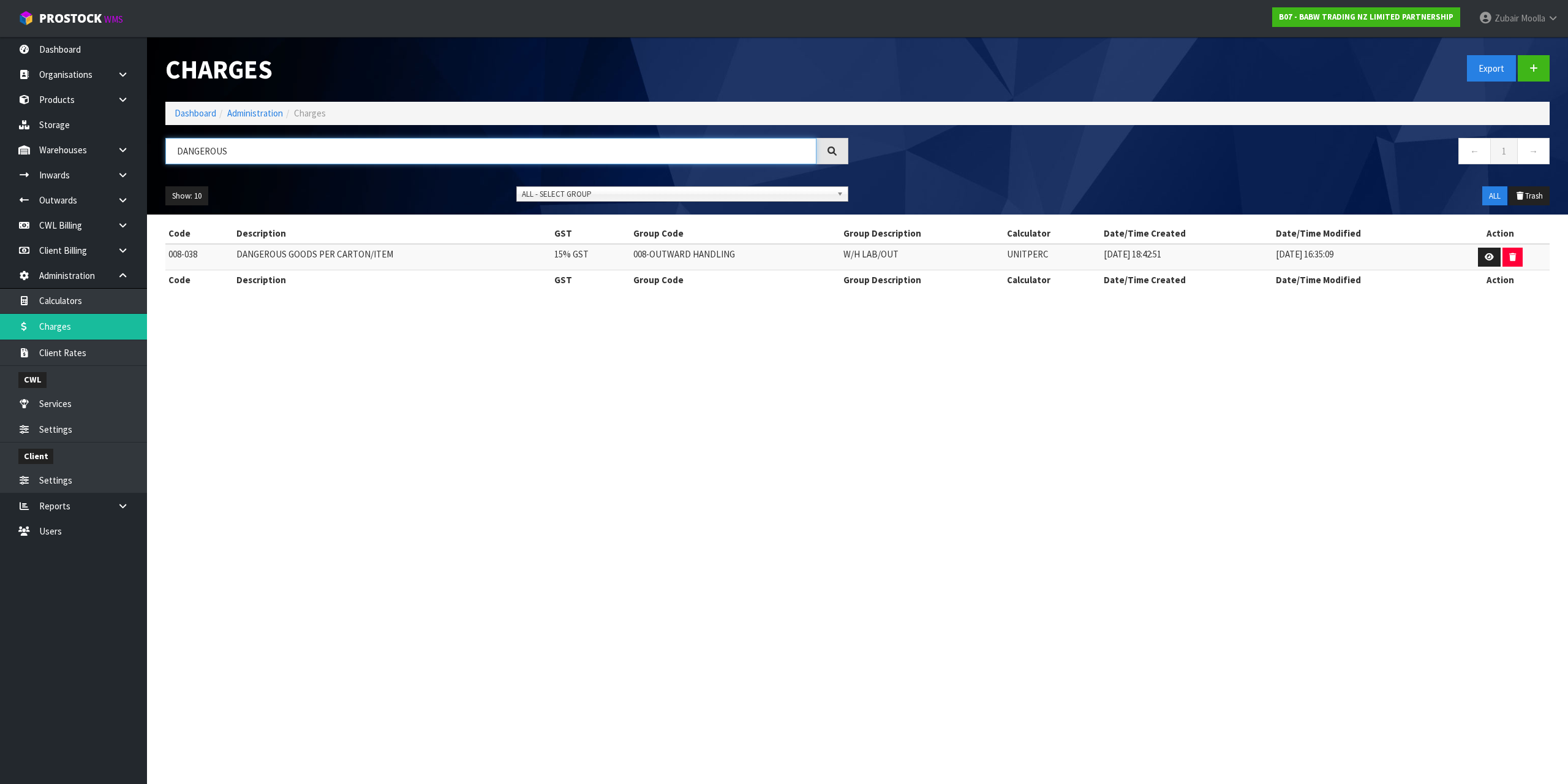
click at [333, 141] on input "DANGEROUS" at bounding box center [491, 150] width 651 height 26
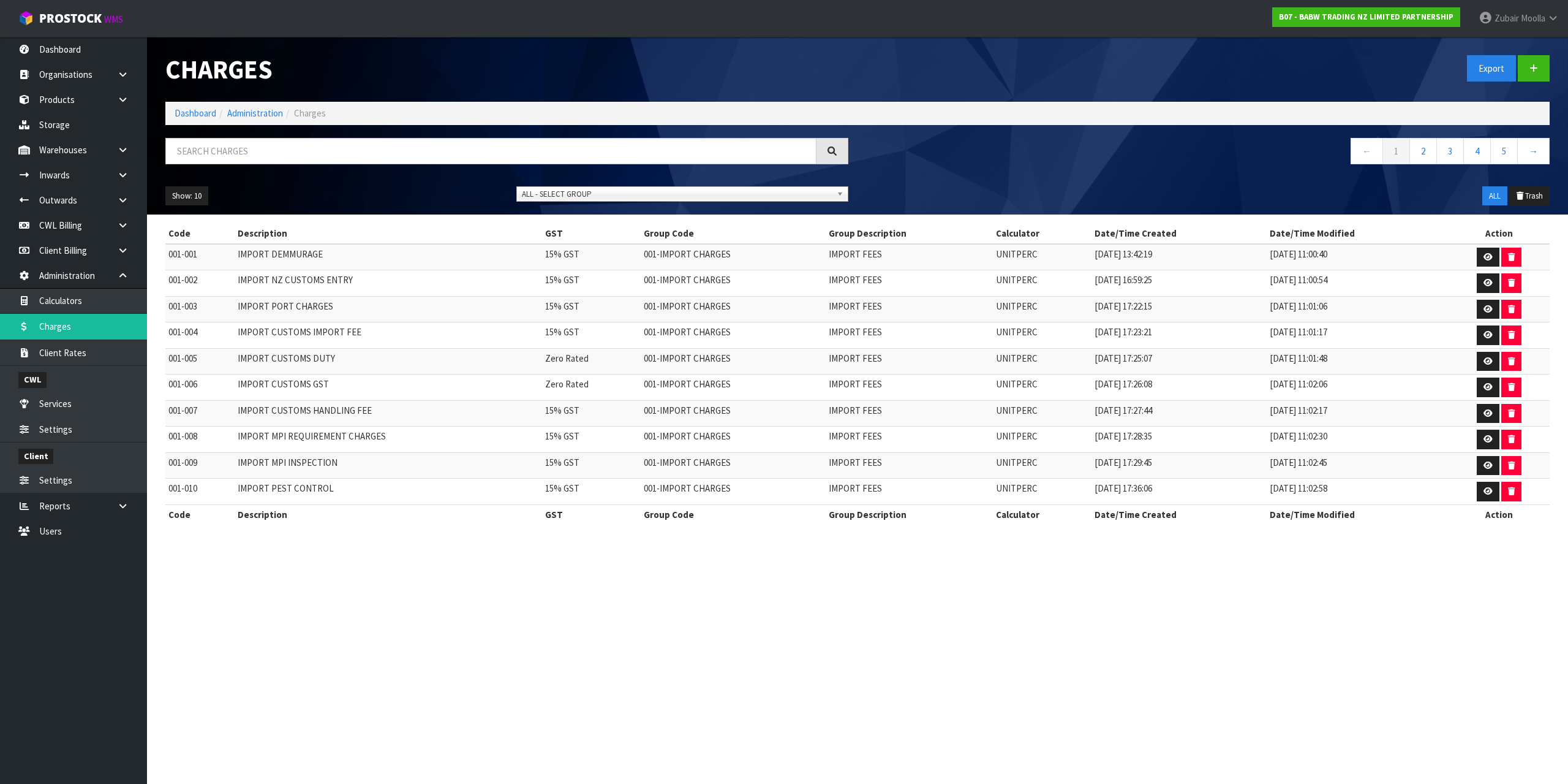
click at [334, 164] on div at bounding box center [507, 155] width 701 height 36
paste input "INWARD HDLG DG FEE (MAJI TEST)"
click at [336, 159] on input "INWARD HDLG DG FEE (MAJI TEST)" at bounding box center [491, 150] width 651 height 26
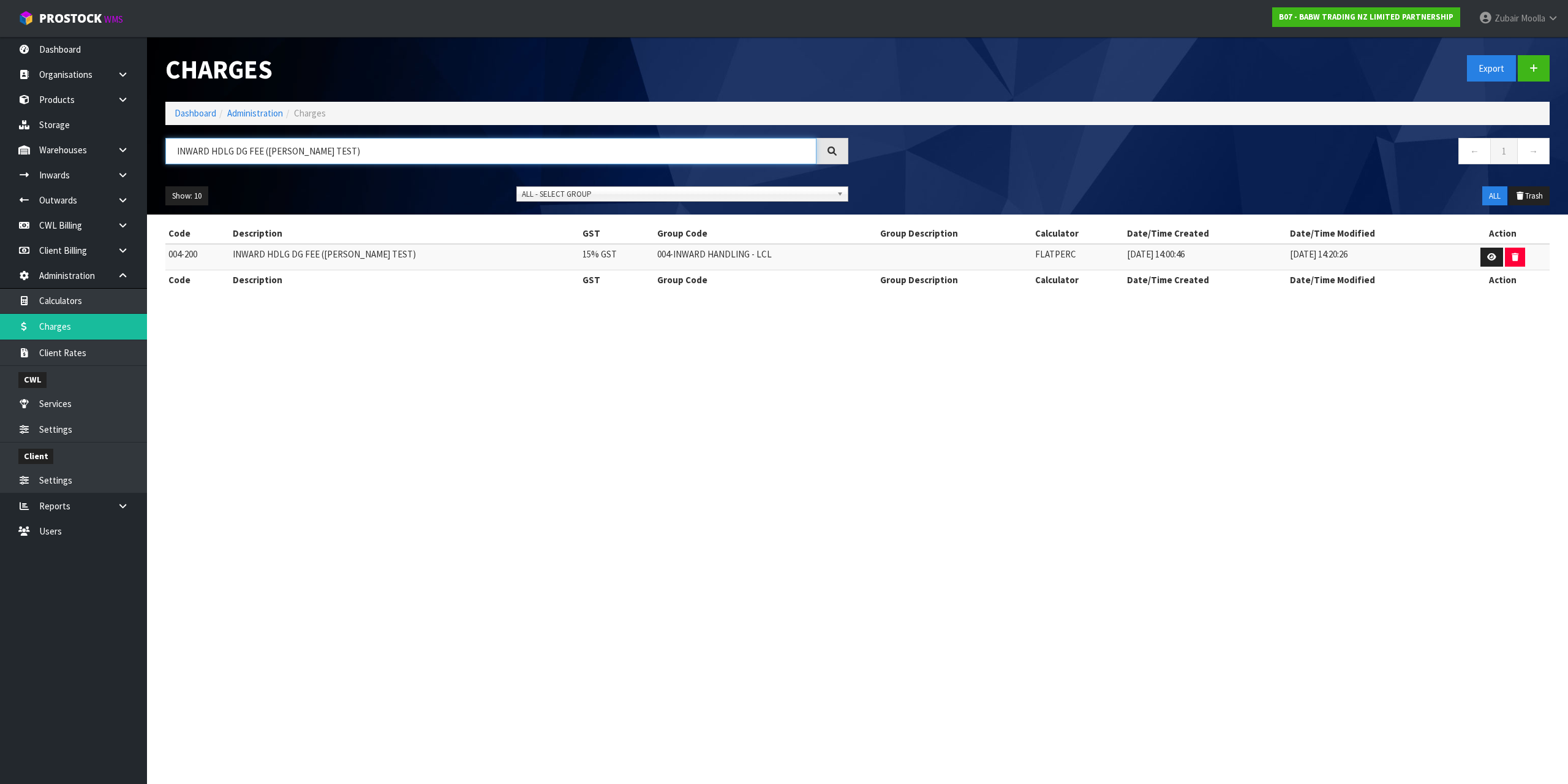
type input "INWARD HDLG DG FEE (MAJI TEST)"
click at [494, 480] on section "Charges Export Dashboard Administration Charges INWARD HDLG DG FEE (MAJI TEST) …" at bounding box center [784, 392] width 1568 height 784
click at [114, 177] on link at bounding box center [128, 175] width 39 height 25
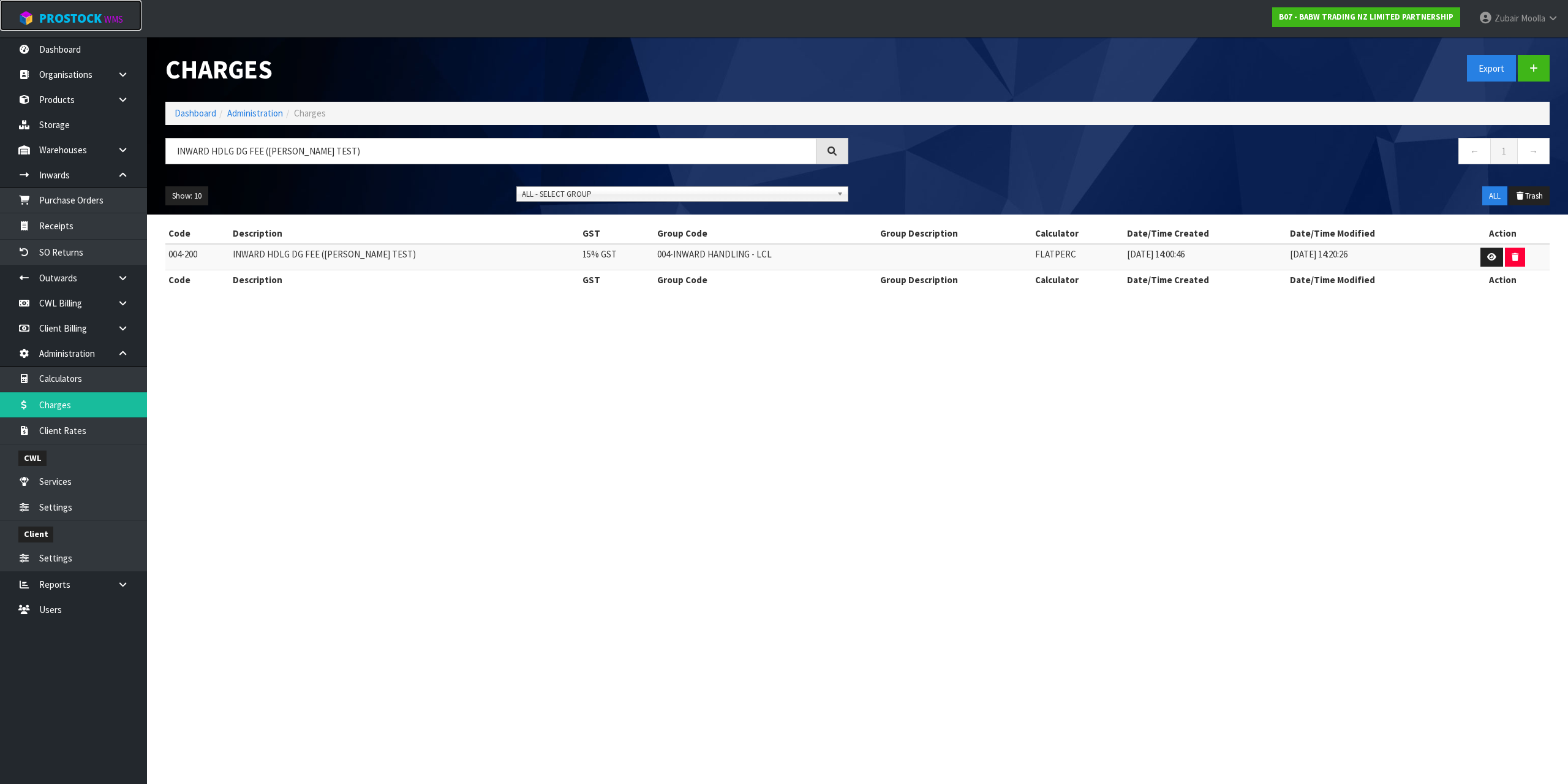
click at [87, 7] on link "ProStock WMS" at bounding box center [71, 15] width 142 height 31
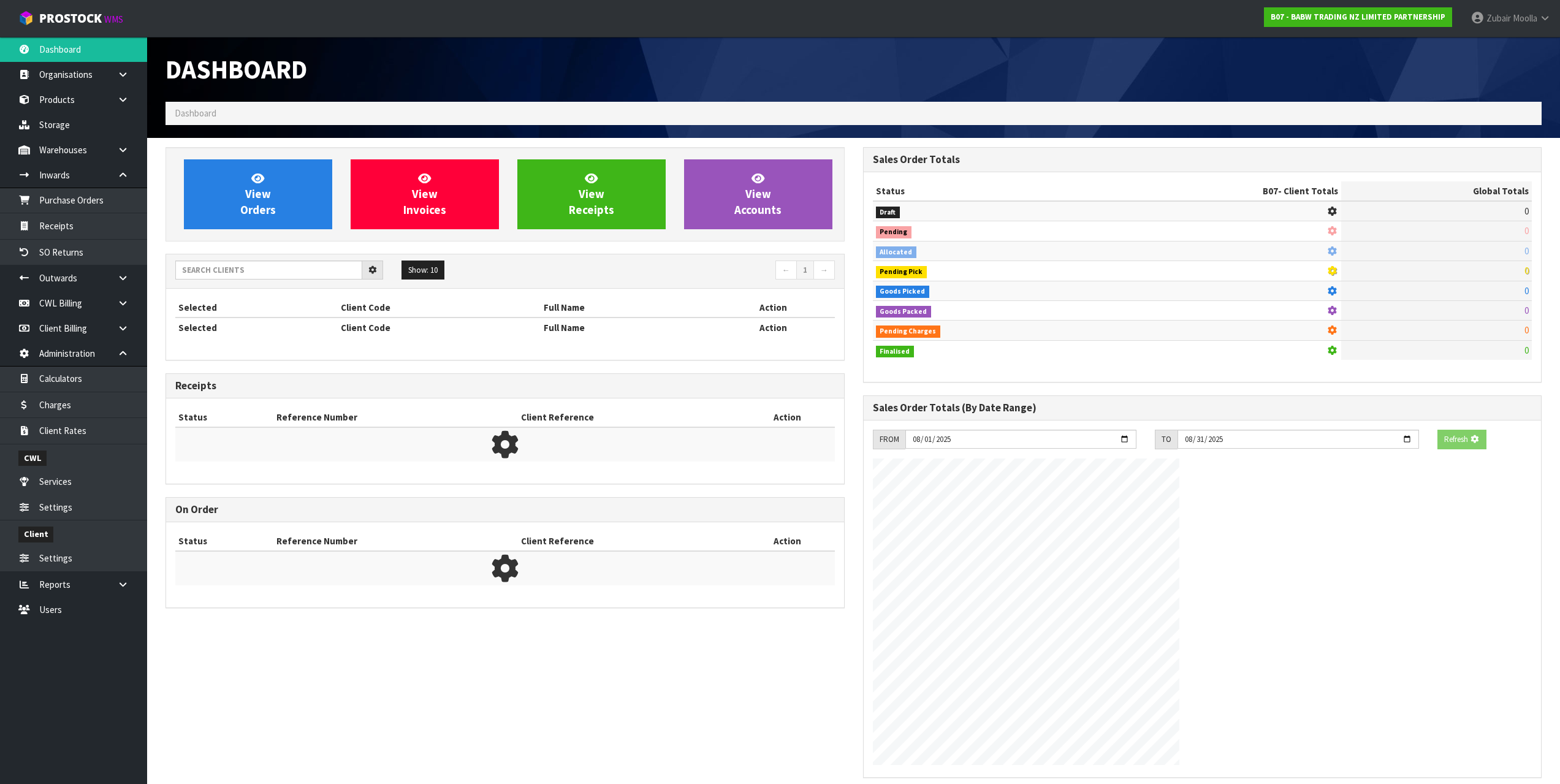
click at [803, 54] on div "Dashboard" at bounding box center [505, 69] width 698 height 65
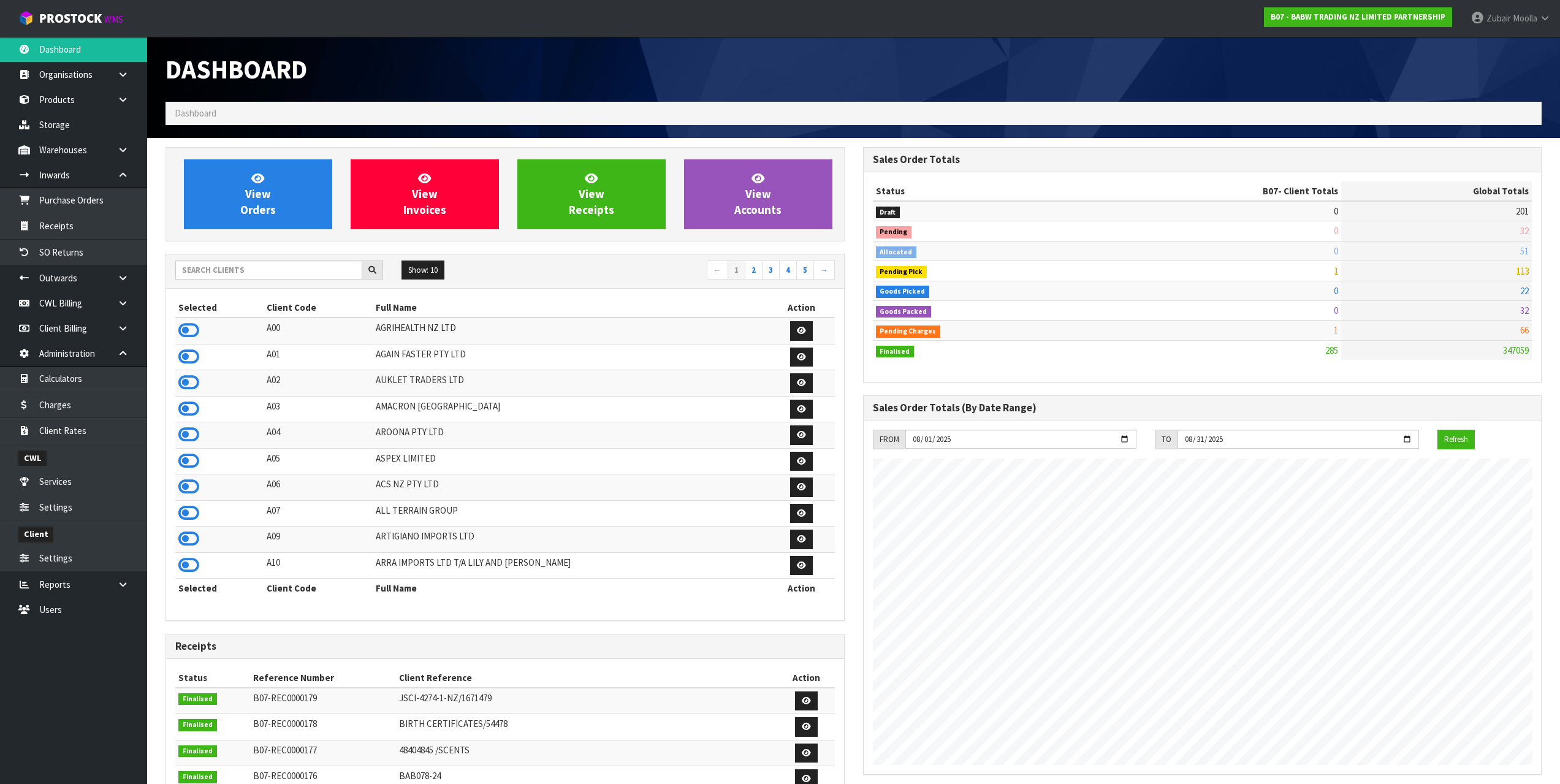
scroll to position [749, 697]
click at [288, 269] on input "text" at bounding box center [269, 270] width 187 height 19
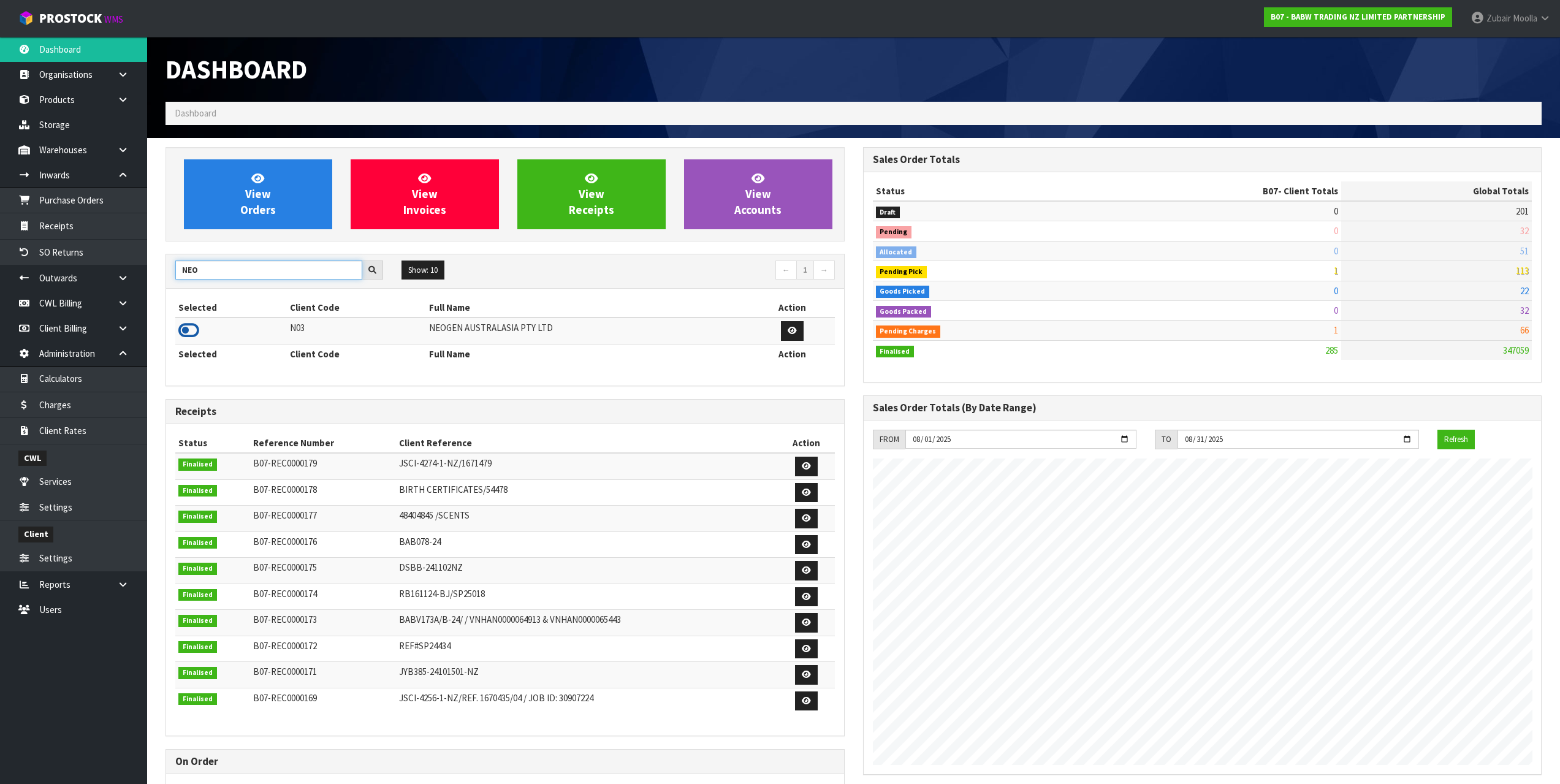
type input "NEO"
click at [179, 327] on icon at bounding box center [188, 330] width 21 height 18
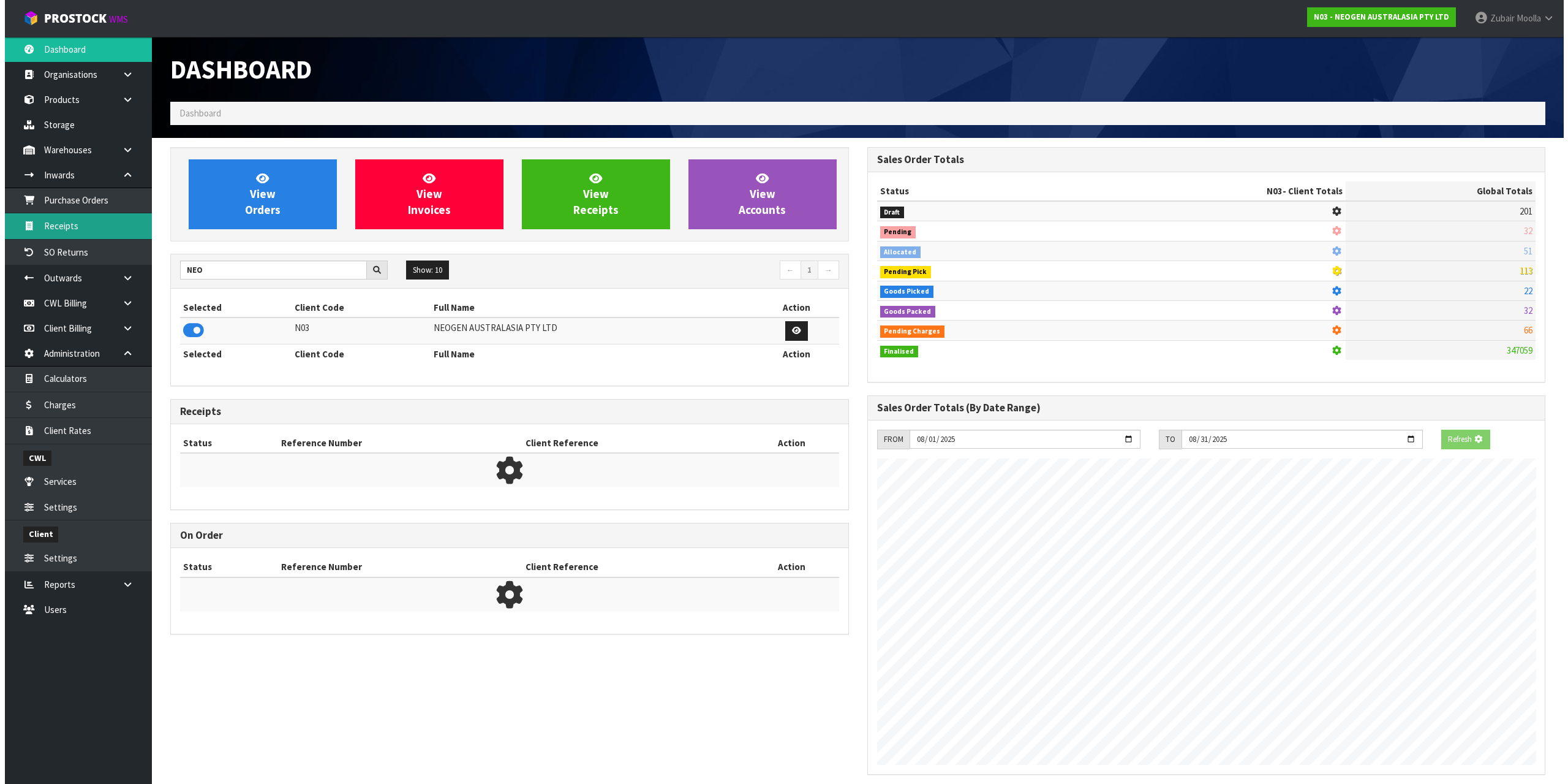
scroll to position [612006, 611796]
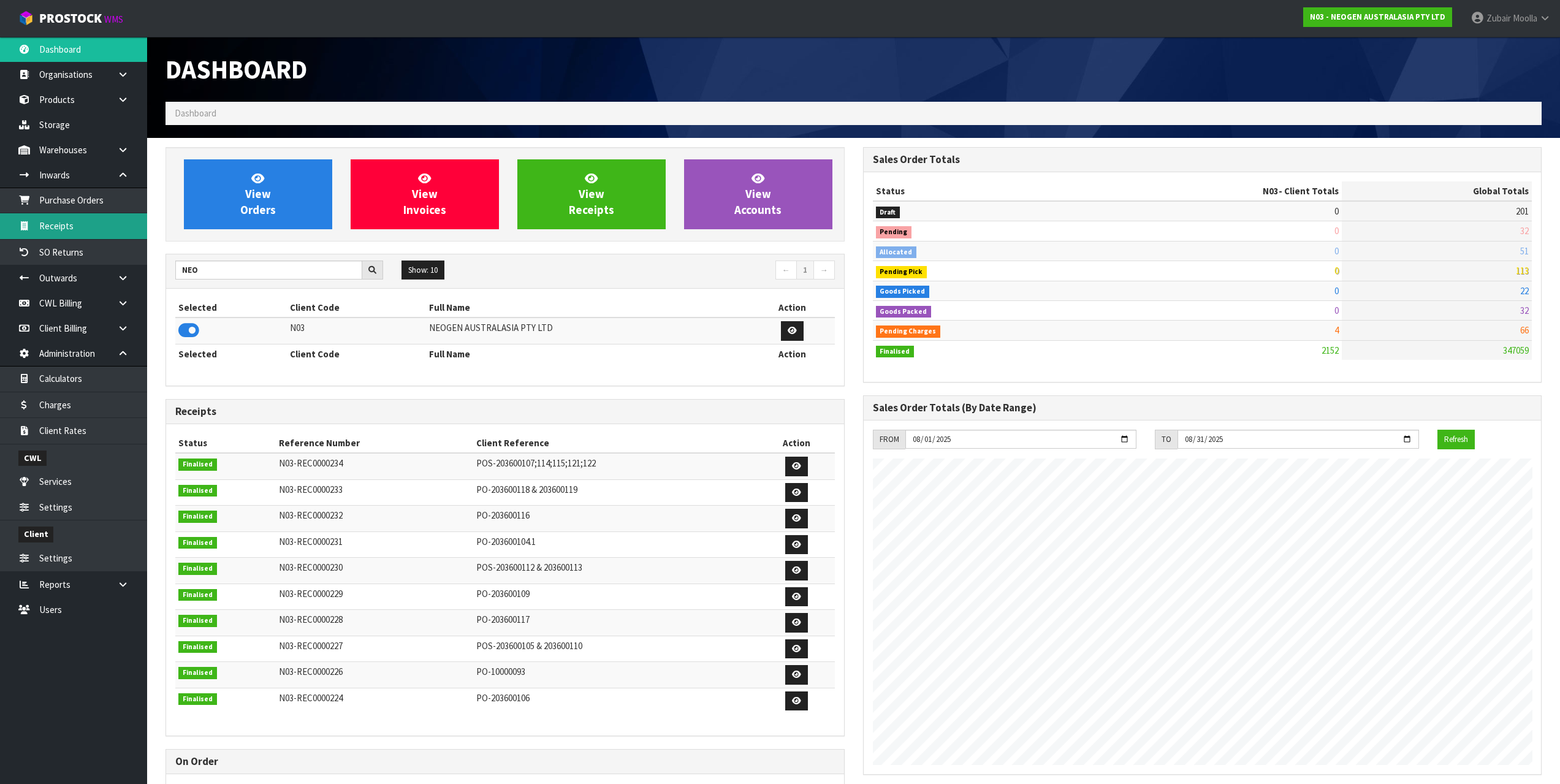
click at [64, 224] on link "Receipts" at bounding box center [73, 225] width 147 height 25
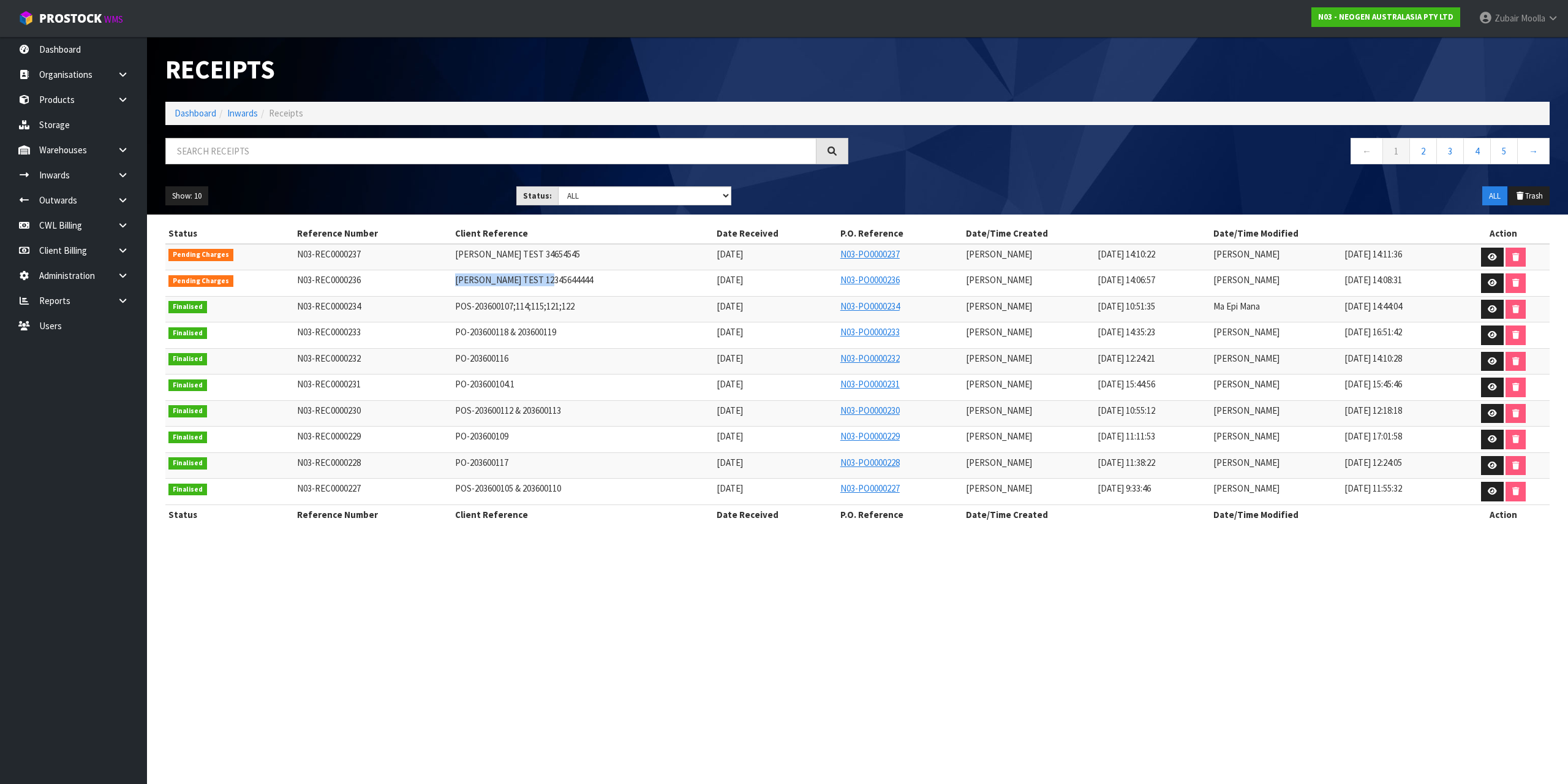
drag, startPoint x: 436, startPoint y: 284, endPoint x: 618, endPoint y: 287, distance: 182.0
click at [618, 287] on td "MAJI TEST 12345644444" at bounding box center [582, 283] width 261 height 26
click at [1488, 282] on icon at bounding box center [1492, 283] width 9 height 8
click at [1373, 398] on td "19/12/2024 15:45:46" at bounding box center [1399, 387] width 116 height 26
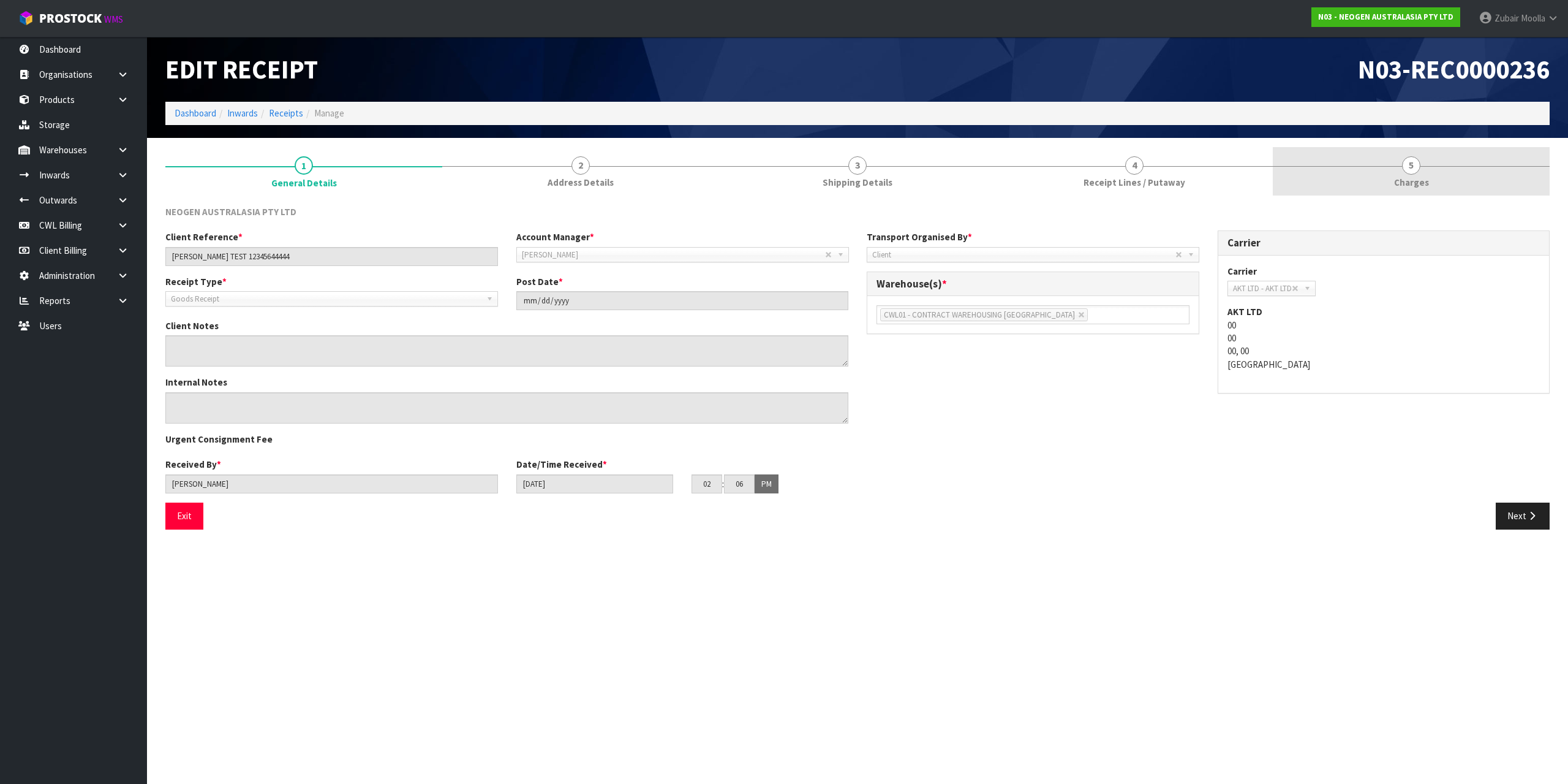
drag, startPoint x: 1410, startPoint y: 164, endPoint x: 1401, endPoint y: 153, distance: 14.2
click at [1411, 164] on span "5" at bounding box center [1411, 165] width 18 height 18
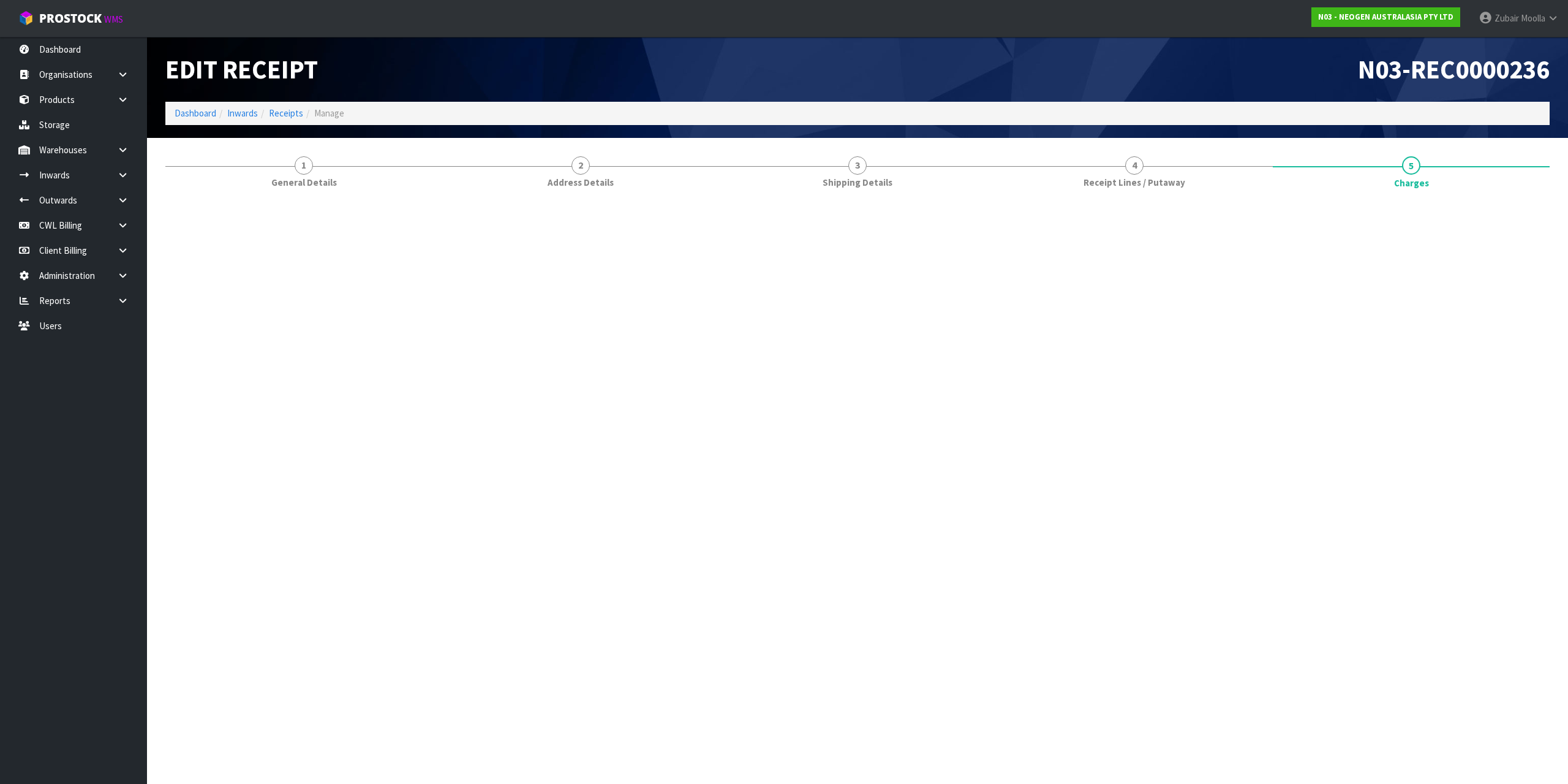
click at [1363, 87] on div "N03-REC0000236" at bounding box center [1208, 69] width 701 height 65
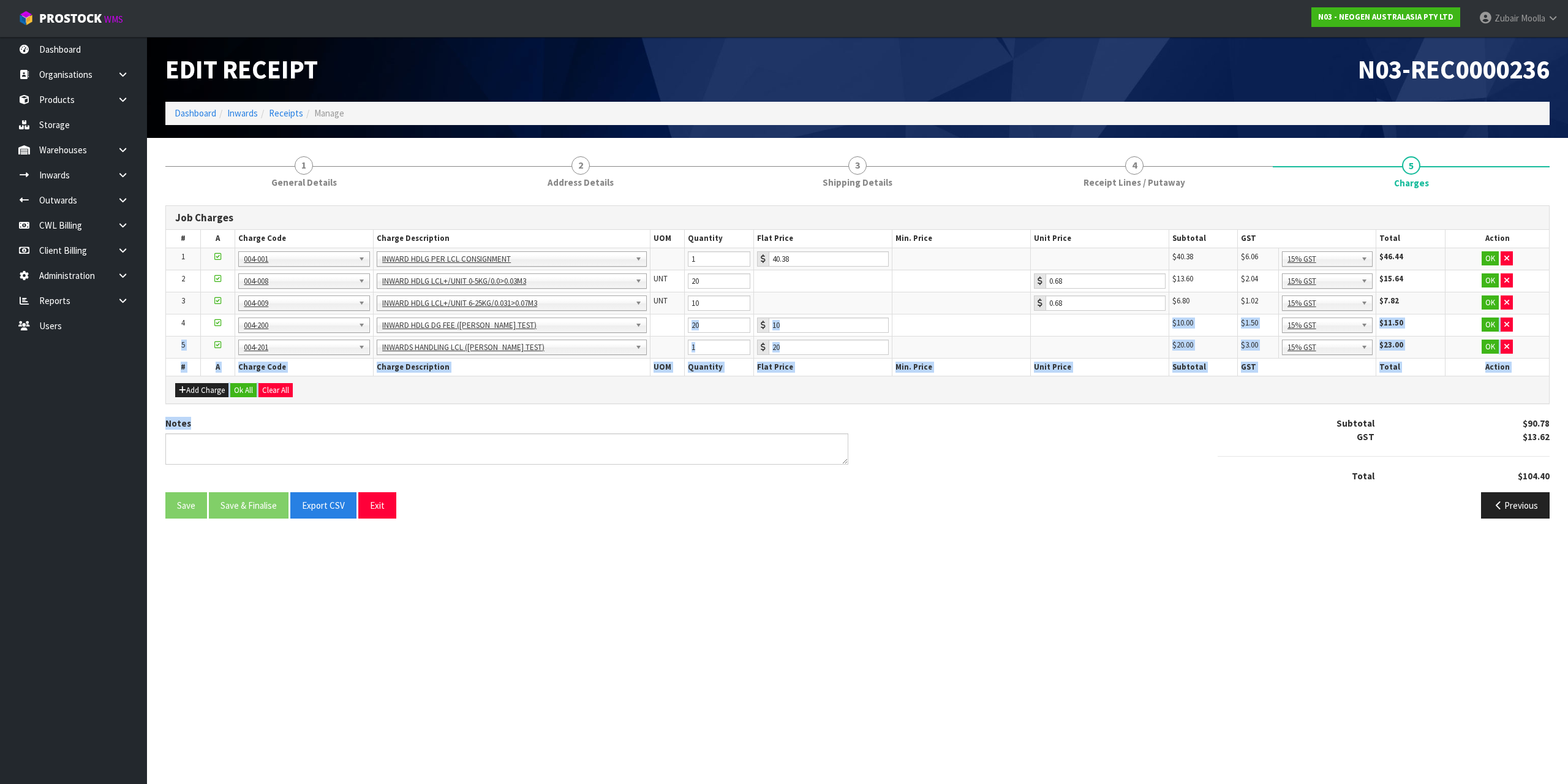
drag, startPoint x: 818, startPoint y: 419, endPoint x: 713, endPoint y: 320, distance: 144.3
click at [713, 320] on div "Job Charges # A Charge Code Charge Description UOM Quantity Flat Price Min. Pri…" at bounding box center [857, 367] width 1384 height 322
click at [712, 322] on input "20" at bounding box center [719, 324] width 62 height 15
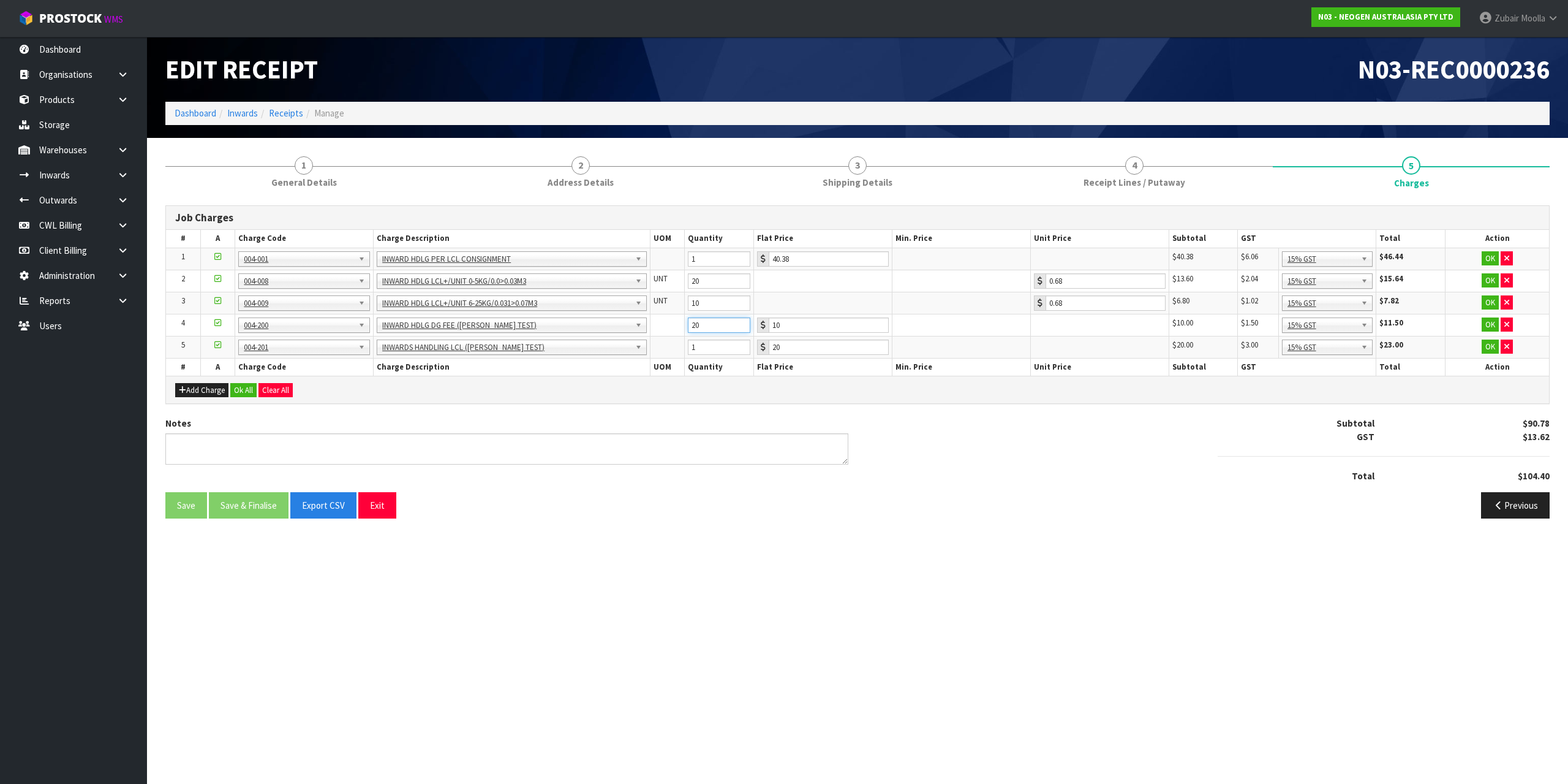
click at [712, 322] on input "20" at bounding box center [719, 324] width 62 height 15
drag, startPoint x: 1309, startPoint y: 447, endPoint x: 1449, endPoint y: 389, distance: 151.5
click at [1313, 447] on div at bounding box center [1384, 455] width 351 height 26
click at [1486, 334] on td "OK" at bounding box center [1497, 324] width 103 height 22
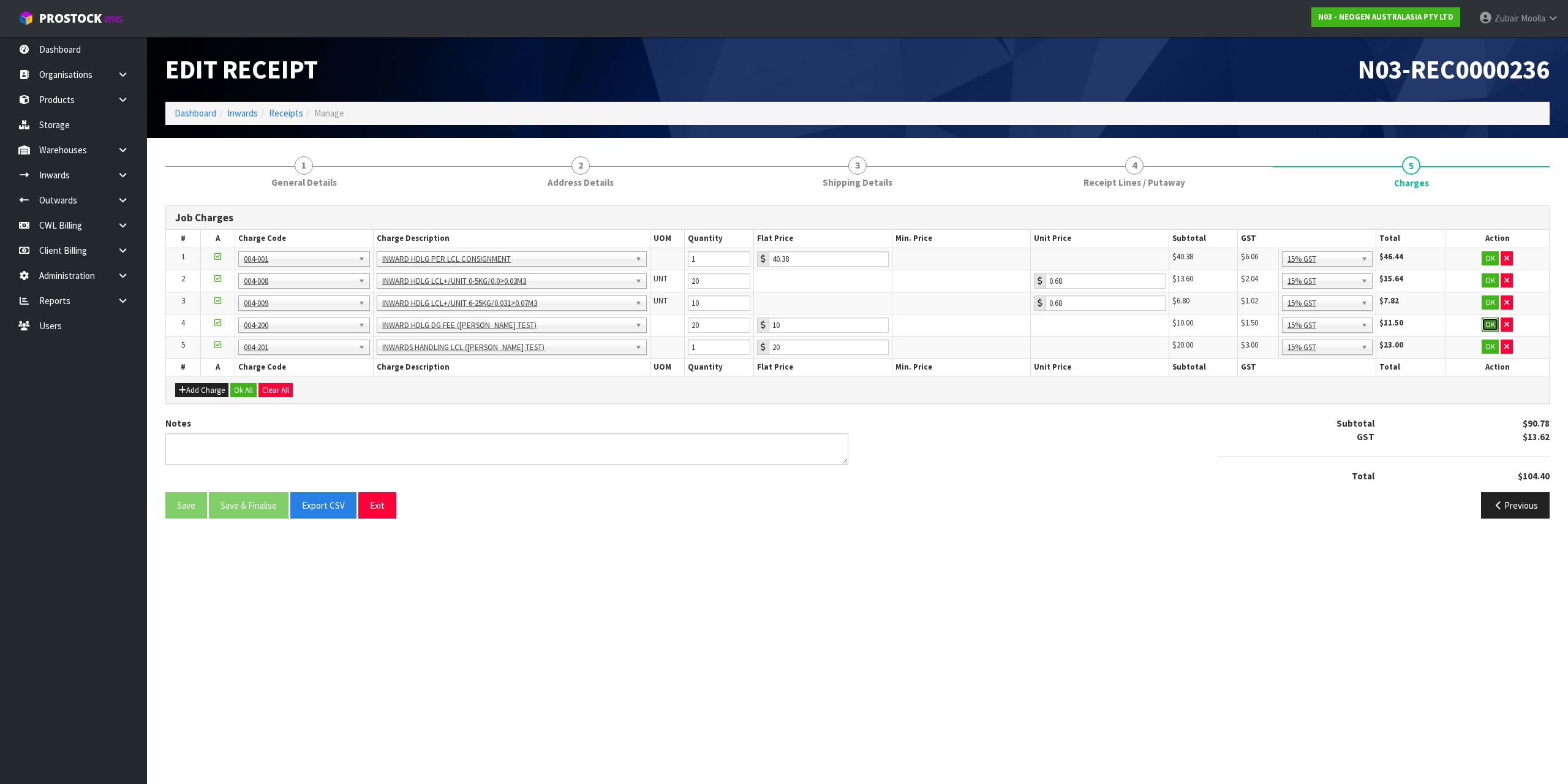
click at [1493, 321] on button "OK" at bounding box center [1490, 324] width 17 height 15
drag, startPoint x: 686, startPoint y: 324, endPoint x: 1097, endPoint y: 322, distance: 411.0
click at [1097, 322] on tr "4 004-200 INWARD HDLG DG FEE (MAJI TEST) 20 $10.00 $10.00 $1.50 15% GST $11.50 …" at bounding box center [858, 324] width 1383 height 21
click at [1092, 324] on td at bounding box center [1099, 324] width 138 height 21
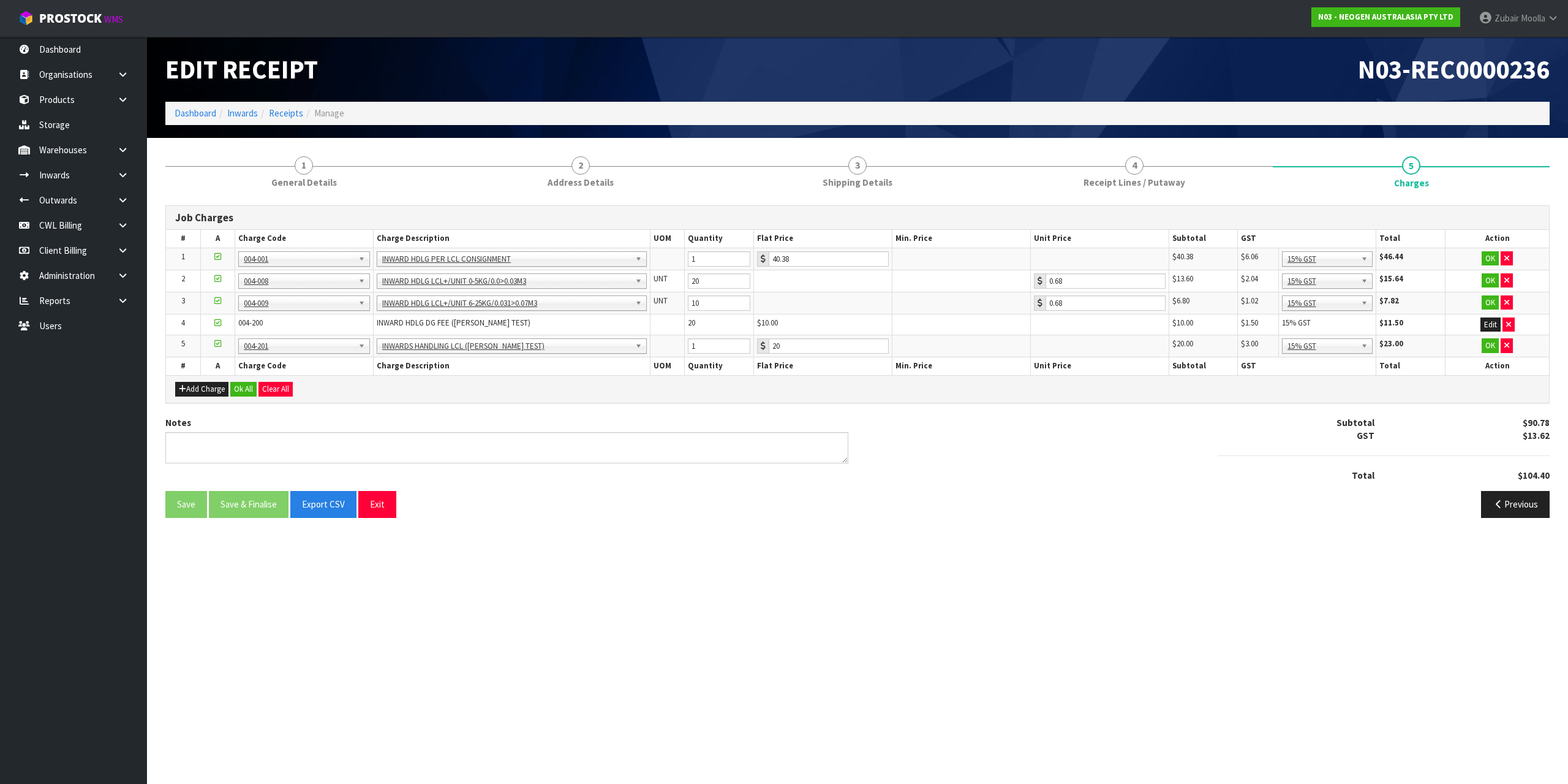
click at [1092, 324] on td at bounding box center [1099, 324] width 138 height 21
click at [1040, 338] on td at bounding box center [1099, 346] width 138 height 22
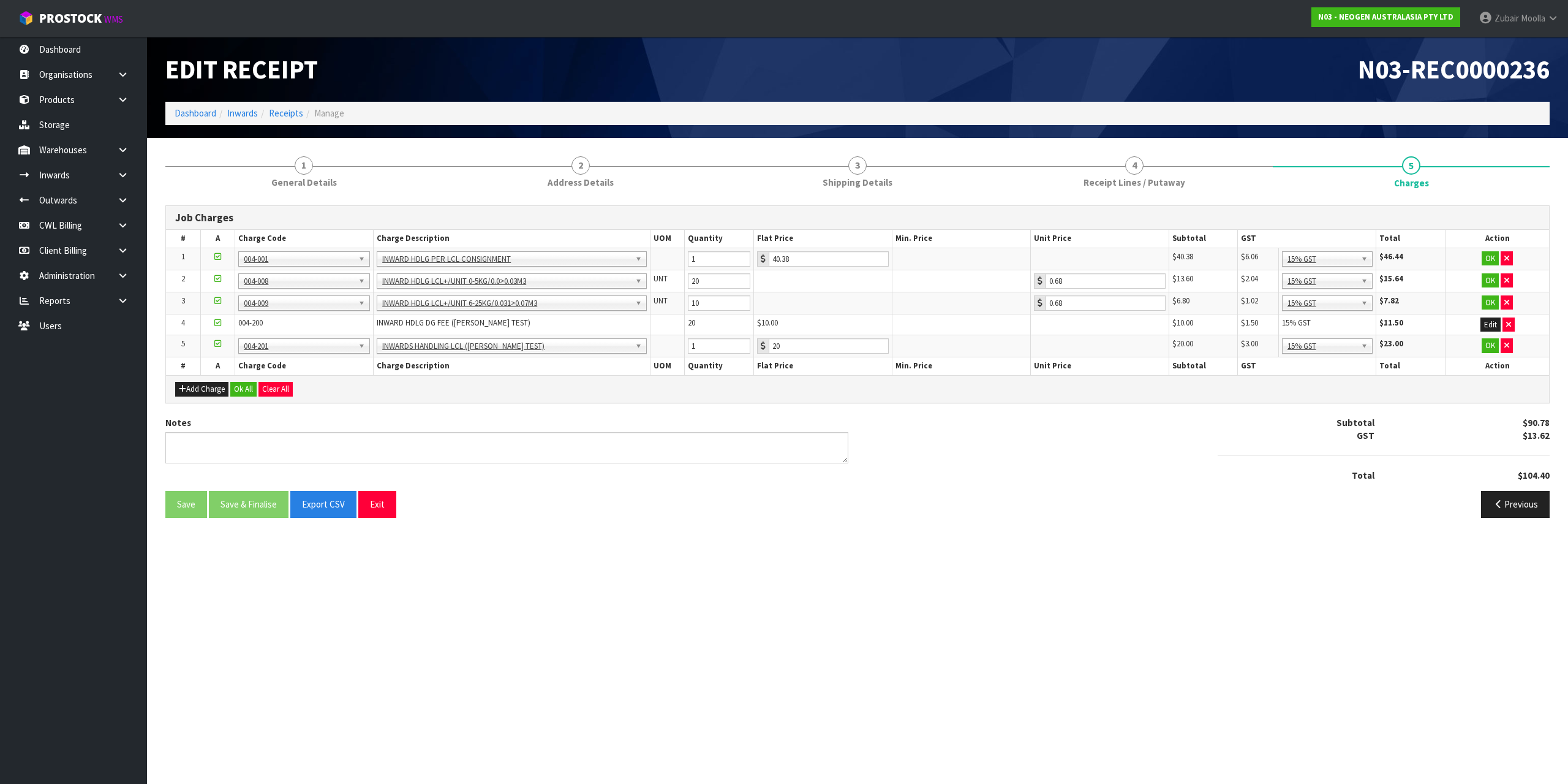
click at [1048, 331] on td at bounding box center [1099, 324] width 138 height 21
drag, startPoint x: 692, startPoint y: 324, endPoint x: 706, endPoint y: 322, distance: 14.1
click at [706, 322] on td "20" at bounding box center [719, 324] width 69 height 21
click at [685, 324] on td "20" at bounding box center [719, 324] width 69 height 21
drag, startPoint x: 687, startPoint y: 324, endPoint x: 735, endPoint y: 328, distance: 48.2
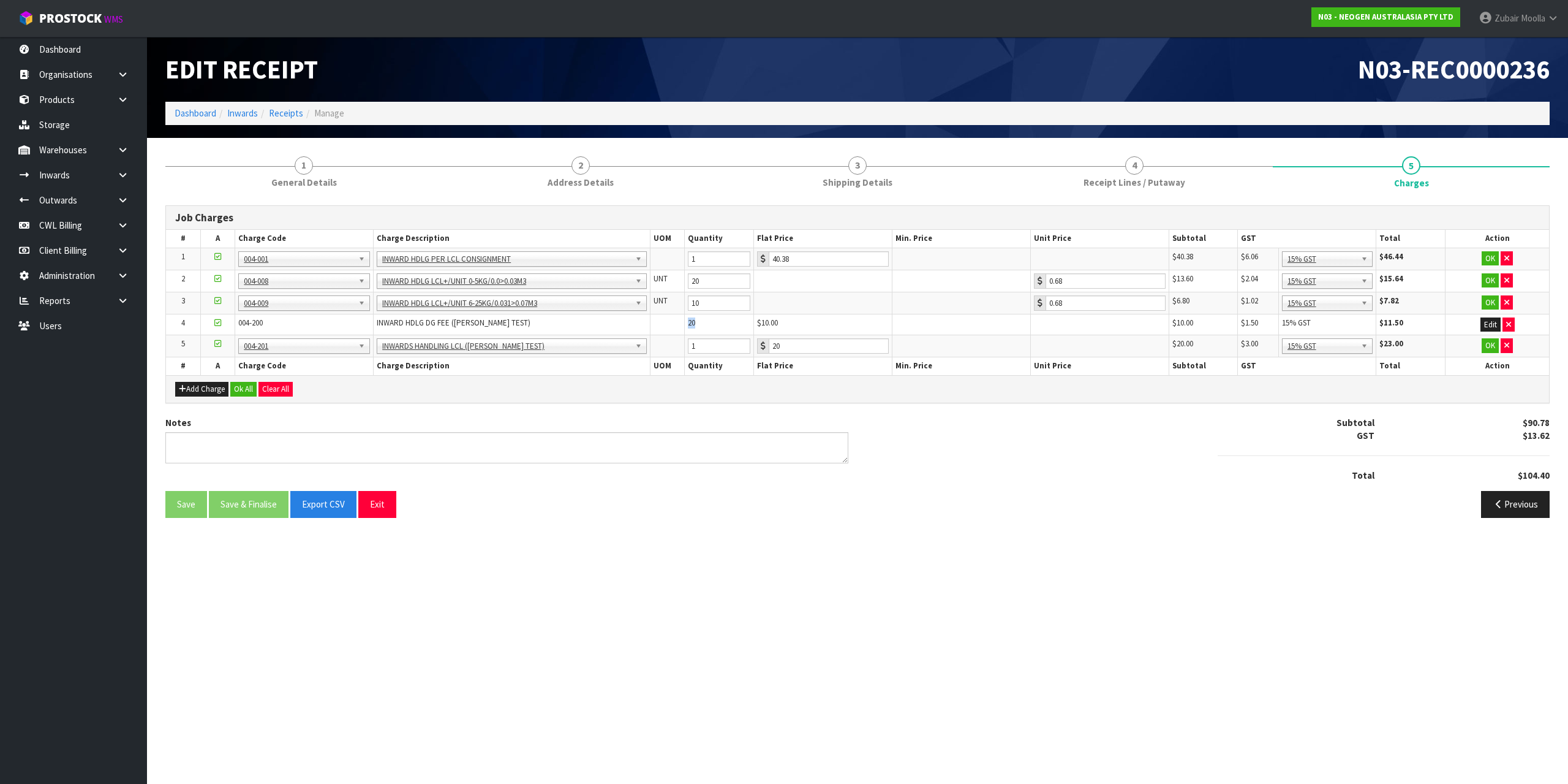
click at [735, 328] on td "20" at bounding box center [719, 324] width 69 height 21
drag, startPoint x: 668, startPoint y: 323, endPoint x: 1567, endPoint y: 415, distance: 903.7
click at [1087, 324] on tr "4 004-200 INWARD HDLG DG FEE (MAJI TEST) 20 $10.00 $10.00 $1.50 15% GST $11.50 …" at bounding box center [858, 324] width 1383 height 21
click at [1493, 325] on button "Edit" at bounding box center [1491, 324] width 20 height 15
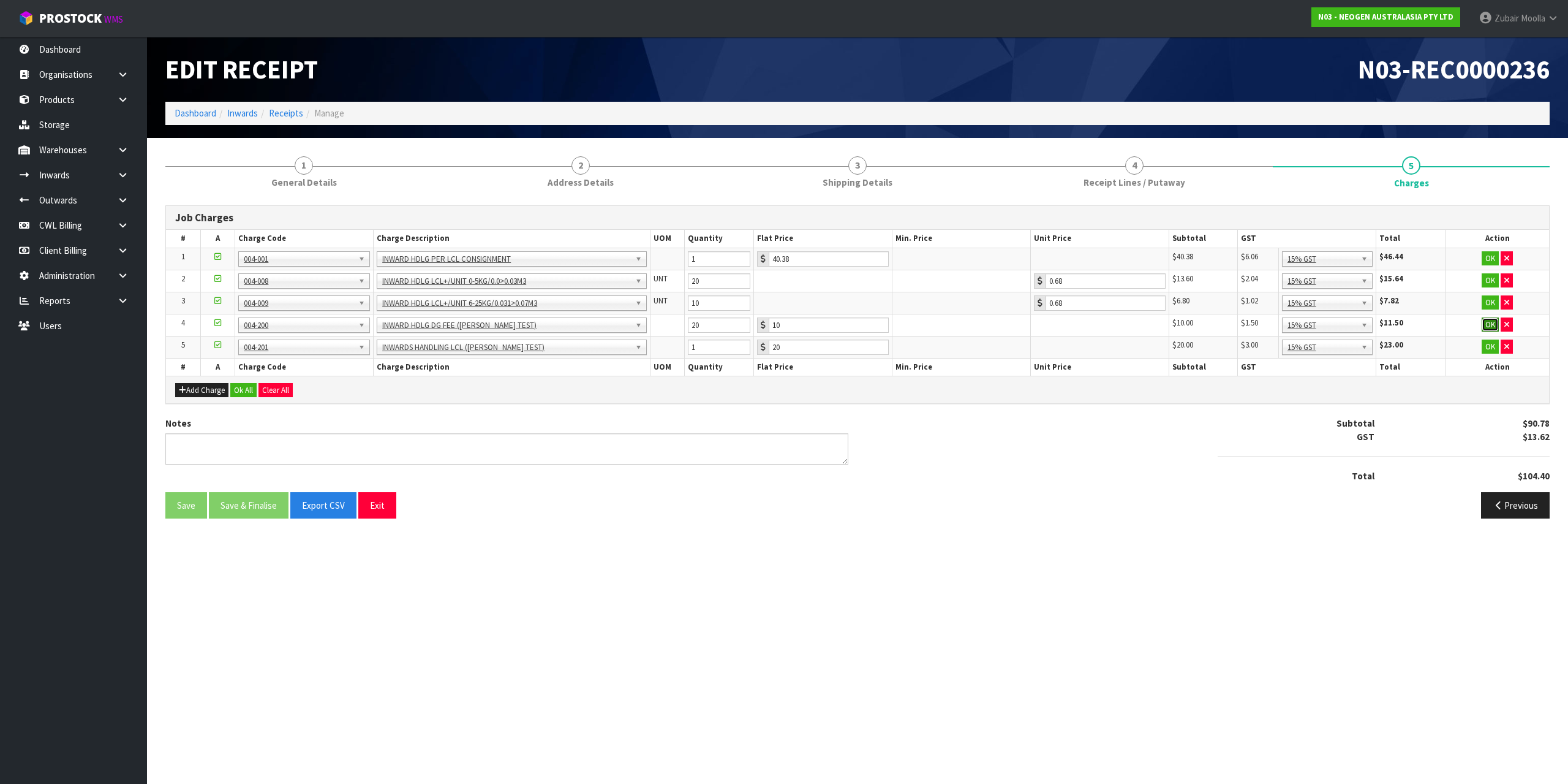
click at [1485, 324] on button "OK" at bounding box center [1490, 324] width 17 height 15
click at [1479, 314] on td "Edit" at bounding box center [1497, 324] width 103 height 21
click at [1485, 320] on button "Edit" at bounding box center [1491, 324] width 20 height 15
click at [1477, 323] on td "OK" at bounding box center [1497, 324] width 103 height 22
drag, startPoint x: 1480, startPoint y: 323, endPoint x: 1486, endPoint y: 319, distance: 7.2
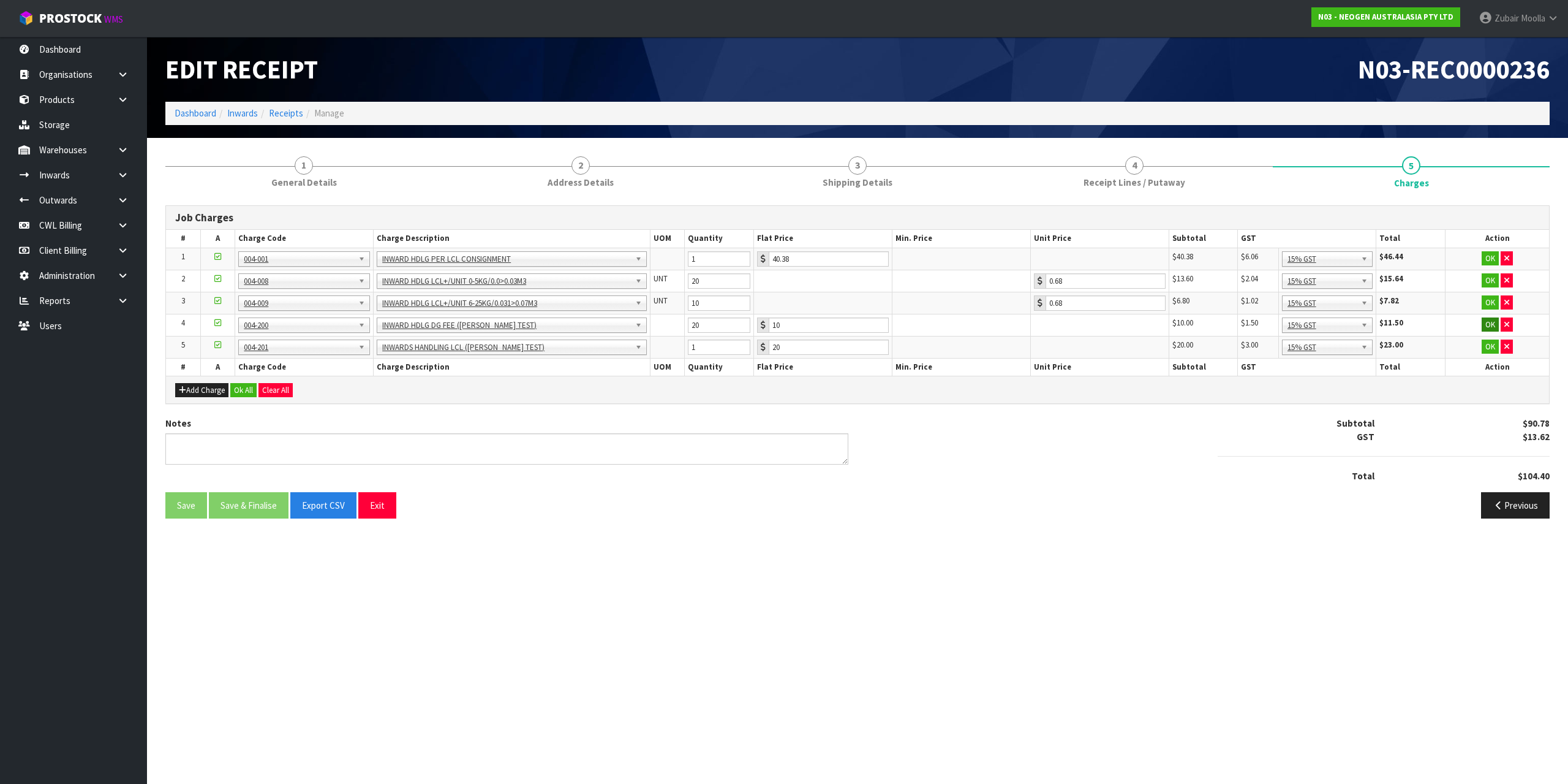
click at [1481, 322] on td "OK" at bounding box center [1497, 324] width 103 height 22
click at [1491, 319] on button "OK" at bounding box center [1490, 324] width 17 height 15
drag, startPoint x: 682, startPoint y: 324, endPoint x: 676, endPoint y: 338, distance: 15.2
click at [701, 333] on tr "4 004-200 INWARD HDLG DG FEE (MAJI TEST) 20 $10.00 $10.00 $1.50 15% GST $11.50 …" at bounding box center [858, 324] width 1383 height 21
click at [608, 196] on div "Job Charges # A Charge Code Charge Description UOM Quantity Flat Price Min. Pri…" at bounding box center [857, 361] width 1384 height 331
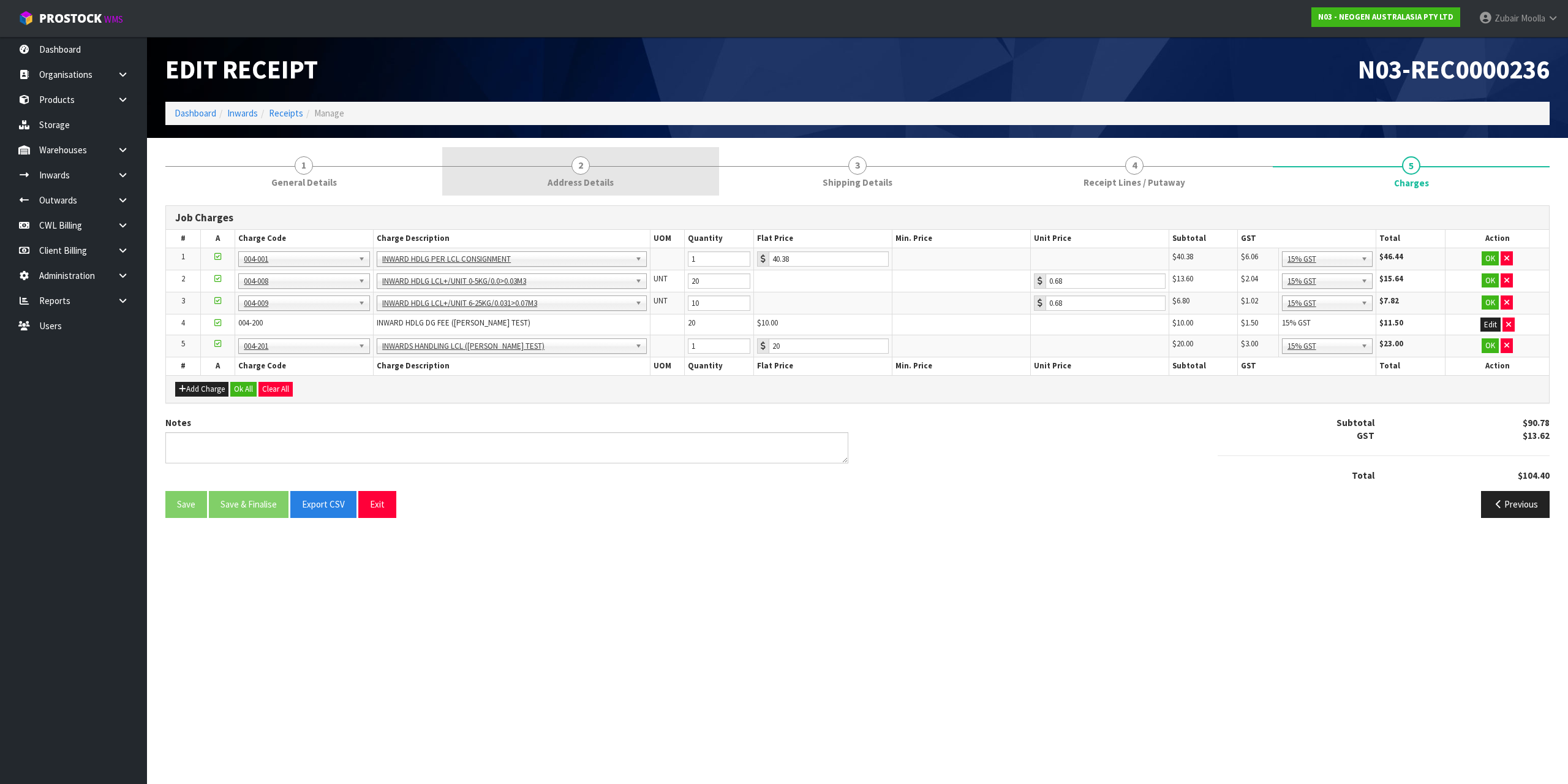
click at [610, 187] on span "Address Details" at bounding box center [580, 182] width 66 height 13
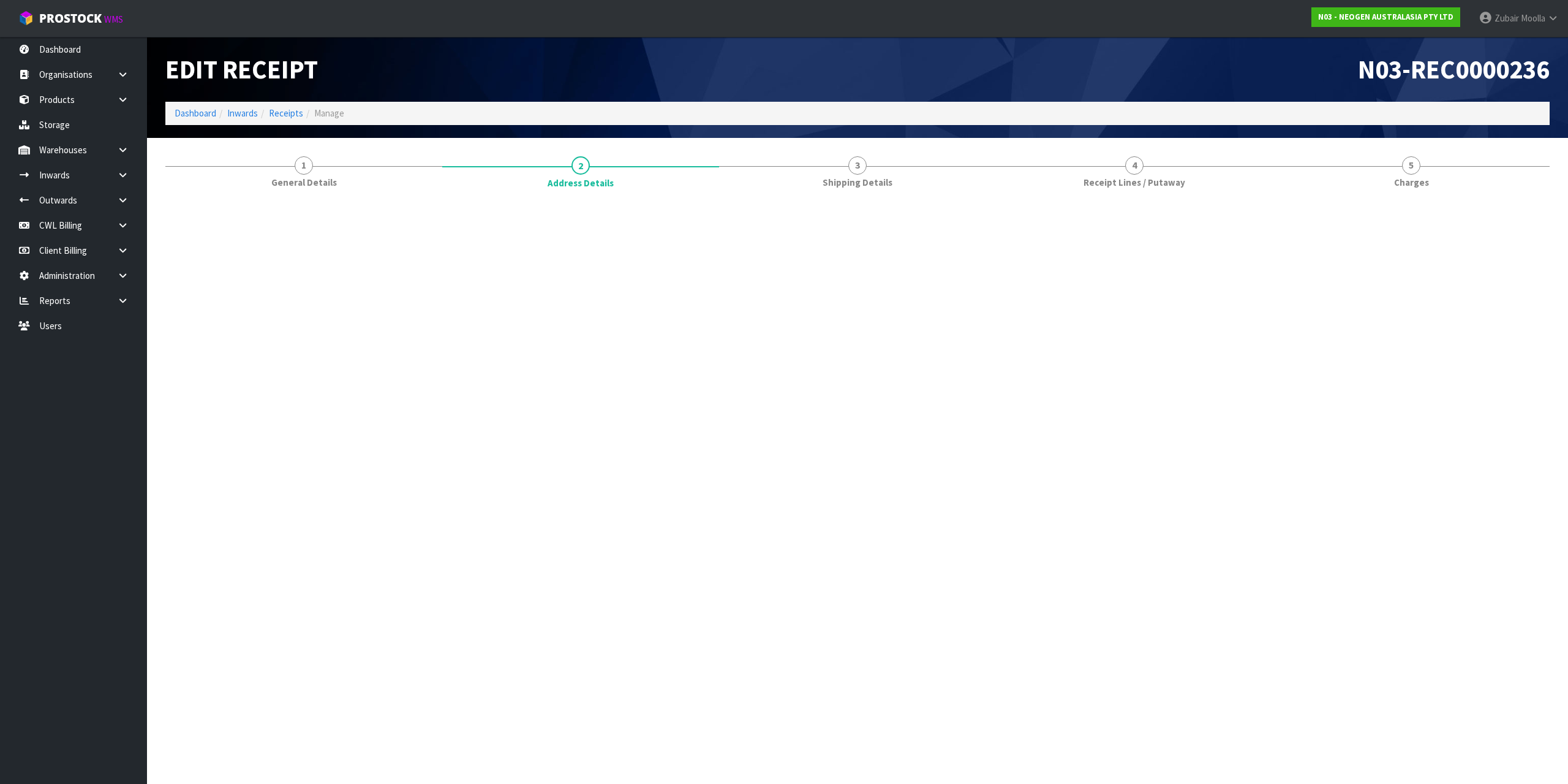
click at [904, 177] on link "3 Shipping Details" at bounding box center [858, 171] width 277 height 48
click at [960, 75] on h1 "N03-REC0000236" at bounding box center [1208, 69] width 683 height 28
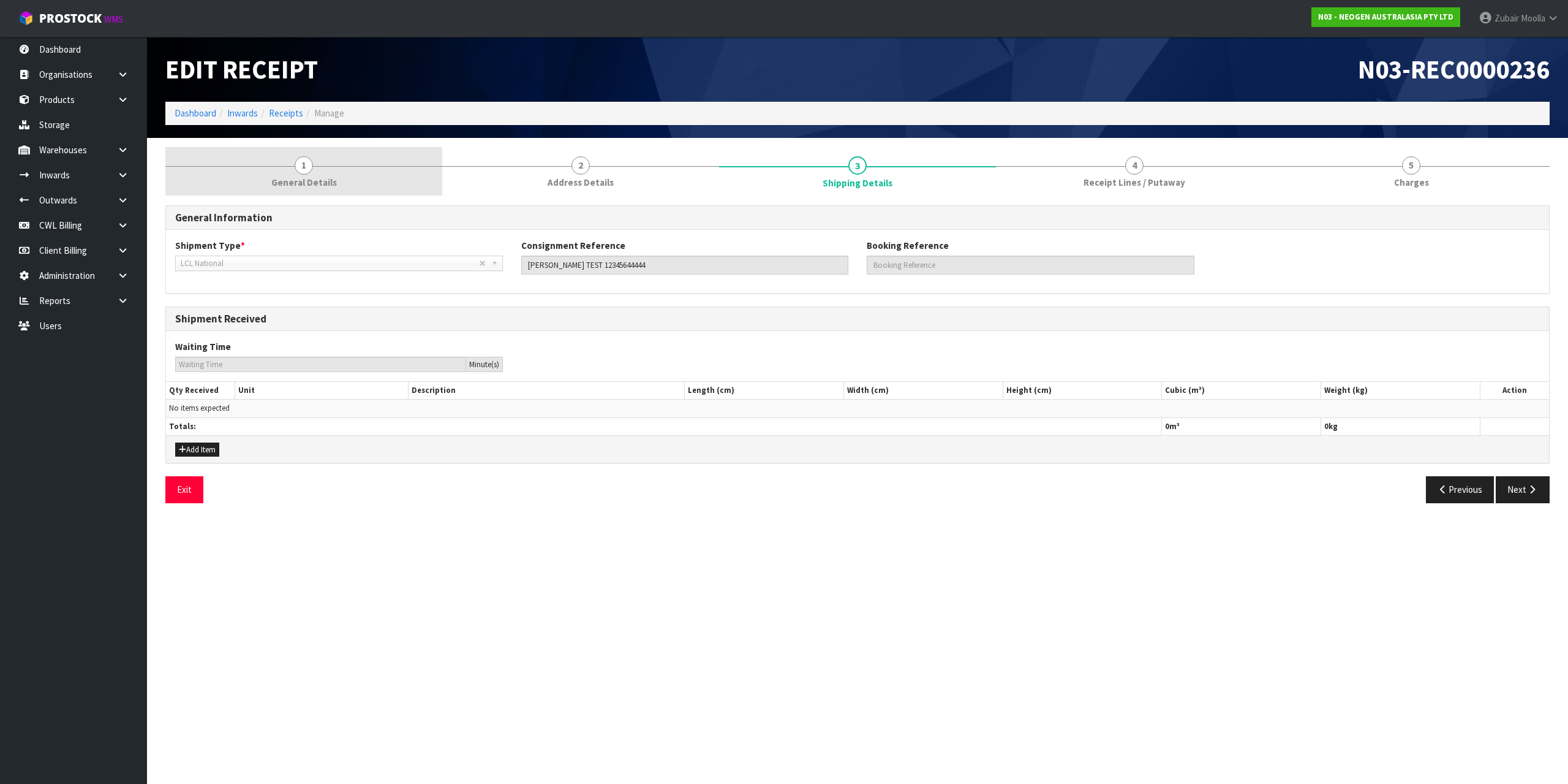
click at [318, 157] on link "1 General Details" at bounding box center [304, 171] width 277 height 48
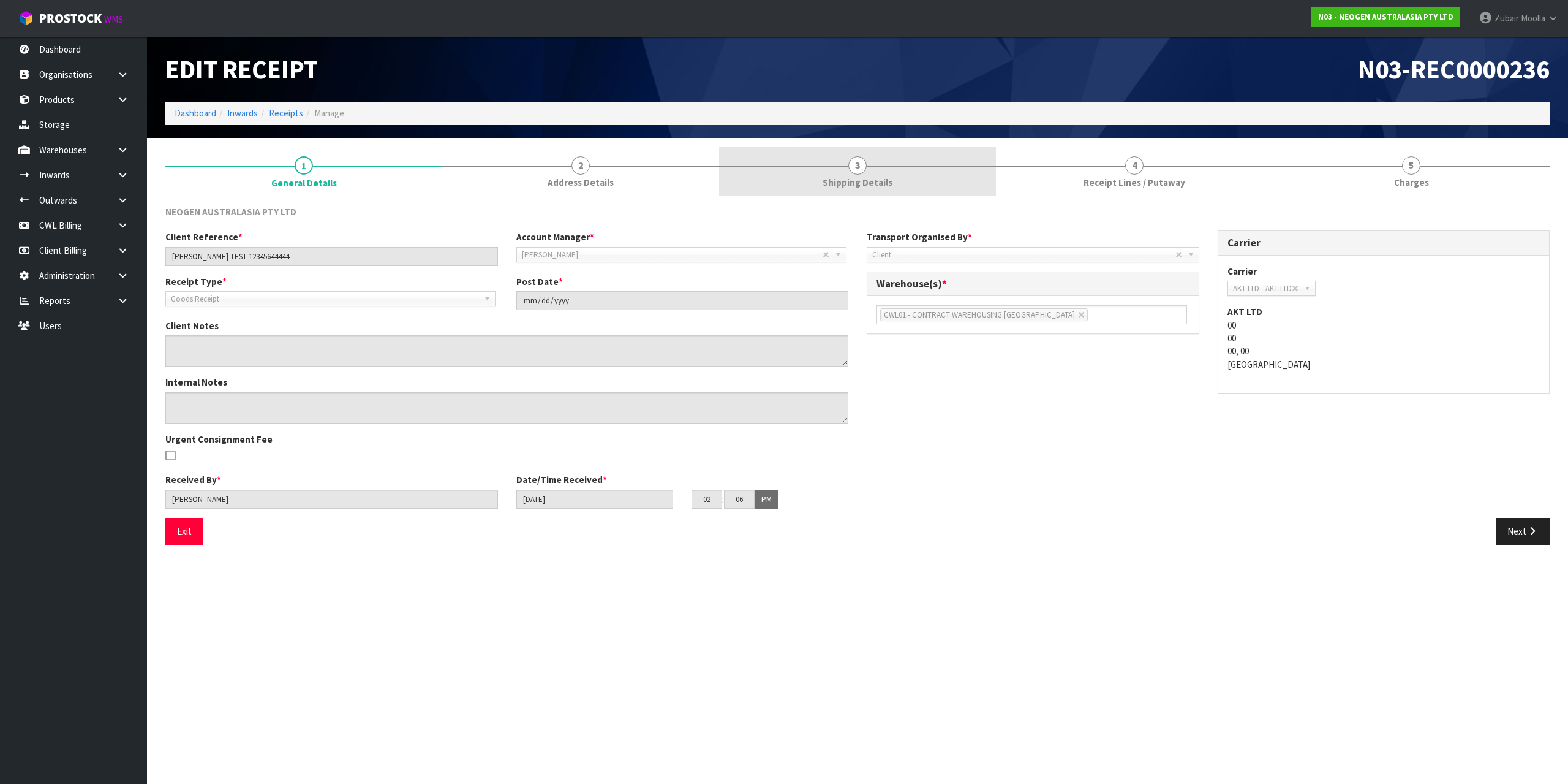
click at [851, 169] on span "3" at bounding box center [857, 165] width 18 height 18
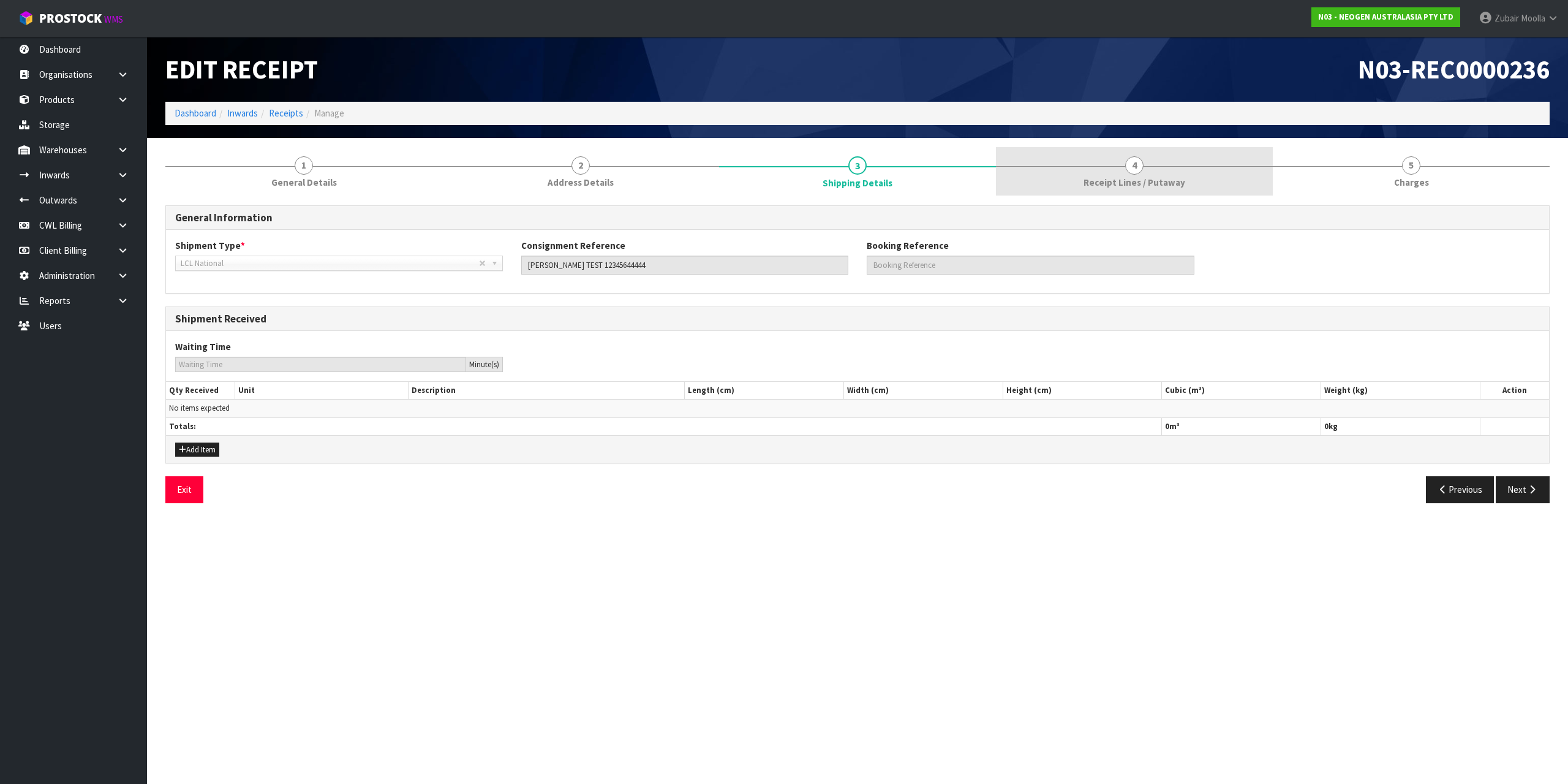
click at [1119, 187] on span "Receipt Lines / Putaway" at bounding box center [1134, 182] width 101 height 13
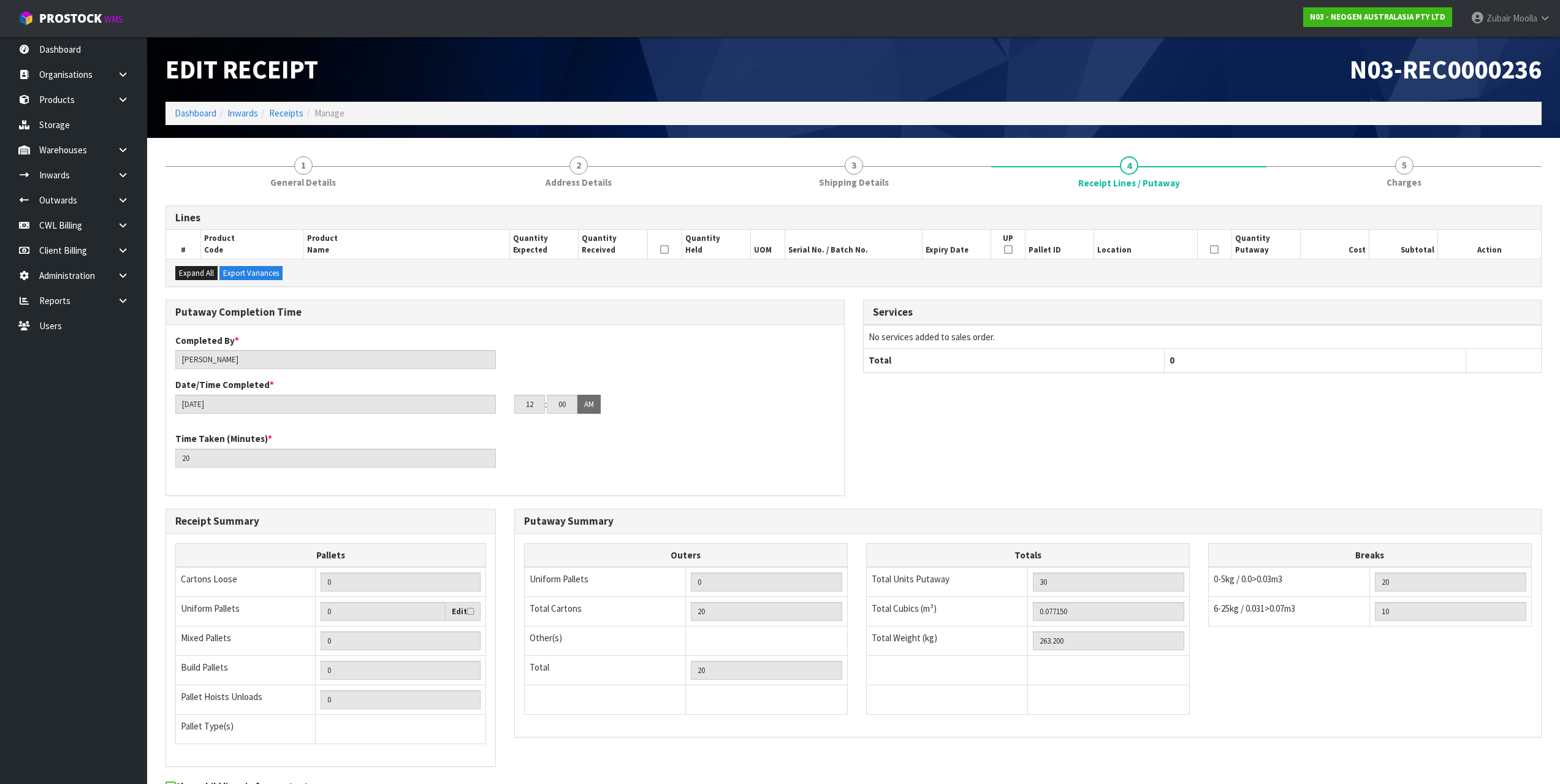
click at [1141, 115] on ol "Dashboard Inwards Receipts Manage" at bounding box center [854, 113] width 1377 height 23
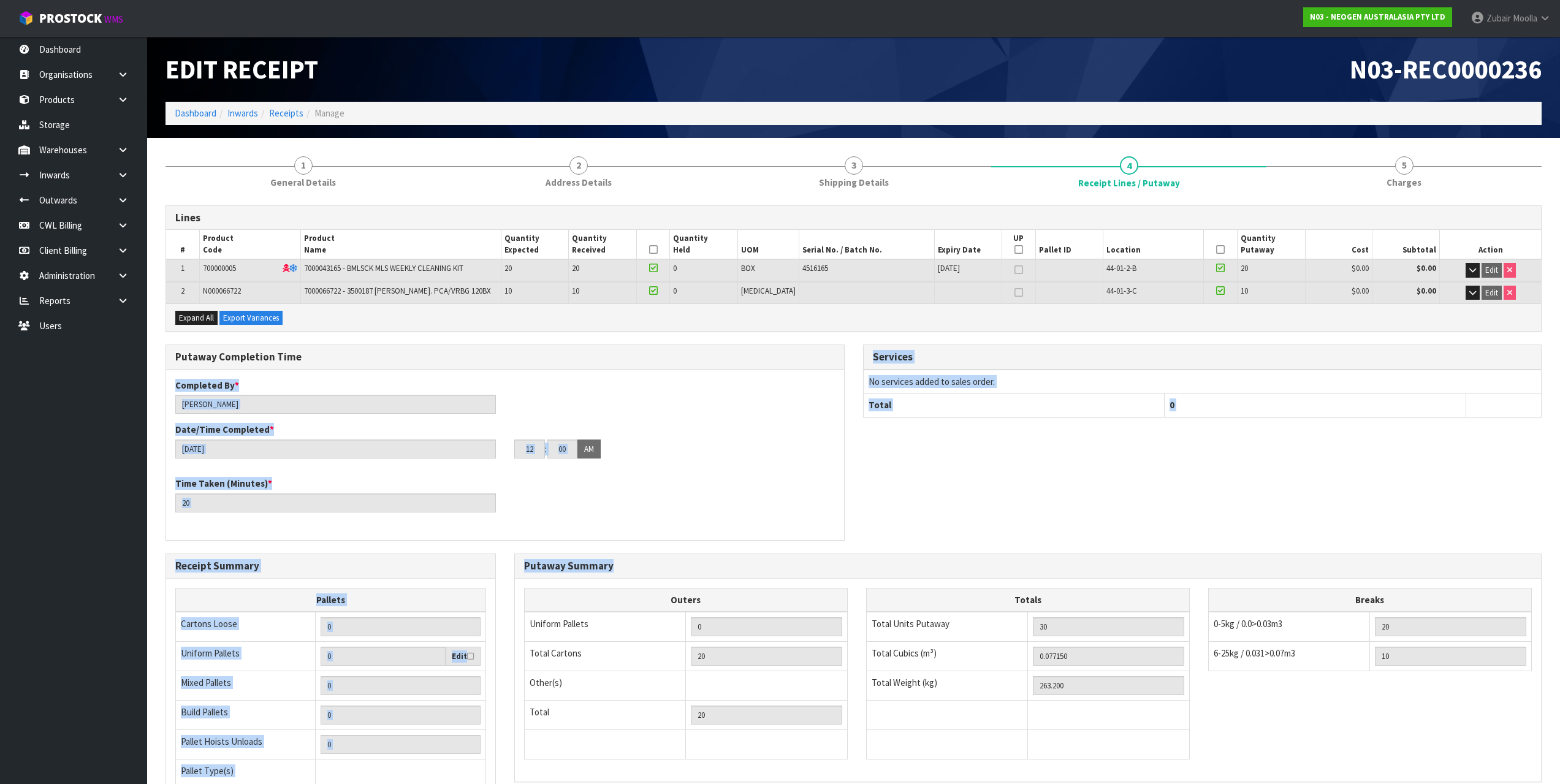
drag, startPoint x: 624, startPoint y: 348, endPoint x: 1090, endPoint y: 584, distance: 522.4
click at [729, 580] on div "Lines # Product Code Product Name Quantity Expected Quantity Received Quantity …" at bounding box center [854, 548] width 1377 height 684
click at [1126, 513] on div "Putaway Completion Time Completed By * Maji Torres Date/Time Completed * 15/08/…" at bounding box center [854, 449] width 1395 height 208
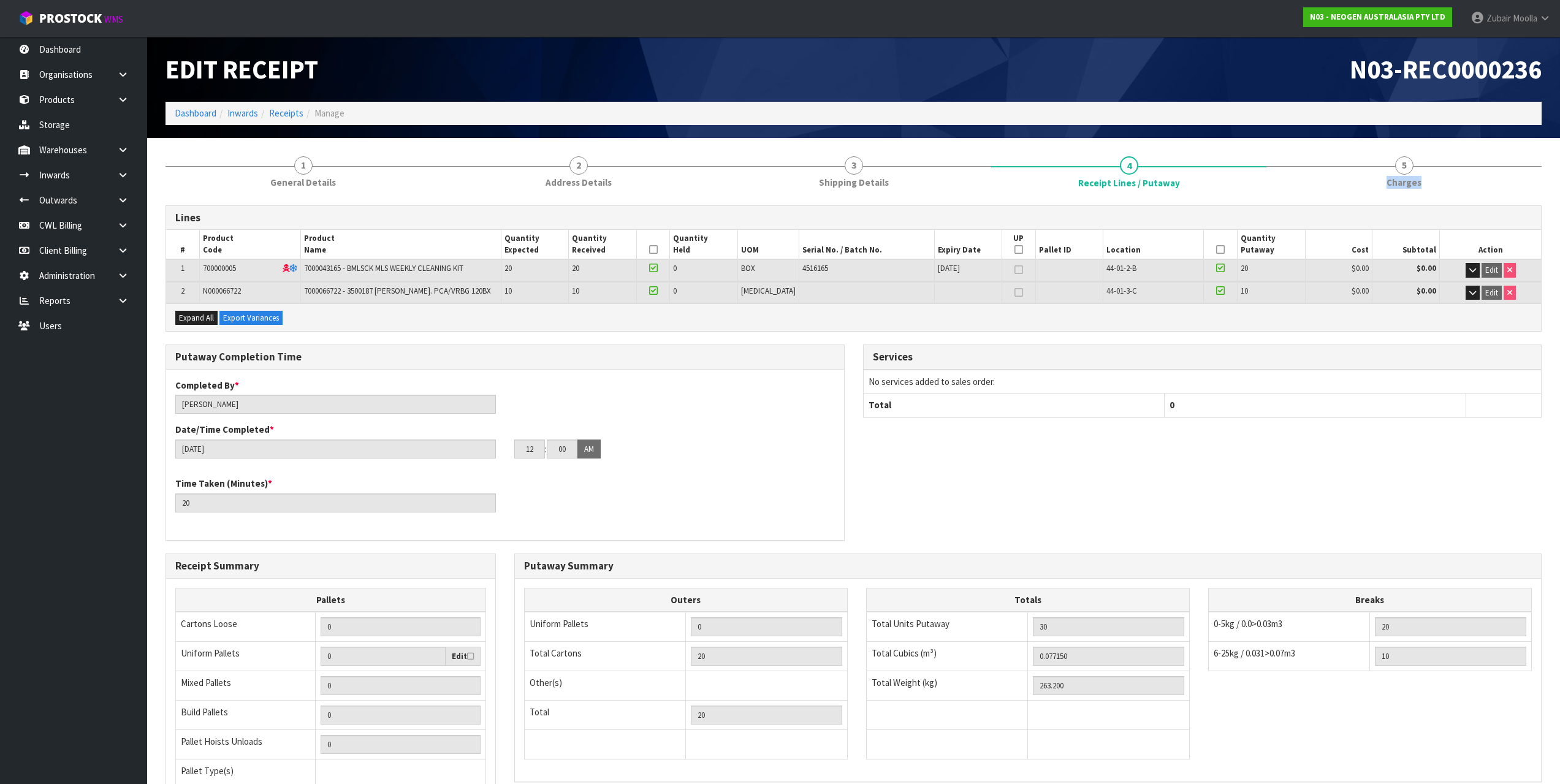
drag, startPoint x: 1426, startPoint y: 179, endPoint x: 1213, endPoint y: 56, distance: 246.0
click at [1416, 171] on link "5 Charges" at bounding box center [1404, 171] width 276 height 48
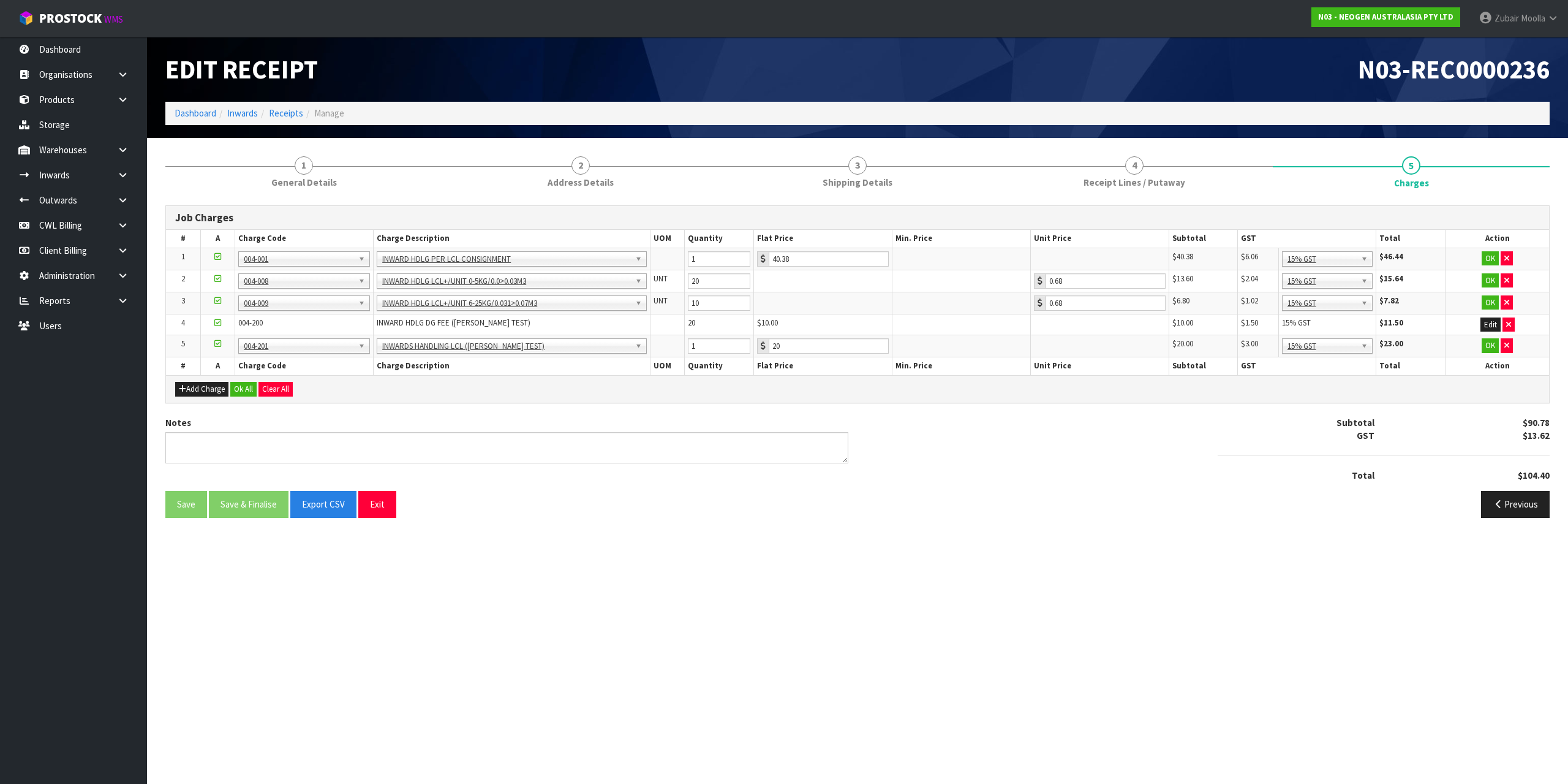
click at [1212, 56] on h1 "N03-REC0000236" at bounding box center [1208, 69] width 683 height 28
drag, startPoint x: 719, startPoint y: 327, endPoint x: 693, endPoint y: 322, distance: 26.5
click at [693, 322] on td "20" at bounding box center [719, 324] width 69 height 21
click at [689, 323] on span "20" at bounding box center [691, 322] width 7 height 11
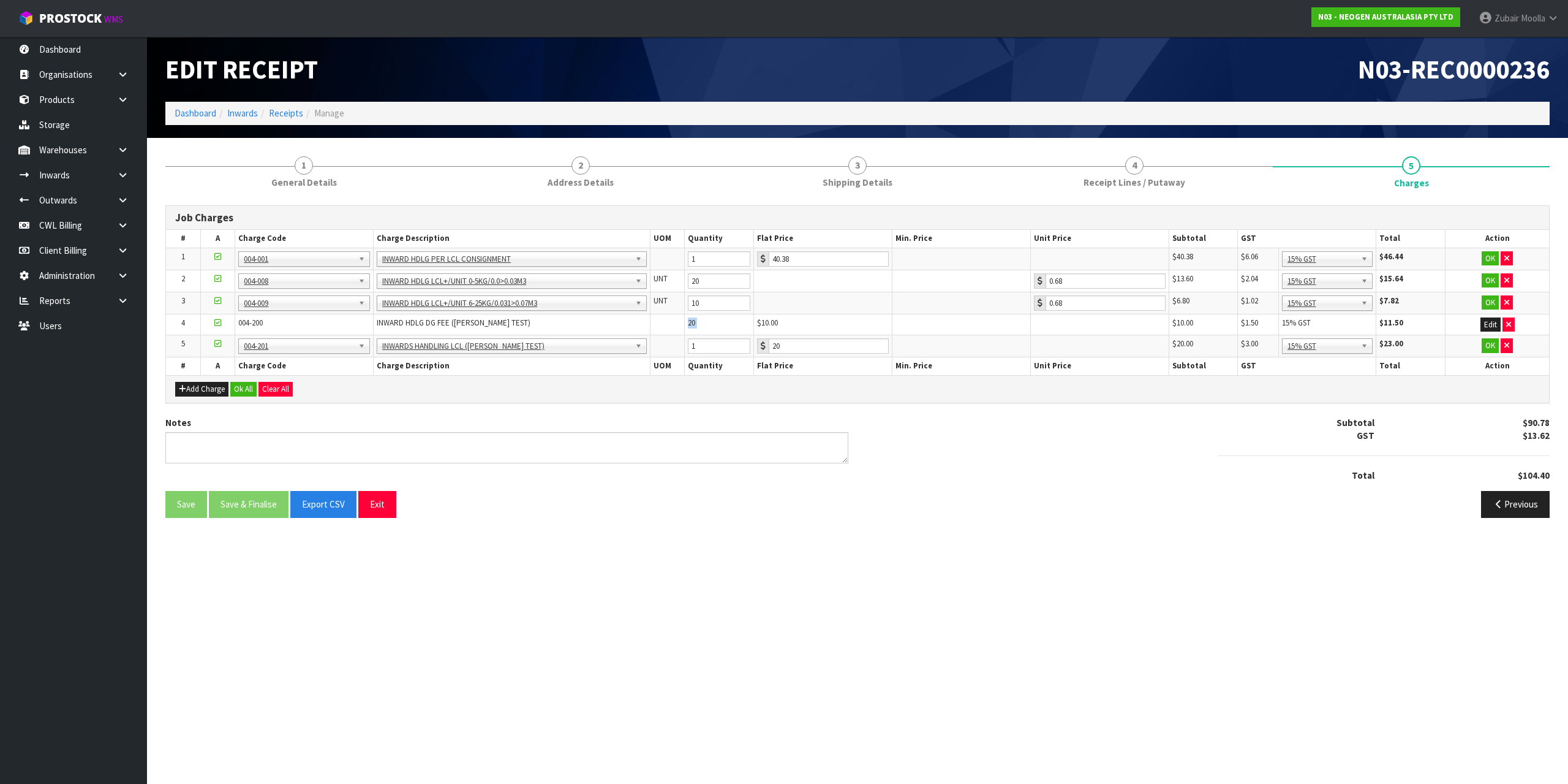
click at [689, 323] on span "20" at bounding box center [691, 322] width 7 height 11
drag, startPoint x: 815, startPoint y: 322, endPoint x: 222, endPoint y: 352, distance: 593.8
click at [222, 352] on tbody "1 001-001 001-002 001-003 001-004 001-005 001-006 001-007 001-008 001-009 001-0…" at bounding box center [858, 302] width 1383 height 110
click at [233, 310] on td at bounding box center [217, 302] width 34 height 22
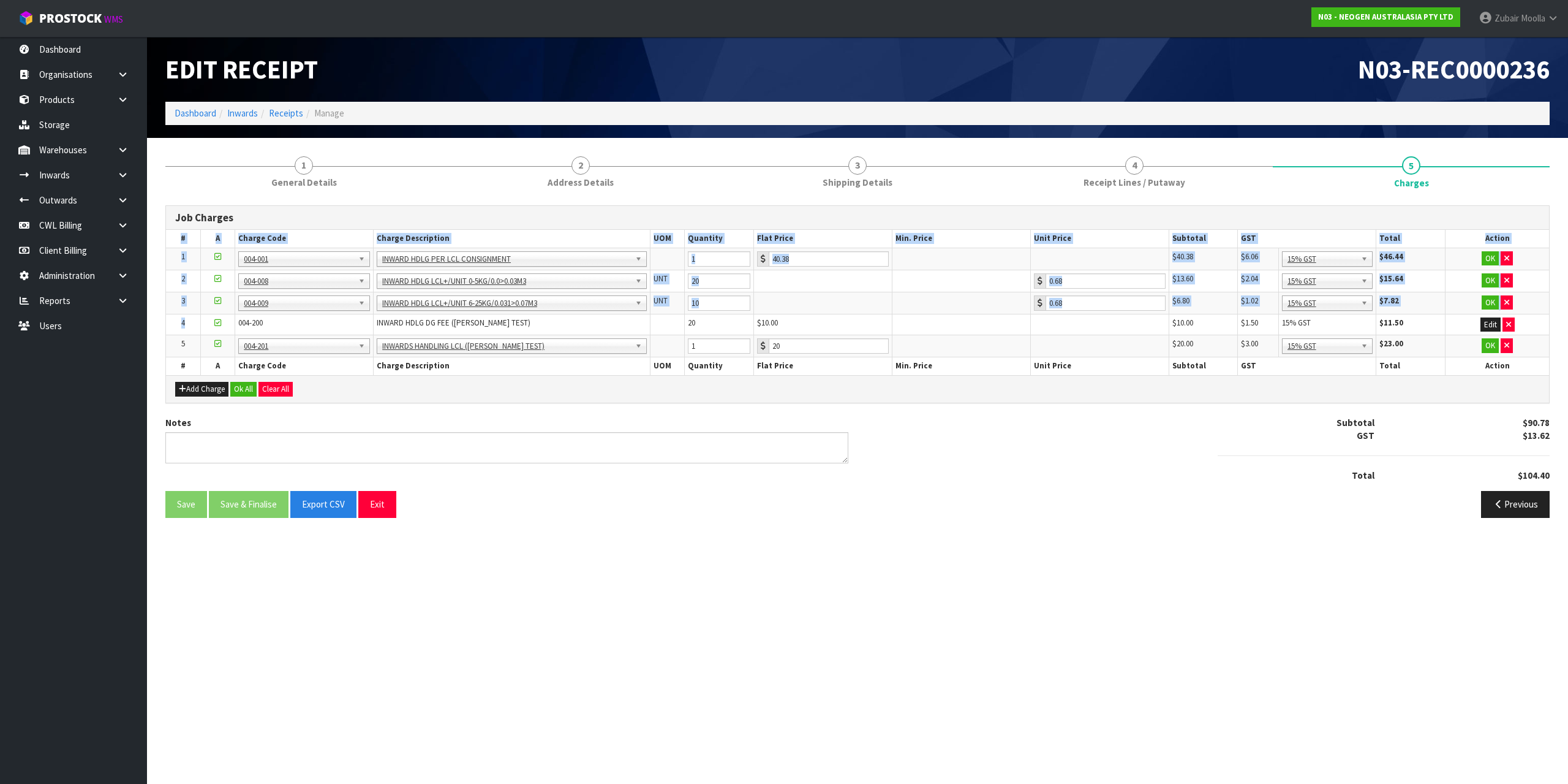
drag, startPoint x: 232, startPoint y: 321, endPoint x: 1567, endPoint y: 307, distance: 1335.1
click at [1567, 307] on section "1 General Details 2 Address Details 3 Shipping Details 4 Receipt Lines / Putawa…" at bounding box center [858, 337] width 1421 height 398
click at [1469, 401] on div "Add Charge Ok All Clear All" at bounding box center [858, 388] width 1383 height 28
drag, startPoint x: 1502, startPoint y: 332, endPoint x: 1480, endPoint y: 347, distance: 26.6
click at [1480, 347] on tbody "1 001-001 001-002 001-003 001-004 001-005 001-006 001-007 001-008 001-009 001-0…" at bounding box center [858, 302] width 1383 height 110
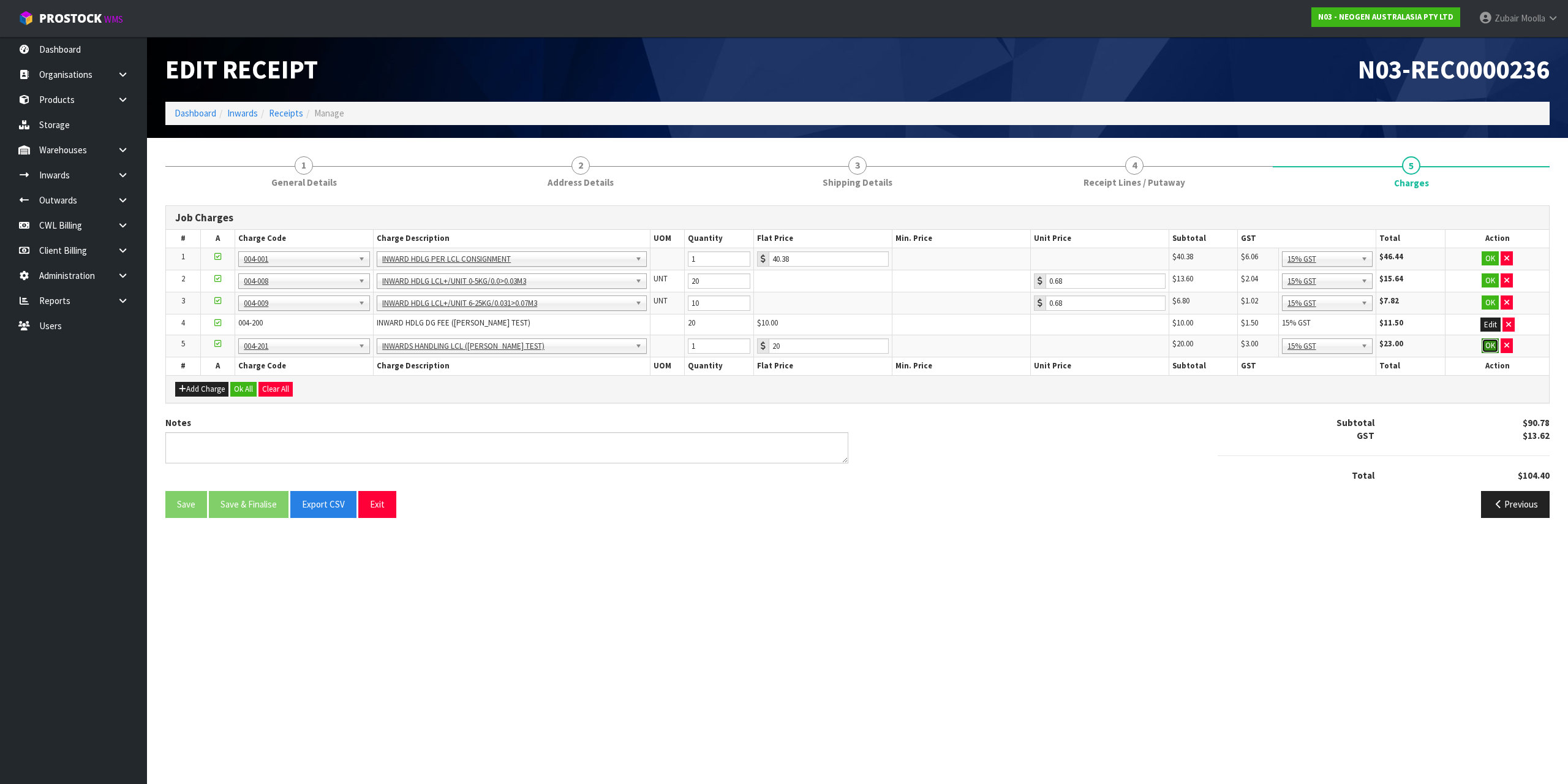
click at [1487, 345] on button "OK" at bounding box center [1490, 345] width 17 height 15
drag, startPoint x: 1489, startPoint y: 310, endPoint x: 1487, endPoint y: 301, distance: 9.2
click at [1487, 301] on td "OK" at bounding box center [1497, 302] width 103 height 22
click at [1487, 301] on button "OK" at bounding box center [1490, 303] width 17 height 15
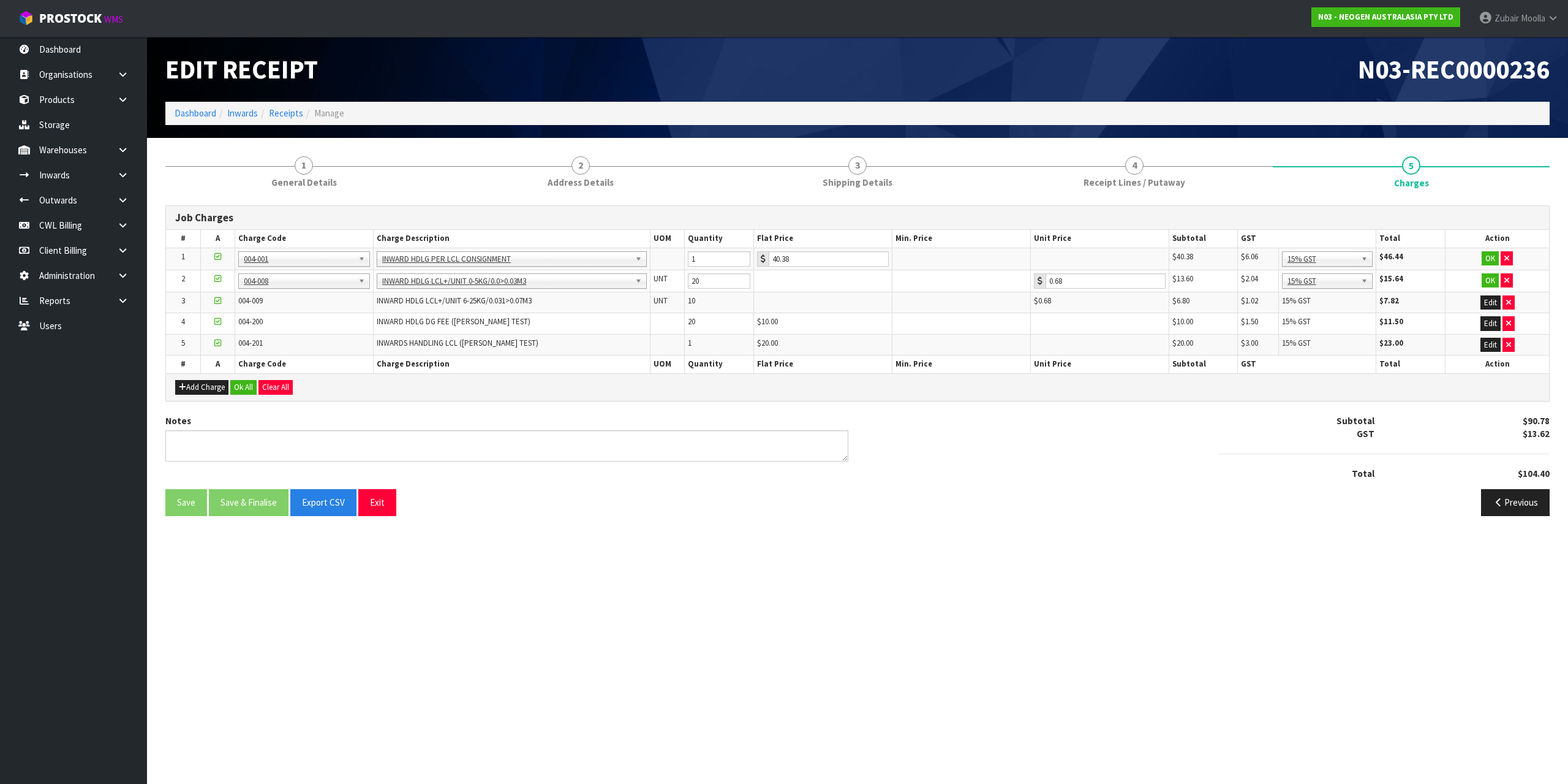
click at [1490, 269] on td "OK" at bounding box center [1497, 280] width 103 height 22
click at [1495, 233] on th "Action" at bounding box center [1497, 238] width 103 height 17
click at [1488, 255] on button "OK" at bounding box center [1490, 259] width 17 height 15
click at [1491, 271] on td "OK" at bounding box center [1497, 279] width 103 height 22
click at [1486, 279] on button "OK" at bounding box center [1490, 279] width 17 height 15
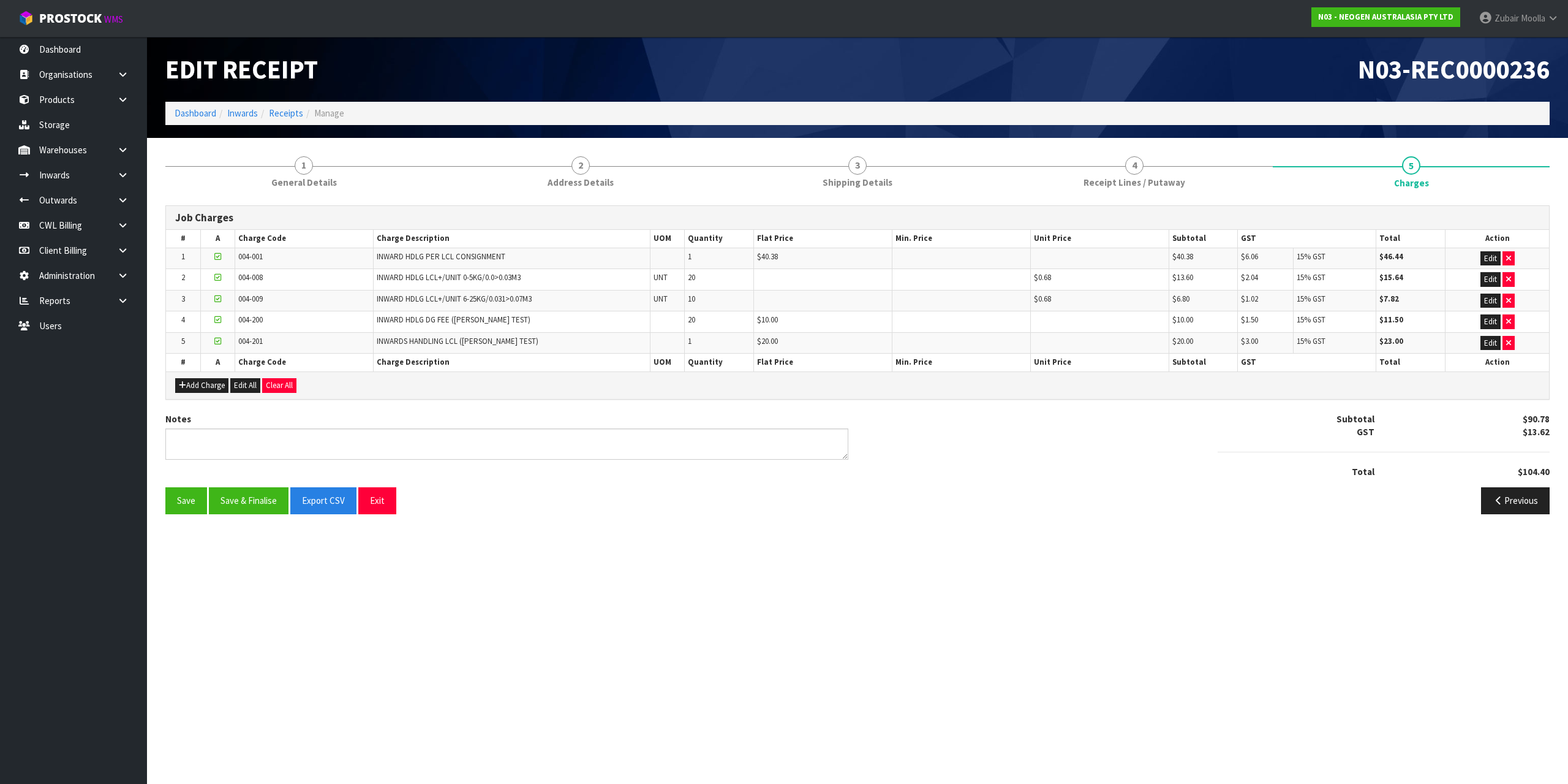
click at [1423, 322] on td "$11.50" at bounding box center [1410, 322] width 69 height 21
drag, startPoint x: 1430, startPoint y: 307, endPoint x: 1434, endPoint y: 300, distance: 8.1
click at [1432, 306] on td "$7.82" at bounding box center [1410, 300] width 69 height 21
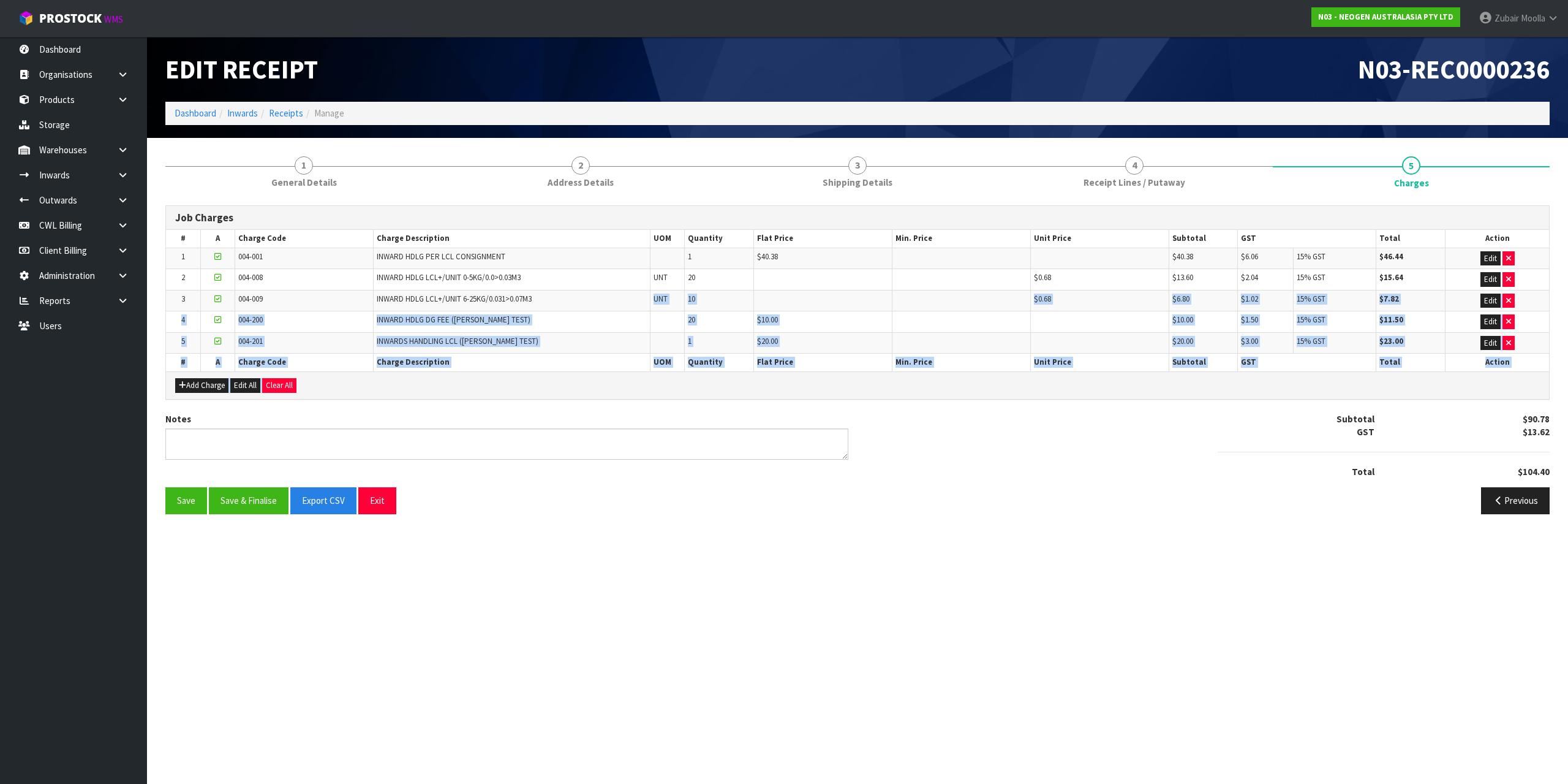
drag, startPoint x: 1434, startPoint y: 300, endPoint x: 999, endPoint y: 394, distance: 445.0
click at [999, 394] on div "Job Charges # A Charge Code Charge Description UOM Quantity Flat Price Min. Pri…" at bounding box center [857, 302] width 1384 height 194
click at [998, 394] on div "Add Charge Edit All Clear All" at bounding box center [858, 385] width 1383 height 28
click at [670, 311] on td at bounding box center [667, 322] width 34 height 21
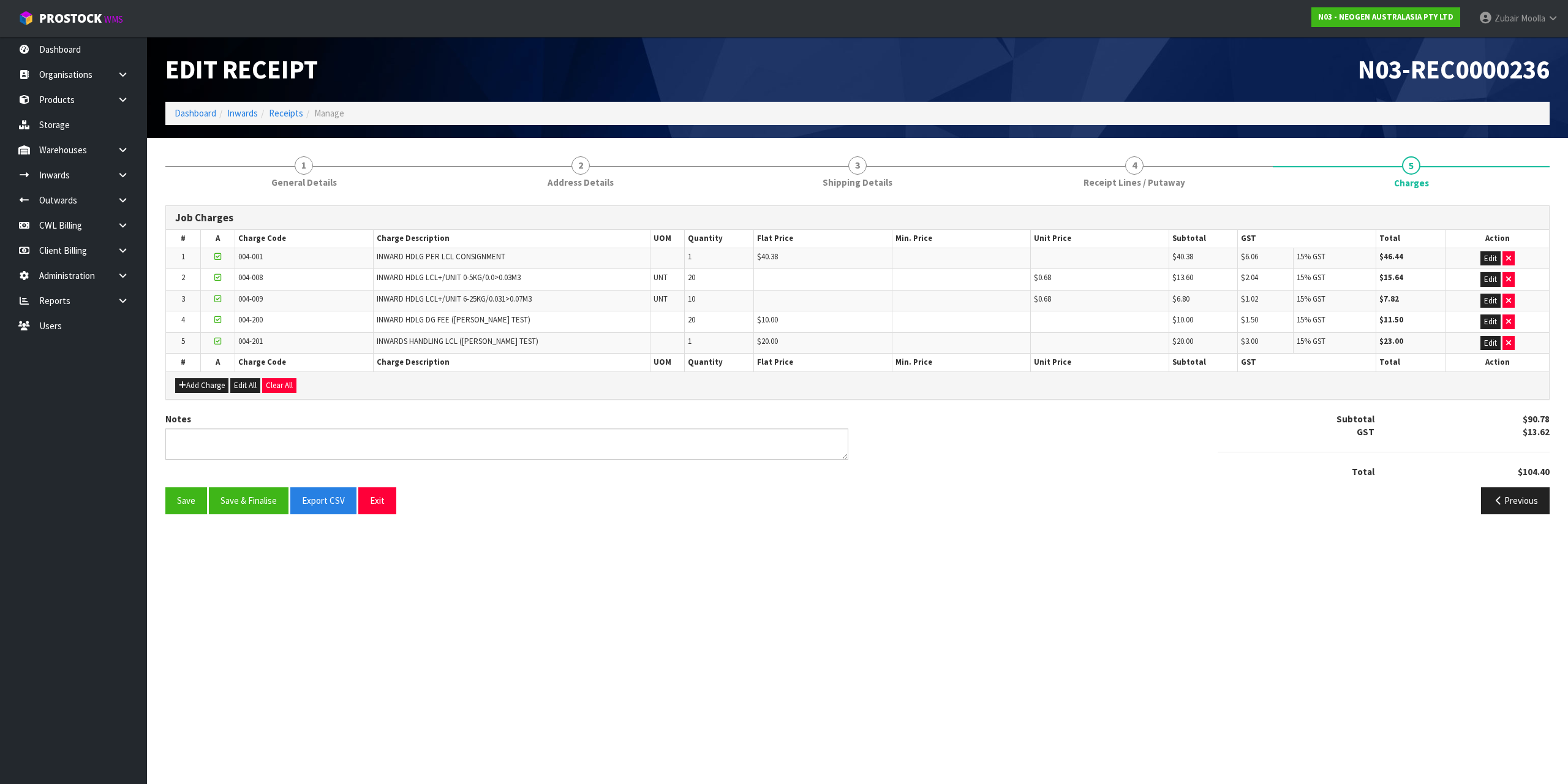
click at [714, 330] on td "20" at bounding box center [719, 322] width 69 height 21
drag, startPoint x: 673, startPoint y: 320, endPoint x: 708, endPoint y: 324, distance: 35.2
click at [708, 324] on tr "4 004-200 INWARD HDLG DG FEE (MAJI TEST) 20 $10.00 $10.00 $1.50 15% GST $11.50 …" at bounding box center [858, 322] width 1383 height 21
click at [702, 331] on td "20" at bounding box center [719, 322] width 69 height 21
click at [688, 326] on td "20" at bounding box center [719, 322] width 69 height 21
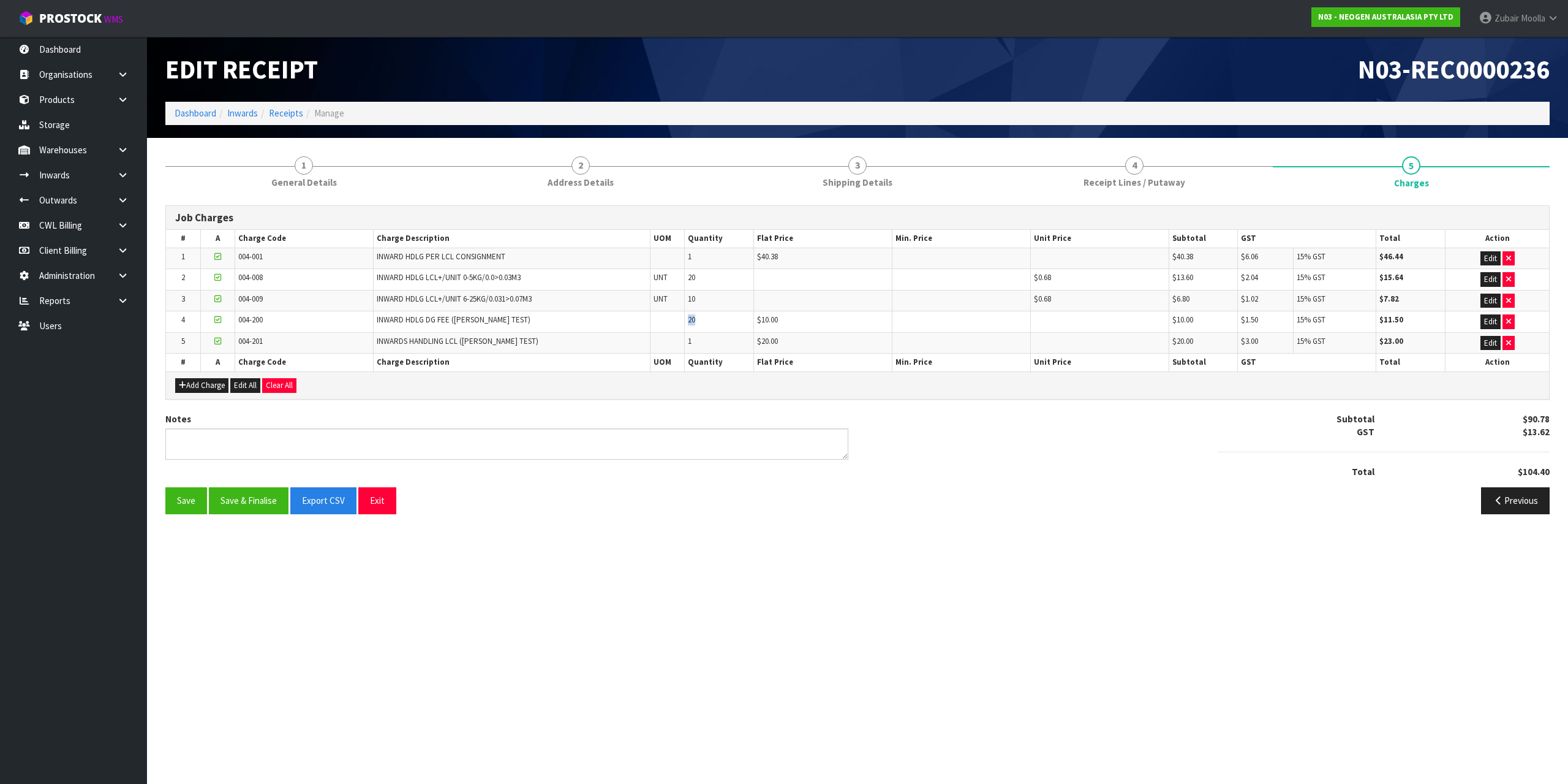
click at [688, 326] on td "20" at bounding box center [719, 322] width 69 height 21
click at [686, 321] on td "20" at bounding box center [719, 322] width 69 height 21
drag, startPoint x: 686, startPoint y: 321, endPoint x: 731, endPoint y: 322, distance: 45.0
click at [731, 322] on td "20" at bounding box center [719, 322] width 69 height 21
click at [825, 318] on td "$10.00" at bounding box center [823, 322] width 138 height 21
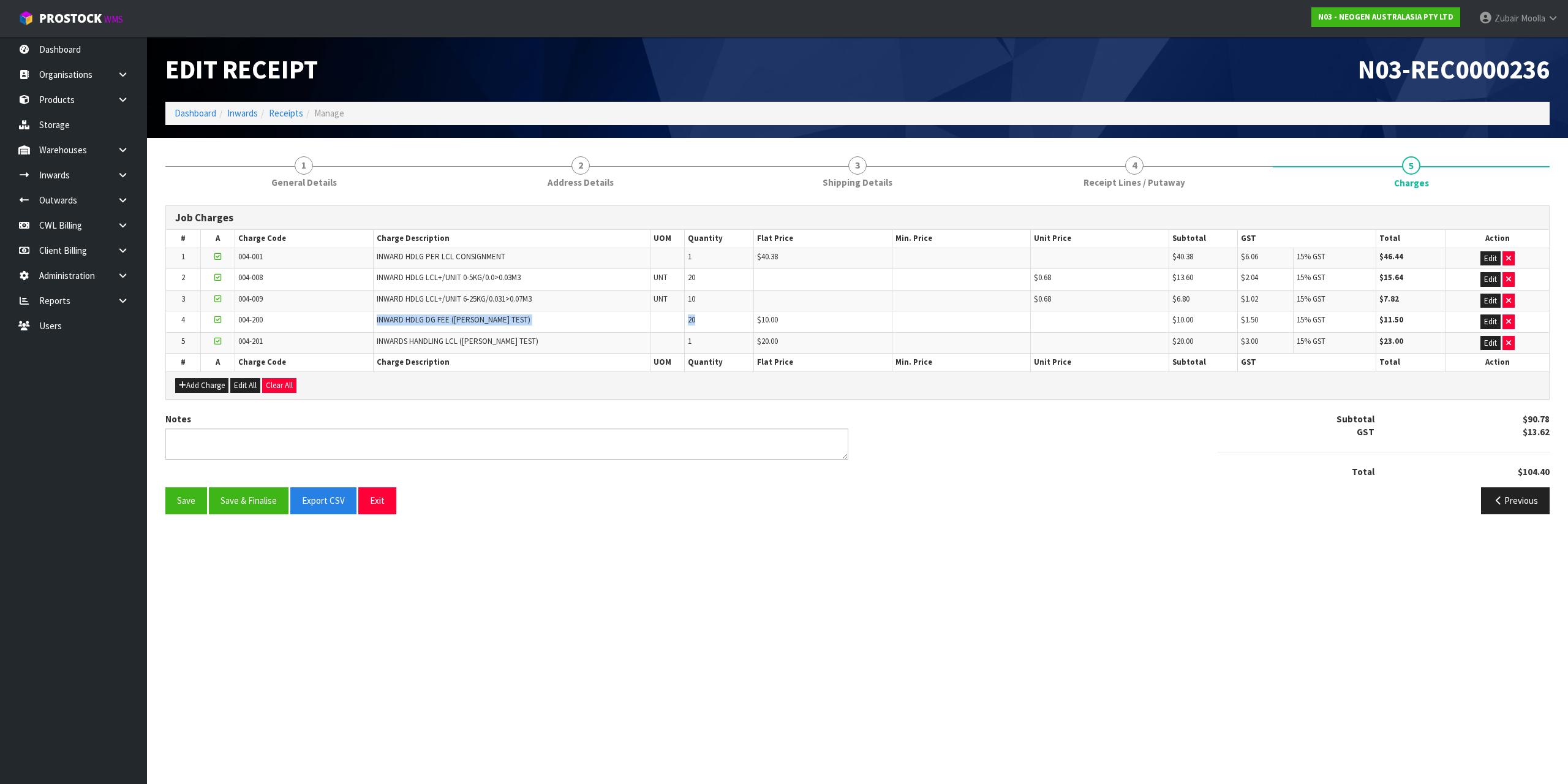
drag, startPoint x: 374, startPoint y: 319, endPoint x: 696, endPoint y: 326, distance: 322.1
click at [696, 326] on tr "4 004-200 INWARD HDLG DG FEE (MAJI TEST) 20 $10.00 $10.00 $1.50 15% GST $11.50 …" at bounding box center [858, 322] width 1383 height 21
click at [694, 324] on span "20" at bounding box center [691, 320] width 7 height 11
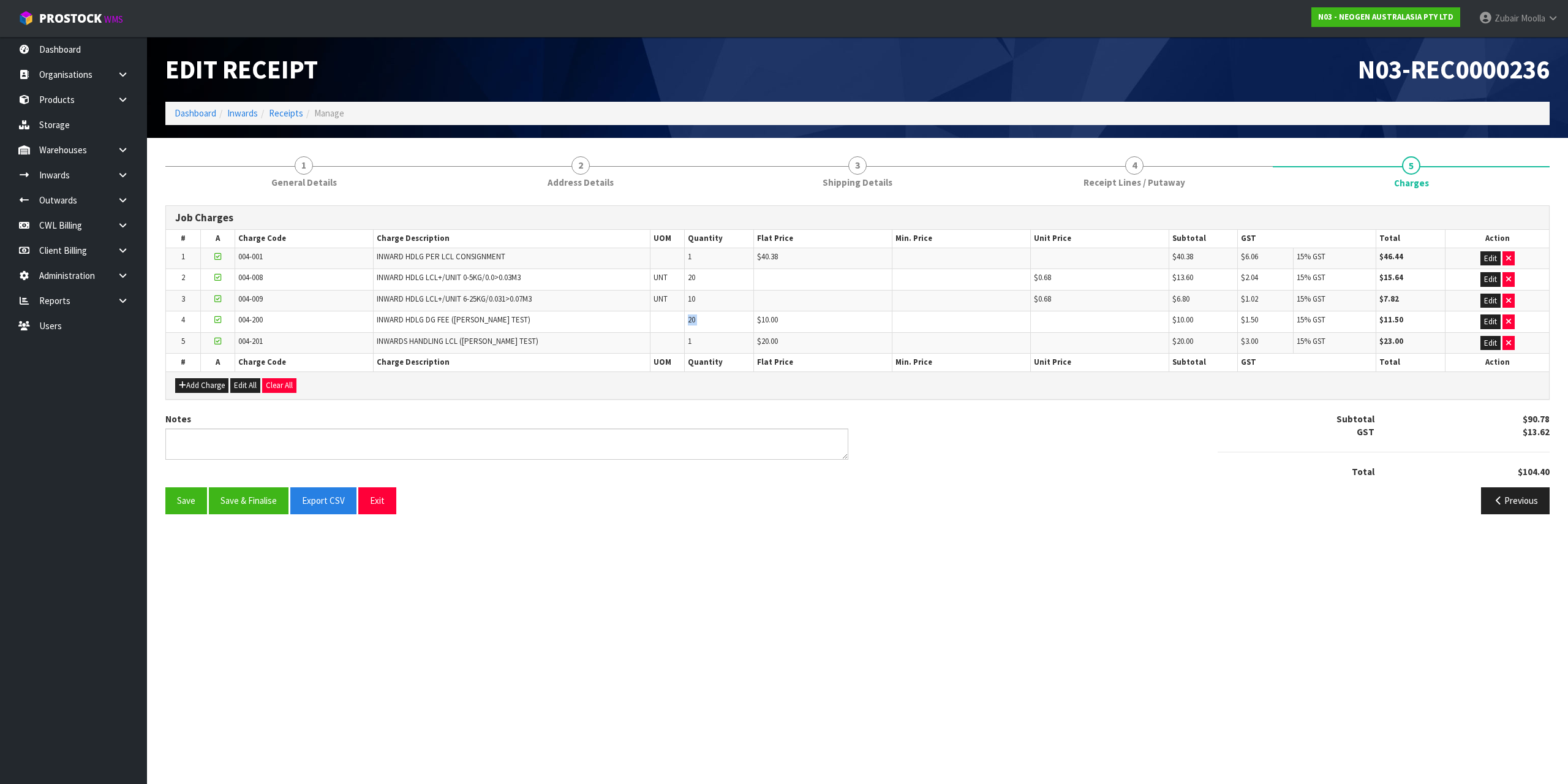
click at [694, 324] on span "20" at bounding box center [691, 320] width 7 height 11
click at [54, 28] on link "ProStock WMS" at bounding box center [71, 15] width 142 height 31
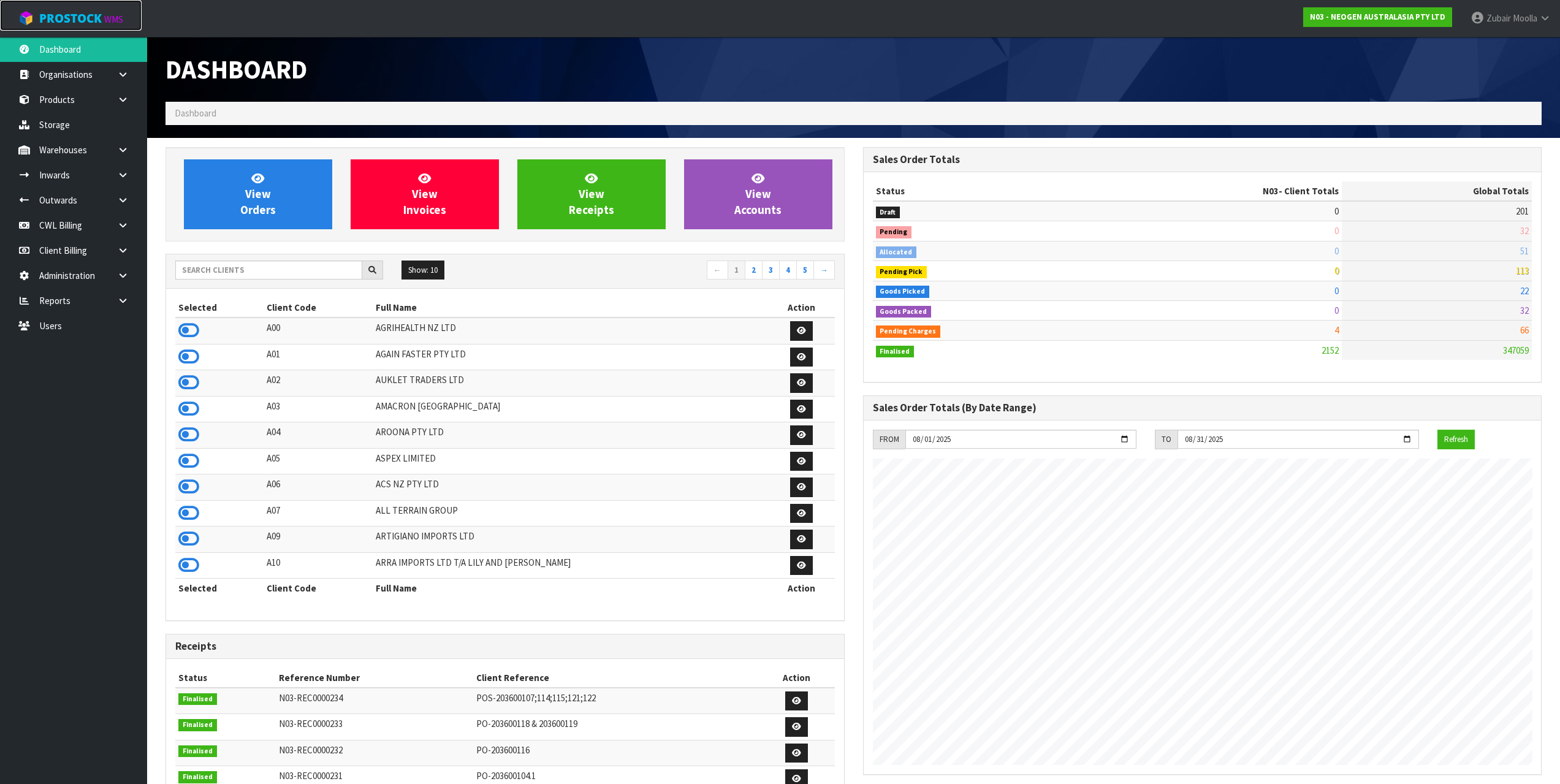
scroll to position [749, 697]
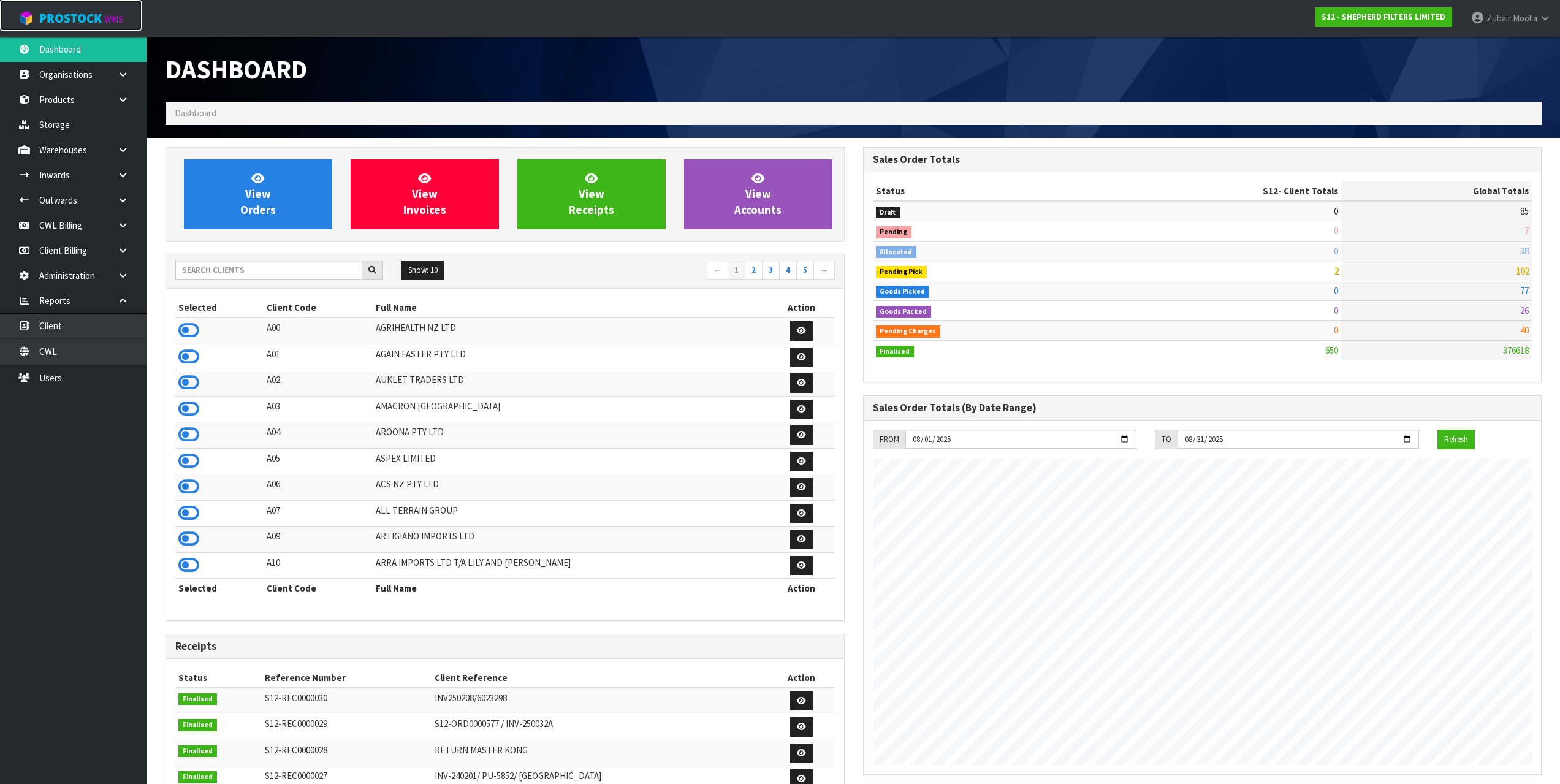
scroll to position [810, 697]
click at [688, 257] on div "Show: 10 5 10 25 50 ← 1 2 3 4 5 →" at bounding box center [505, 271] width 678 height 34
